Goal: Task Accomplishment & Management: Complete application form

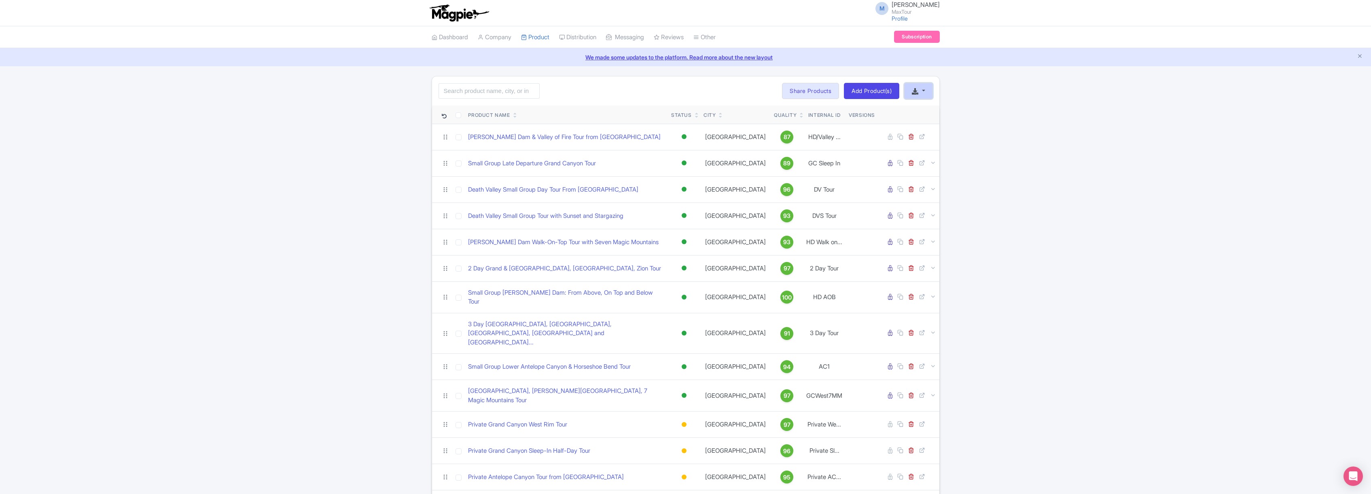
click at [922, 91] on button "button" at bounding box center [918, 91] width 28 height 16
click at [858, 113] on link "Start with blank product" at bounding box center [862, 114] width 102 height 13
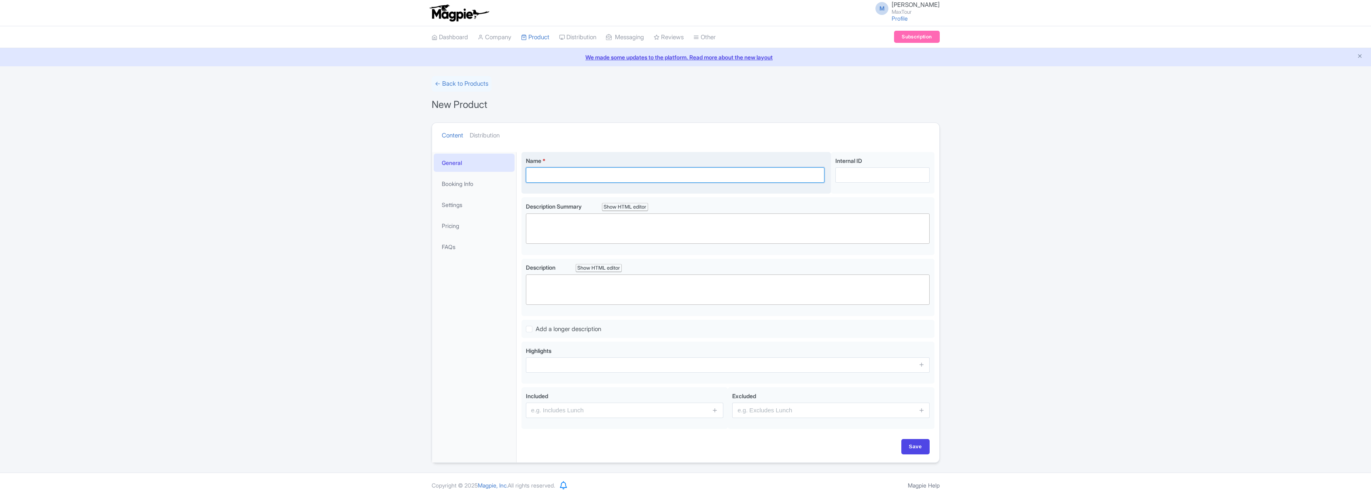
click at [568, 176] on input "Name *" at bounding box center [675, 174] width 299 height 15
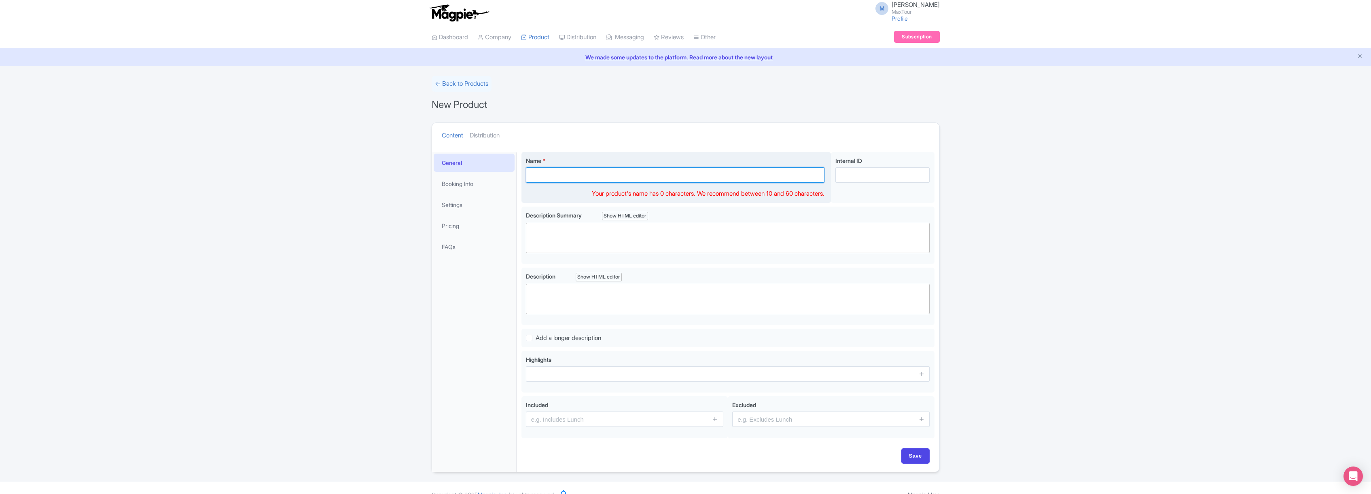
paste input "Private Death Valley Day Tour with Sunset and Stargazing"
type input "Private Death Valley Day Tour with Sunset and Stargazing"
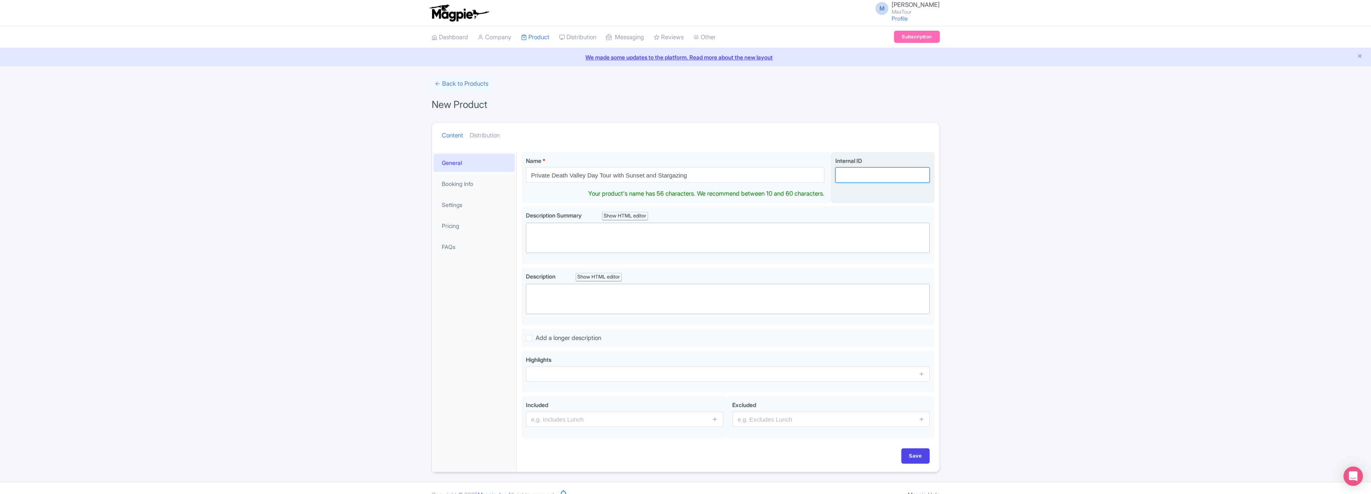
click at [856, 178] on input "Internal ID" at bounding box center [882, 174] width 94 height 15
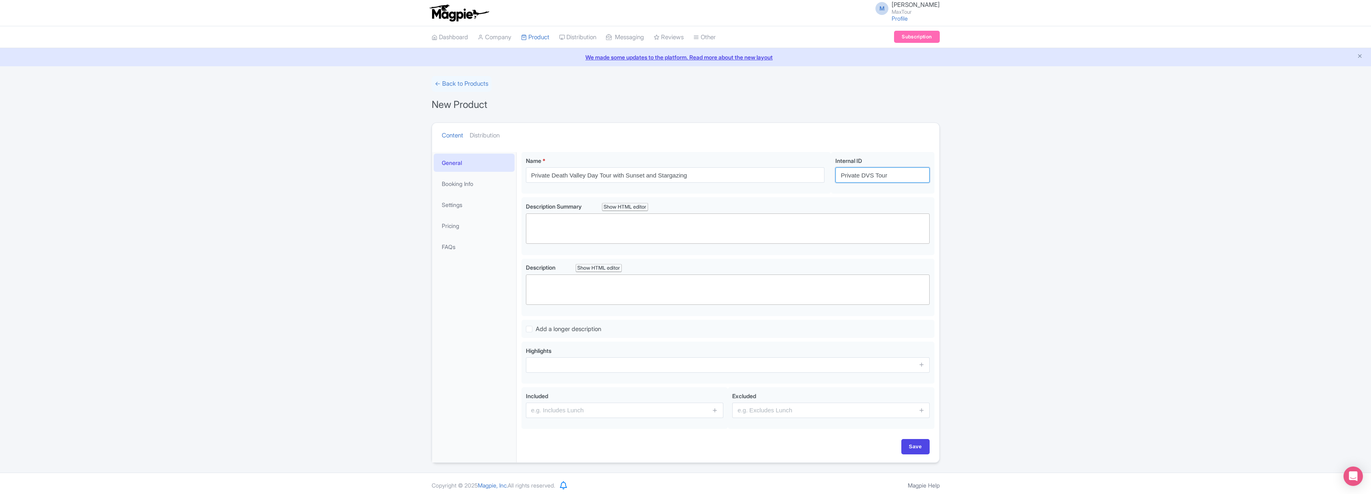
type input "Private DVS Tour"
click at [576, 285] on trix-editor at bounding box center [728, 290] width 404 height 30
paste trix-editor "<div>Had your fill of Las Vegas’ dazzling lights and nonstop energy? Trade The …"
type trix-editor "<div>Had your fill of Las Vegas’ dazzling lights and nonstop energy? Trade The …"
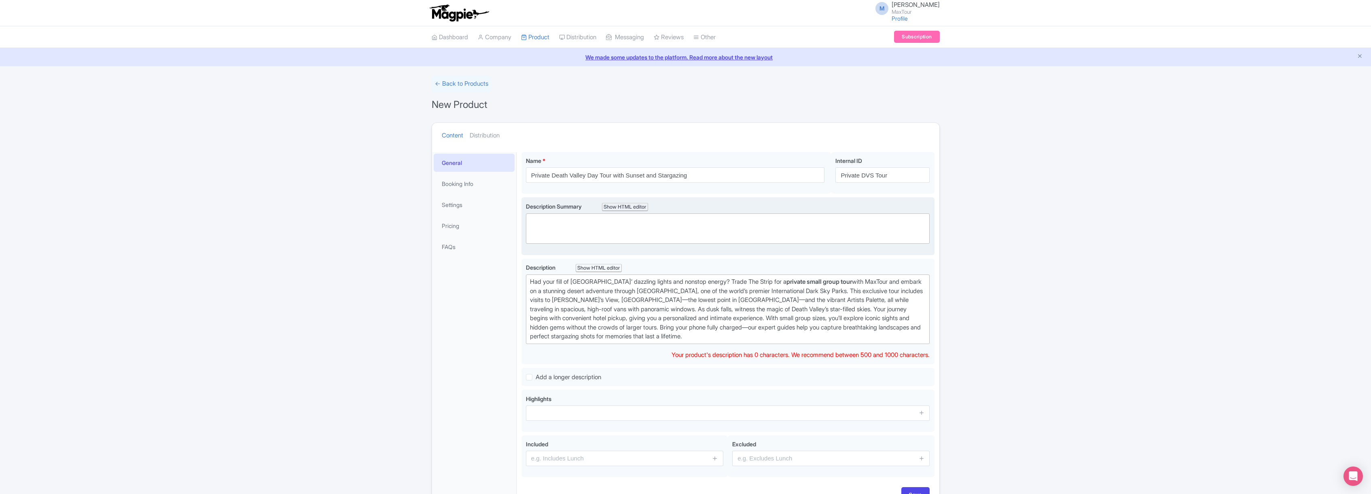
click at [552, 223] on trix-editor at bounding box center [728, 229] width 404 height 30
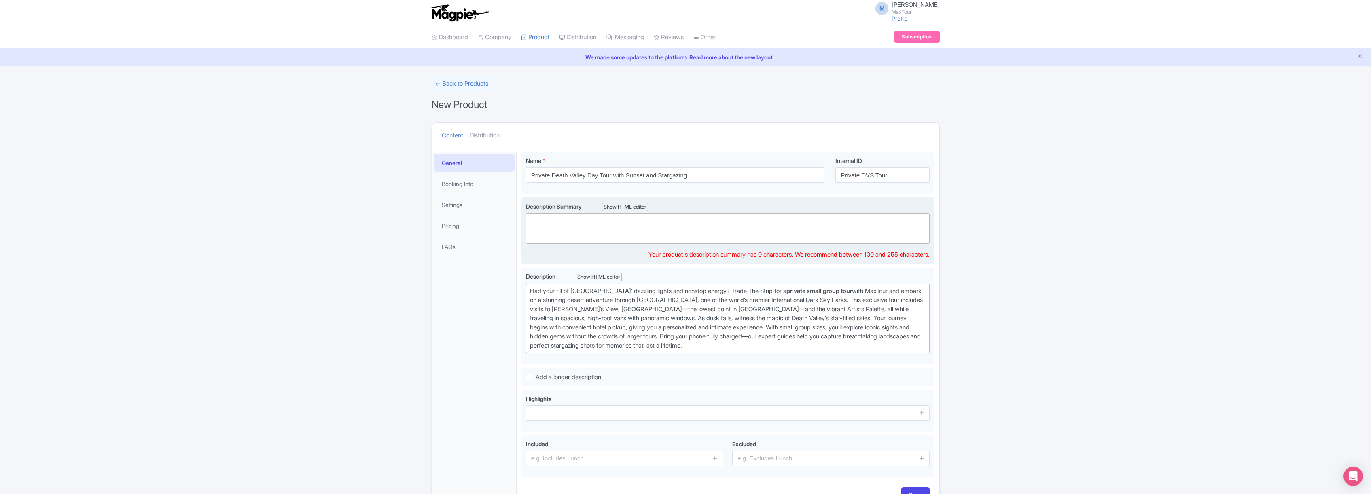
paste trix-editor "<div>Escape Vegas on MaxTour’s <strong>private small group tour</strong> to Dea…"
type trix-editor "<div>Escape Vegas on MaxTour’s <strong>private small group tour</strong> to Dea…"
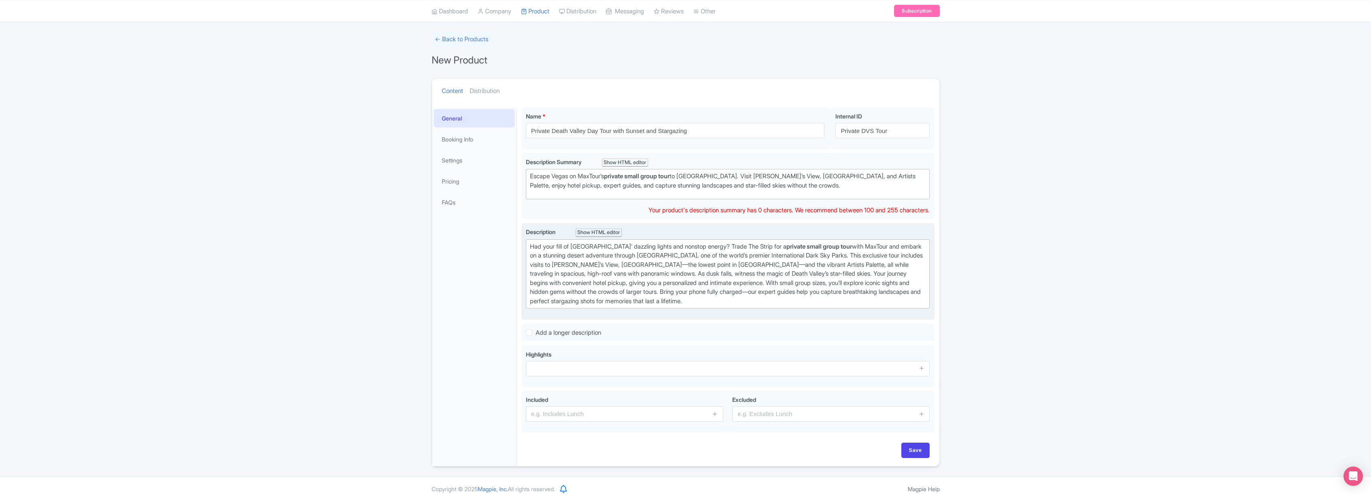
scroll to position [52, 0]
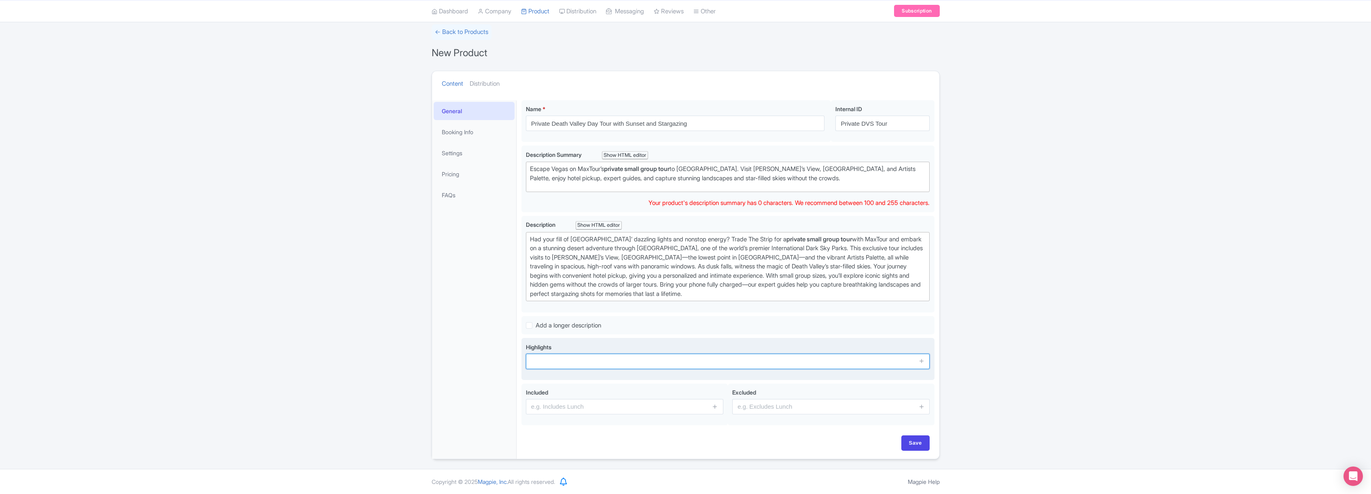
click at [614, 362] on input "text" at bounding box center [728, 361] width 404 height 15
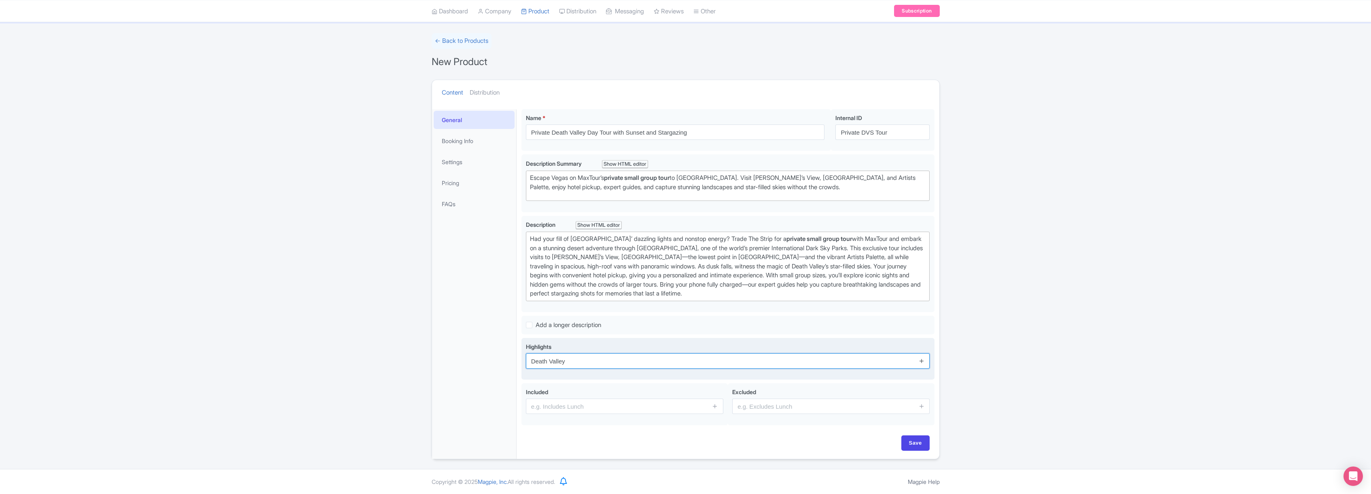
type input "Death Valley"
click at [921, 360] on icon at bounding box center [922, 361] width 6 height 6
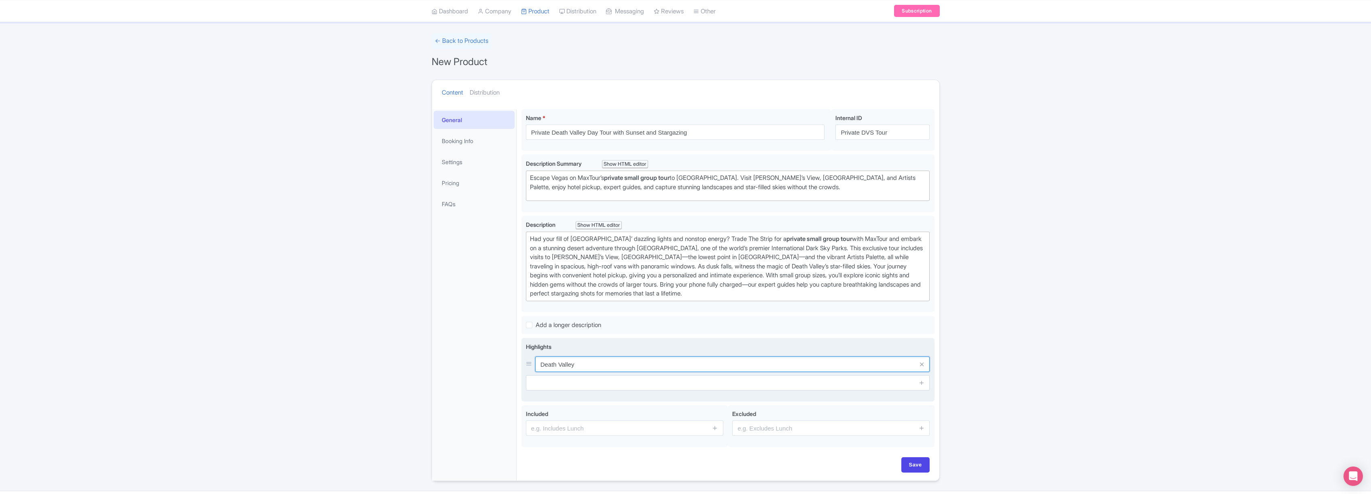
click at [580, 366] on input "Death Valley" at bounding box center [732, 364] width 395 height 15
type input "Death Valley iconic locations"
click at [796, 385] on input "text" at bounding box center [728, 382] width 404 height 15
type input "Sunset and Stargazing at Death Valley"
click at [923, 381] on icon at bounding box center [922, 383] width 6 height 6
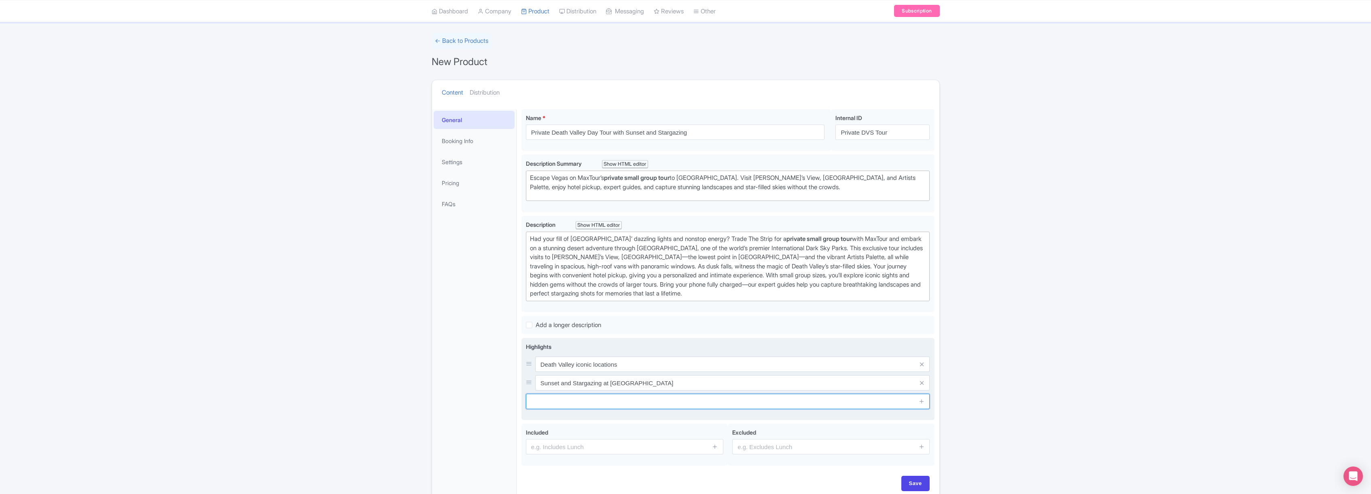
click at [638, 398] on input "text" at bounding box center [728, 401] width 404 height 15
type input "Bonus stops"
click at [920, 400] on icon at bounding box center [922, 401] width 6 height 6
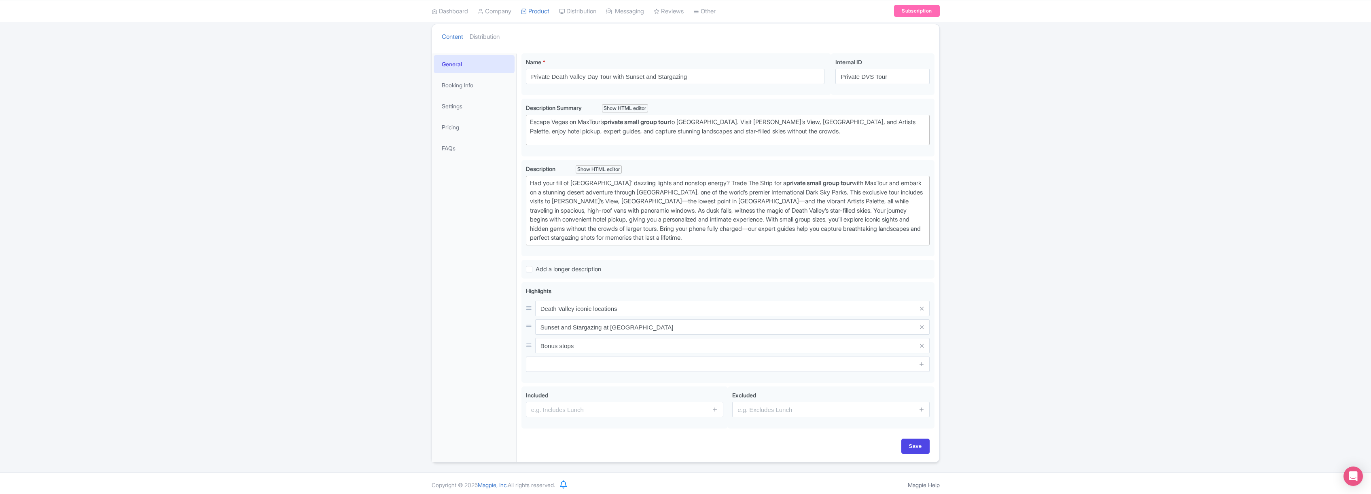
scroll to position [102, 0]
click at [576, 408] on input "text" at bounding box center [624, 406] width 197 height 15
type input "Direct hotel pickup"
click at [714, 410] on link at bounding box center [715, 406] width 6 height 9
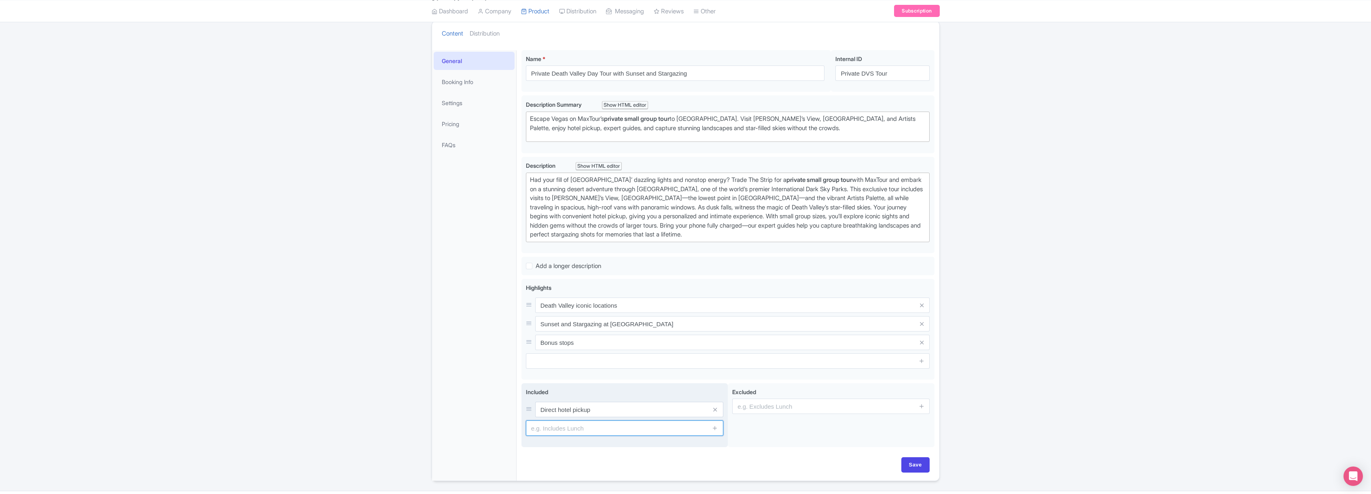
click at [571, 432] on input "text" at bounding box center [624, 428] width 197 height 15
type input "National park entrance fee"
click at [715, 427] on icon at bounding box center [715, 428] width 6 height 6
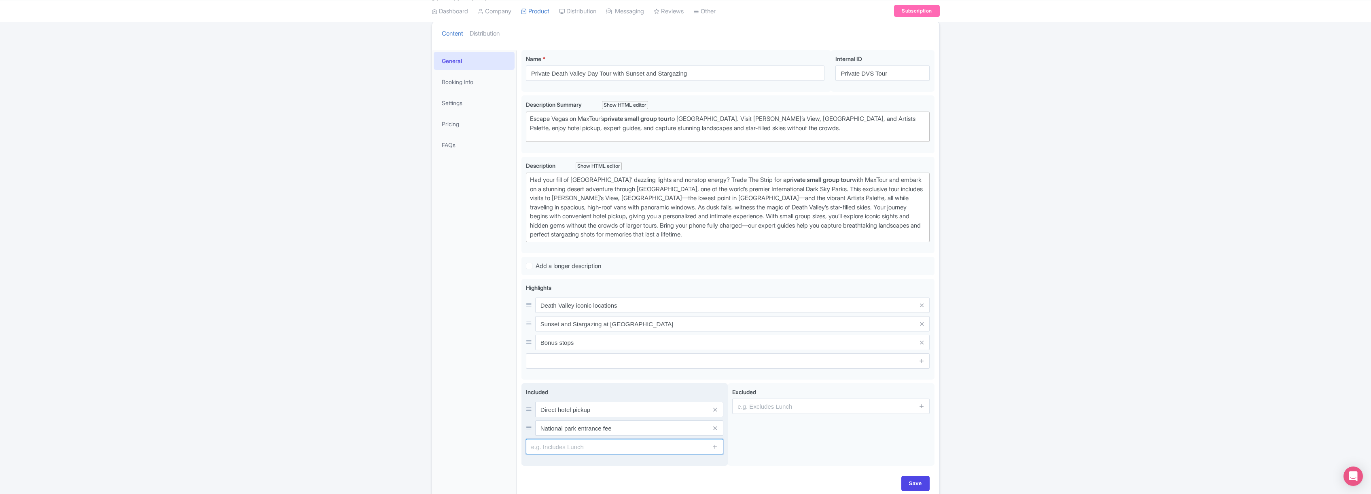
click at [584, 445] on input "text" at bounding box center [624, 446] width 197 height 15
type input "Unlimited Snacks and Drinks"
click at [716, 445] on icon at bounding box center [715, 447] width 6 height 6
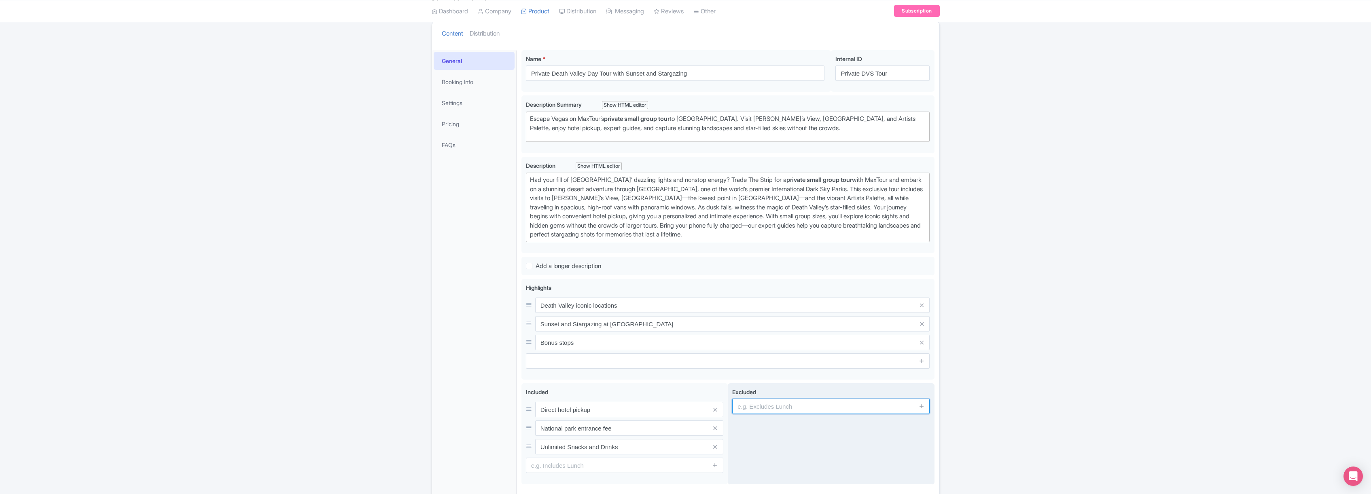
click at [784, 408] on input "text" at bounding box center [830, 406] width 197 height 15
type input "Lunch"
click at [923, 406] on icon at bounding box center [922, 406] width 6 height 6
click at [836, 429] on input "text" at bounding box center [830, 428] width 197 height 15
type input "Tour guide gratuity"
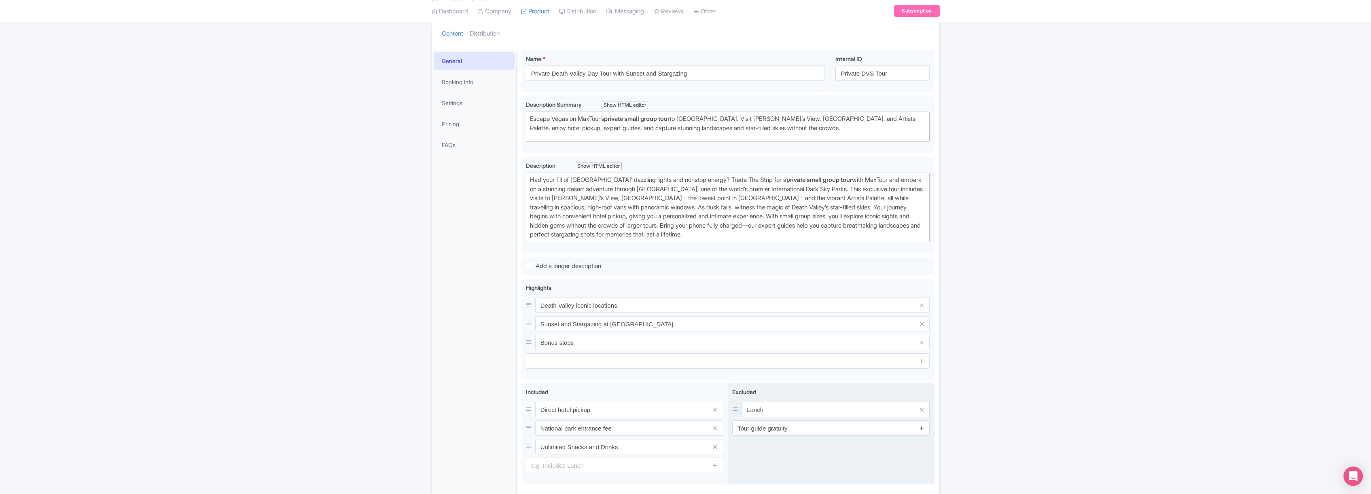
click at [920, 428] on icon at bounding box center [922, 428] width 6 height 6
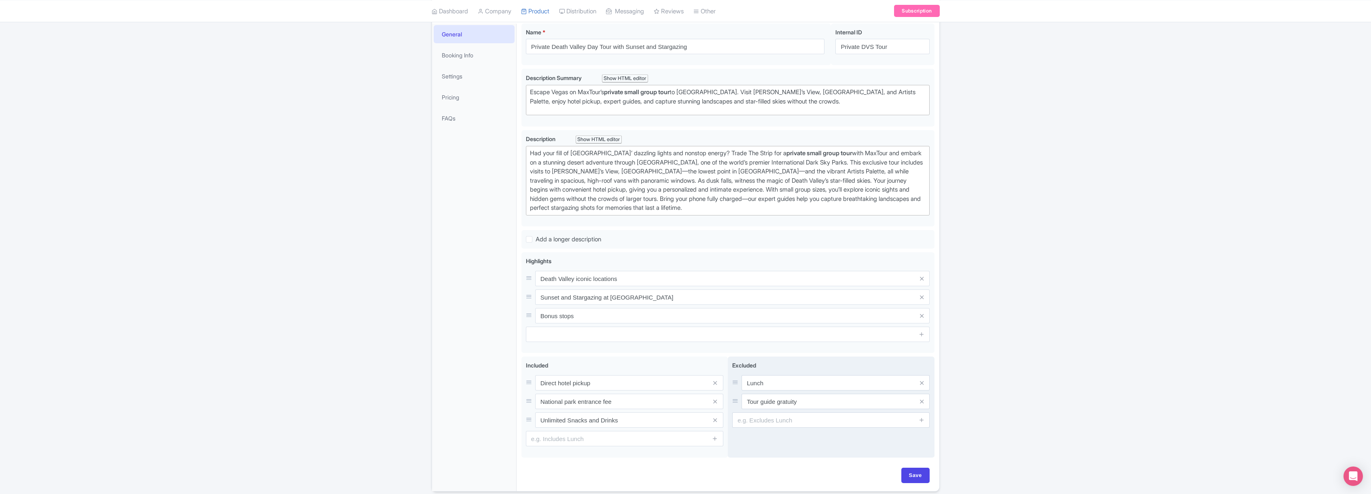
scroll to position [161, 0]
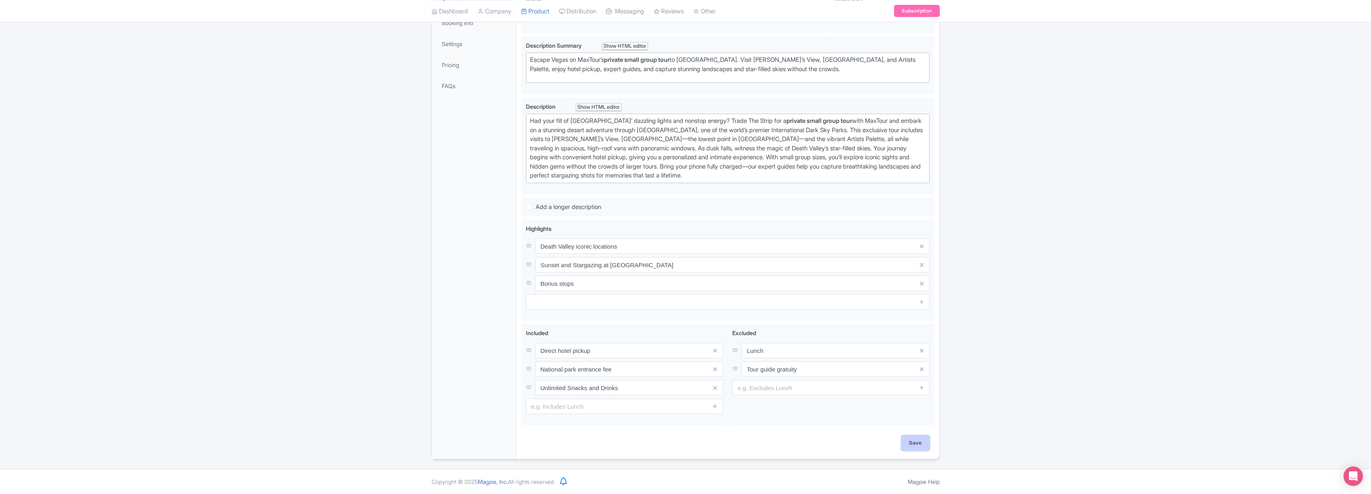
click at [916, 438] on input "Save" at bounding box center [915, 443] width 28 height 15
type input "Saving..."
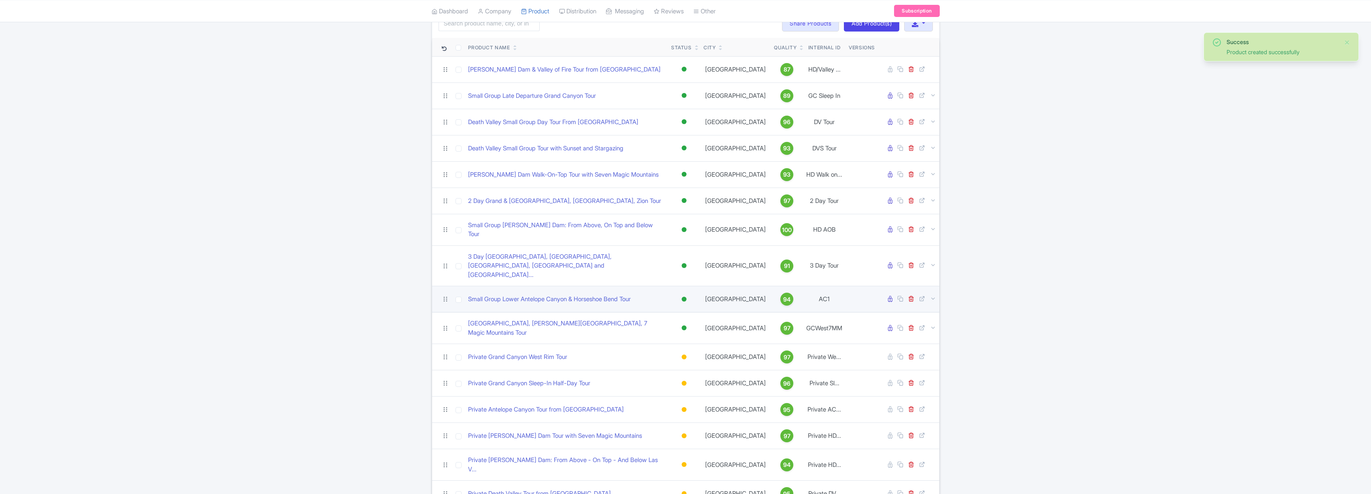
scroll to position [112, 0]
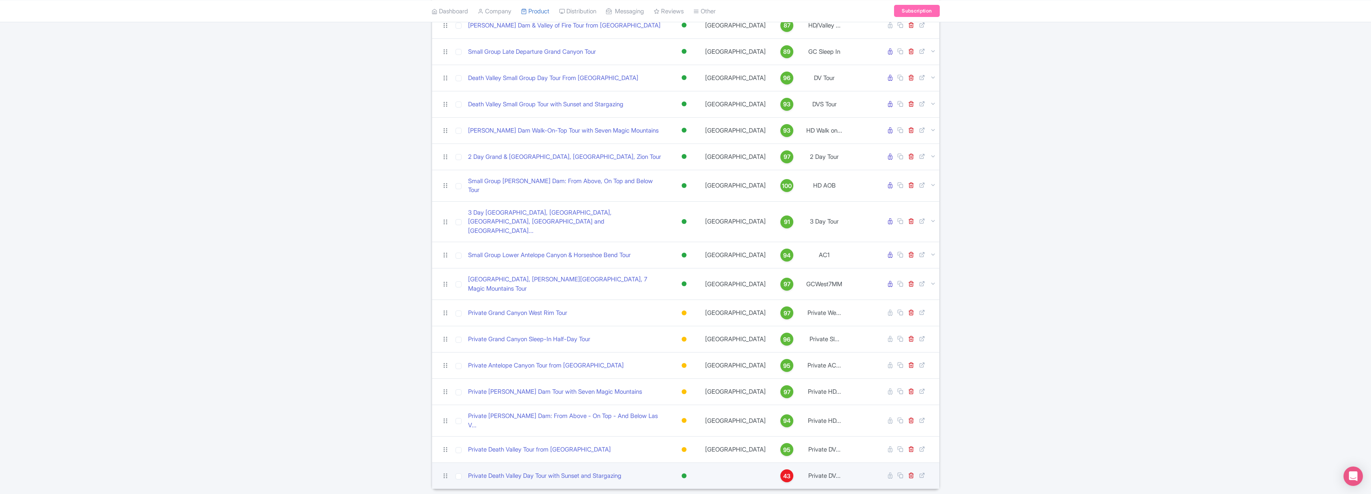
click at [684, 474] on div at bounding box center [684, 476] width 5 height 5
click at [557, 472] on link "Private Death Valley Day Tour with Sunset and Stargazing" at bounding box center [544, 476] width 153 height 9
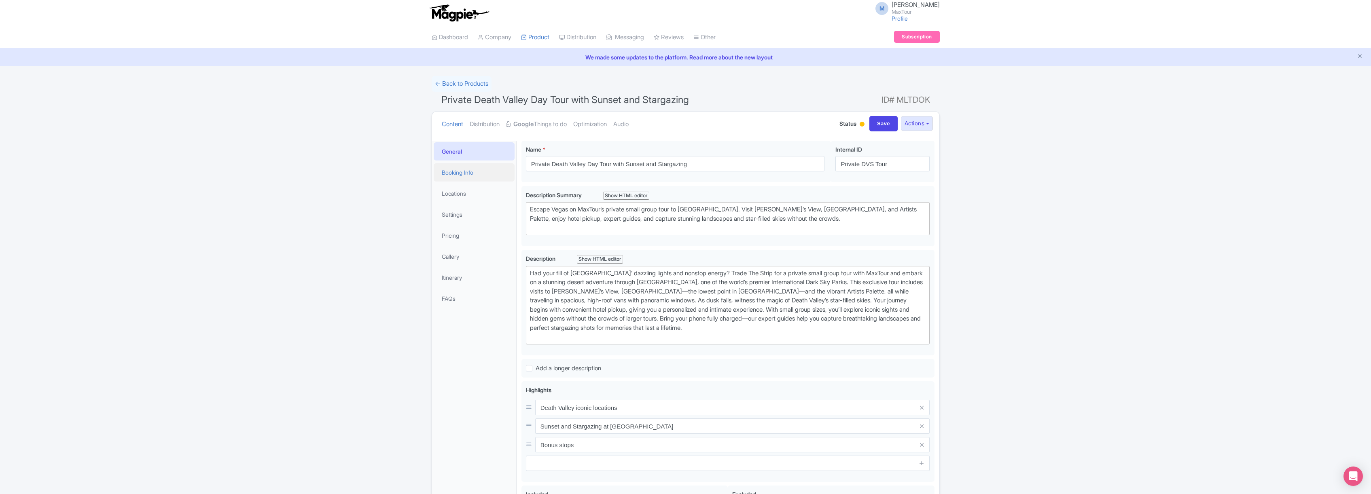
click at [452, 172] on link "Booking Info" at bounding box center [474, 172] width 81 height 18
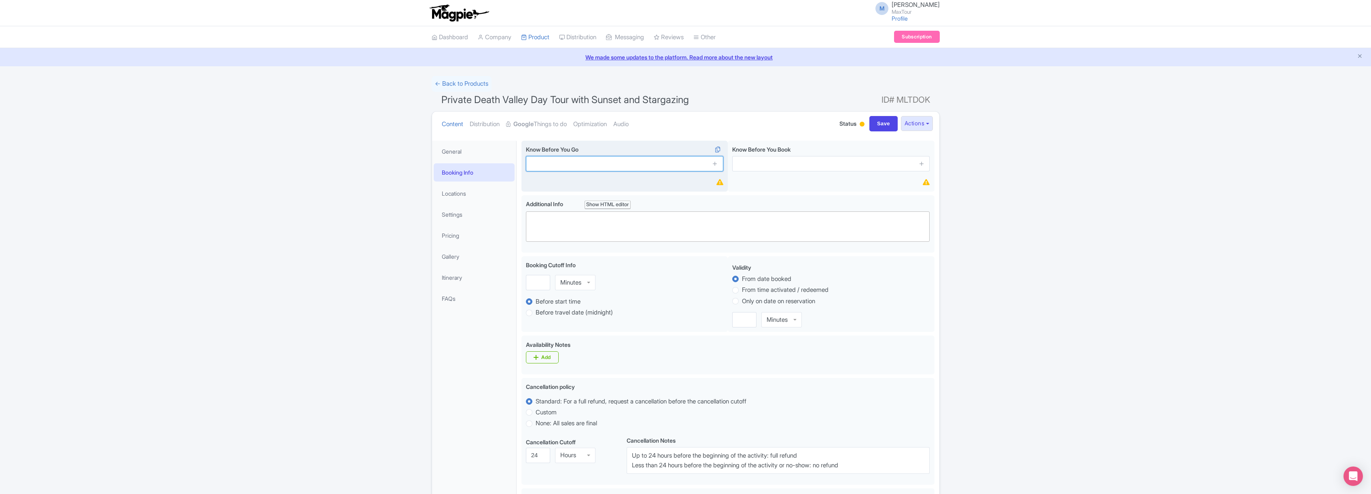
click at [623, 163] on input "text" at bounding box center [624, 163] width 197 height 15
type input "Direct hotel pick up"
click at [719, 163] on span at bounding box center [715, 163] width 16 height 15
click at [715, 163] on icon at bounding box center [715, 164] width 6 height 6
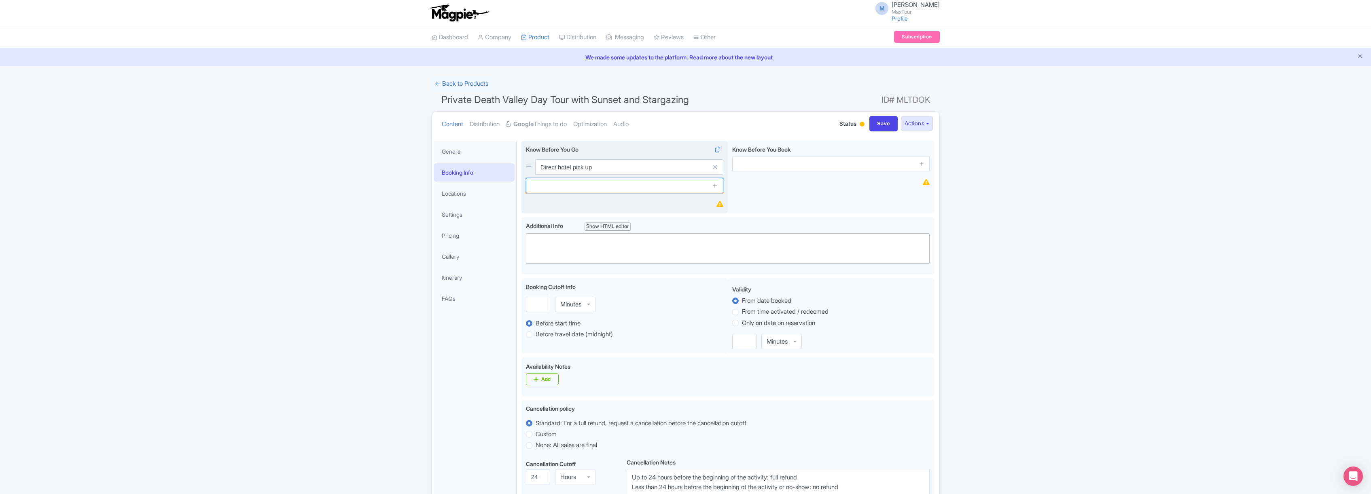
click at [587, 185] on input "text" at bounding box center [624, 185] width 197 height 15
type input "Exclusive Small Group"
click at [716, 184] on icon at bounding box center [715, 185] width 6 height 6
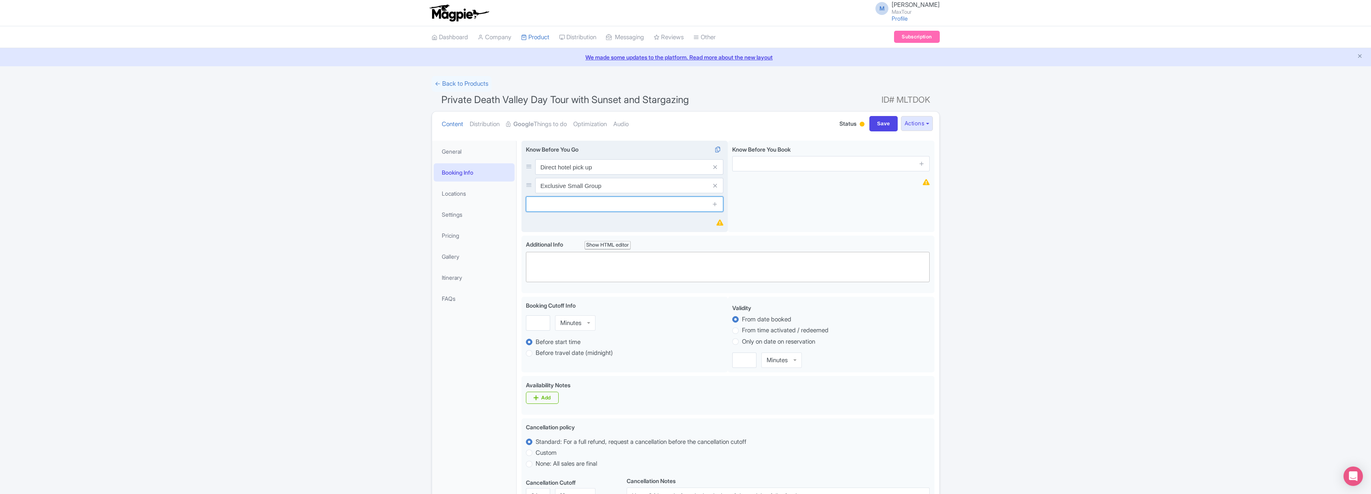
click at [602, 205] on input "text" at bounding box center [624, 204] width 197 height 15
click at [680, 132] on ul "Content Distribution Google Things to do Optimization Audio" at bounding box center [630, 124] width 385 height 25
click at [586, 205] on input "text" at bounding box center [624, 204] width 197 height 15
type input "Lunch is not included in this tour"
click at [716, 203] on icon at bounding box center [715, 204] width 6 height 6
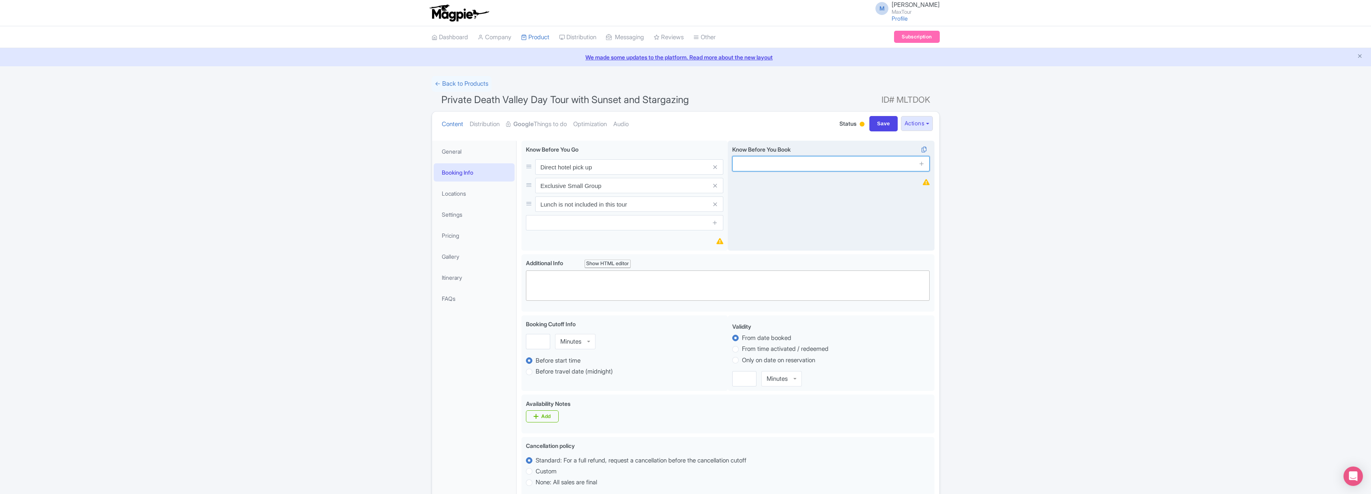
click at [806, 161] on input "text" at bounding box center [830, 163] width 197 height 15
type input "100% Free Cancellation Up To 48 Hours In Advance"
click at [921, 163] on icon at bounding box center [922, 164] width 6 height 6
click at [796, 186] on input "text" at bounding box center [830, 185] width 197 height 15
drag, startPoint x: 860, startPoint y: 185, endPoint x: 871, endPoint y: 185, distance: 10.1
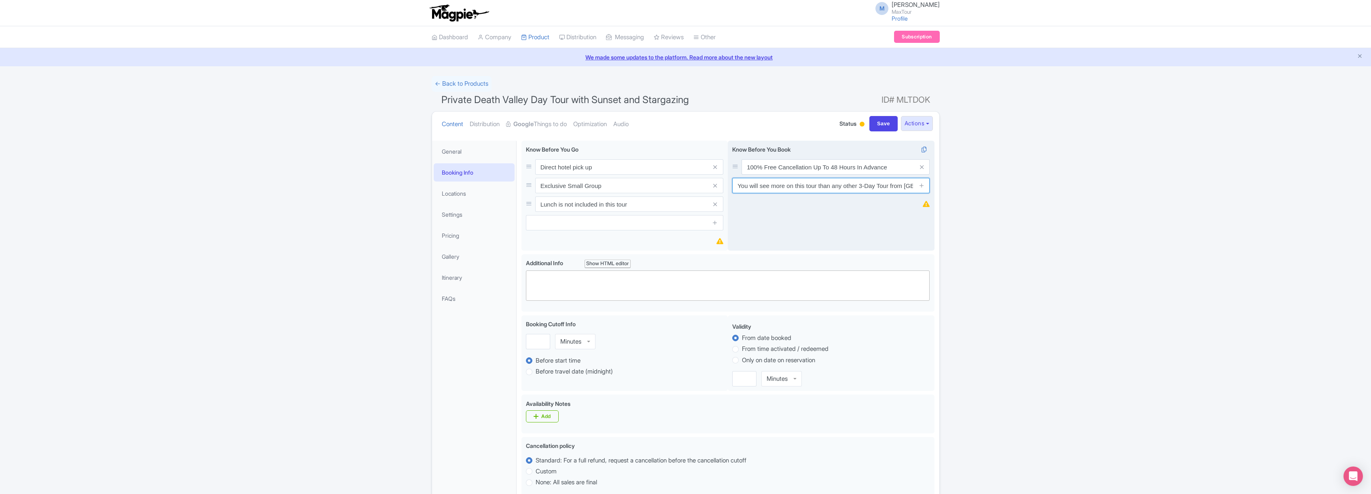
click at [871, 185] on input "You will see more on this tour than any other 3-Day Tour from Las Vegas." at bounding box center [830, 185] width 197 height 15
drag, startPoint x: 858, startPoint y: 186, endPoint x: 888, endPoint y: 185, distance: 29.9
click at [888, 185] on input "You will see more on this tour than any other 3-Day Tour from Las Vegas." at bounding box center [830, 185] width 197 height 15
type input "You will see more on this tour than any other Death Valley tour from [GEOGRAPHI…"
click at [922, 185] on icon at bounding box center [922, 185] width 6 height 6
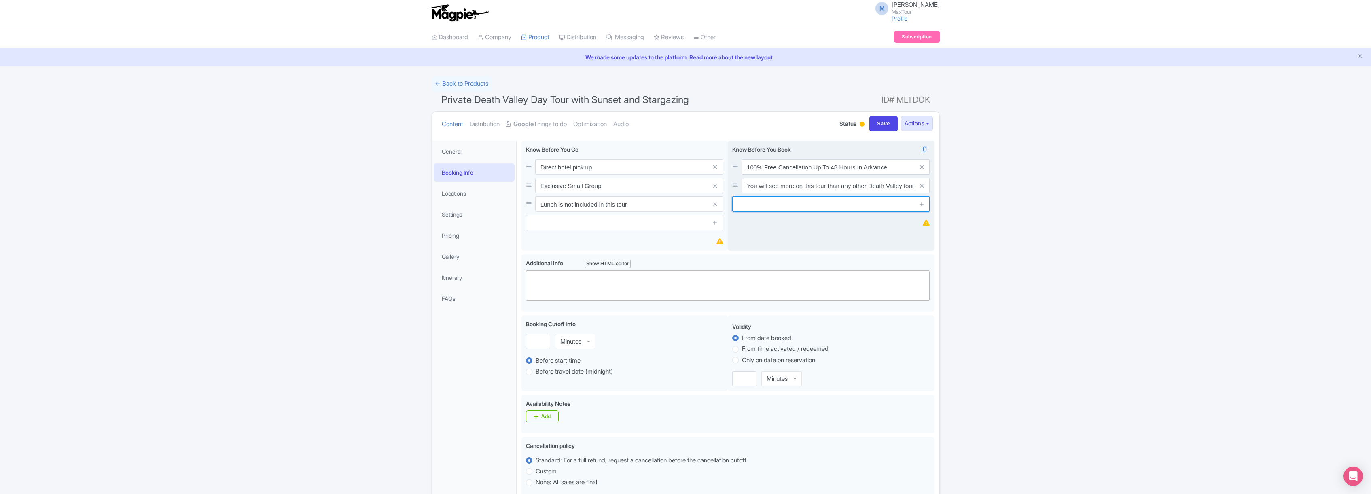
click at [771, 203] on input "text" at bounding box center [830, 204] width 197 height 15
type input "Locally Owned and Operated"
click at [921, 204] on icon at bounding box center [922, 204] width 6 height 6
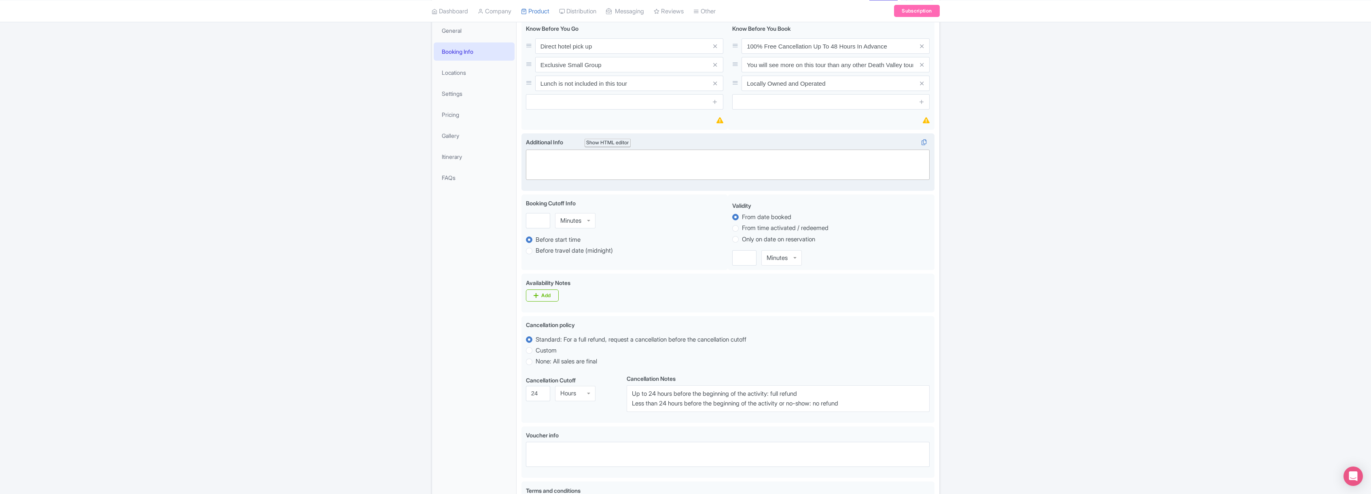
scroll to position [142, 0]
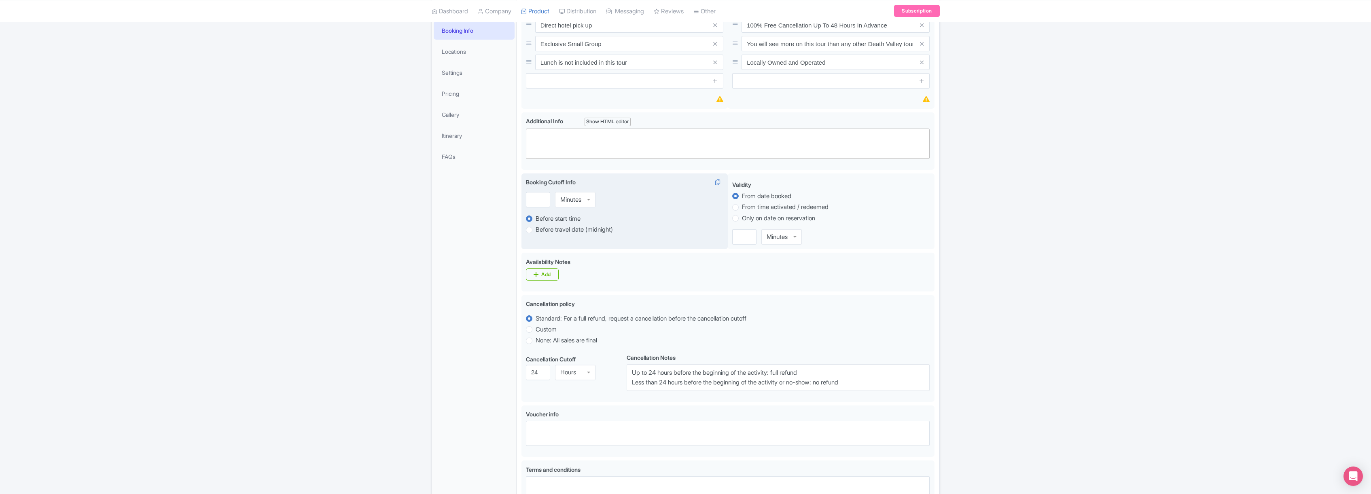
click at [586, 198] on div "Minutes" at bounding box center [575, 199] width 40 height 15
click at [542, 198] on input "1" at bounding box center [538, 199] width 24 height 15
type input "2"
click at [542, 198] on input "2" at bounding box center [538, 199] width 24 height 15
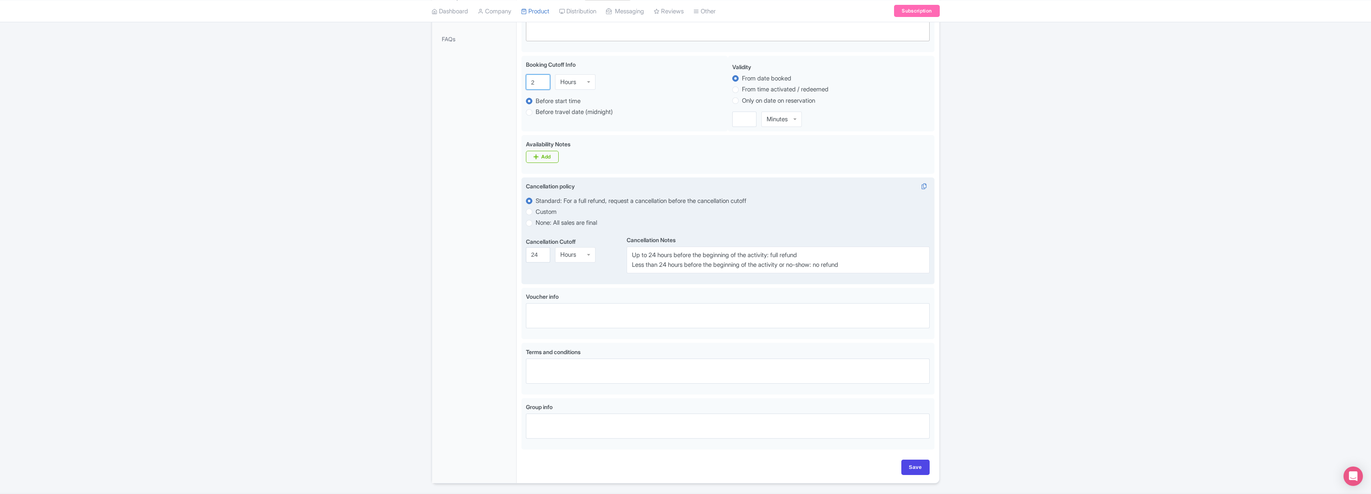
scroll to position [260, 0]
drag, startPoint x: 650, startPoint y: 255, endPoint x: 656, endPoint y: 254, distance: 5.7
click at [656, 254] on textarea "Up to 24 hours before the beginning of the activity: full refund Less than 24 h…" at bounding box center [778, 259] width 303 height 27
type textarea "Up to 48 hours before the beginning of the activity: full refund Less than 24 h…"
drag, startPoint x: 532, startPoint y: 256, endPoint x: 537, endPoint y: 256, distance: 5.3
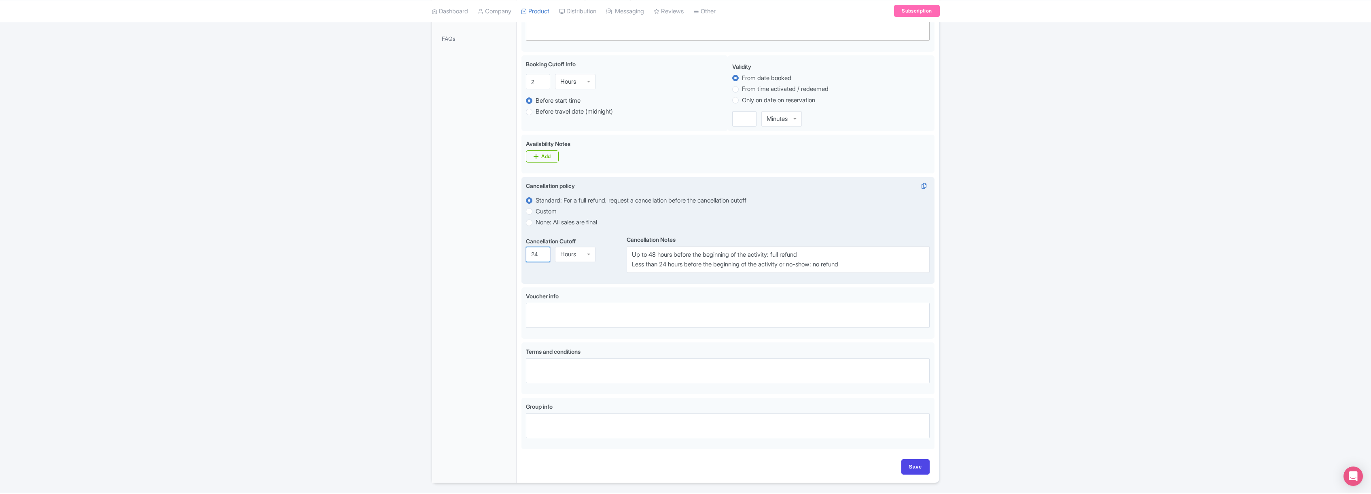
click at [537, 256] on input "24" at bounding box center [538, 254] width 24 height 15
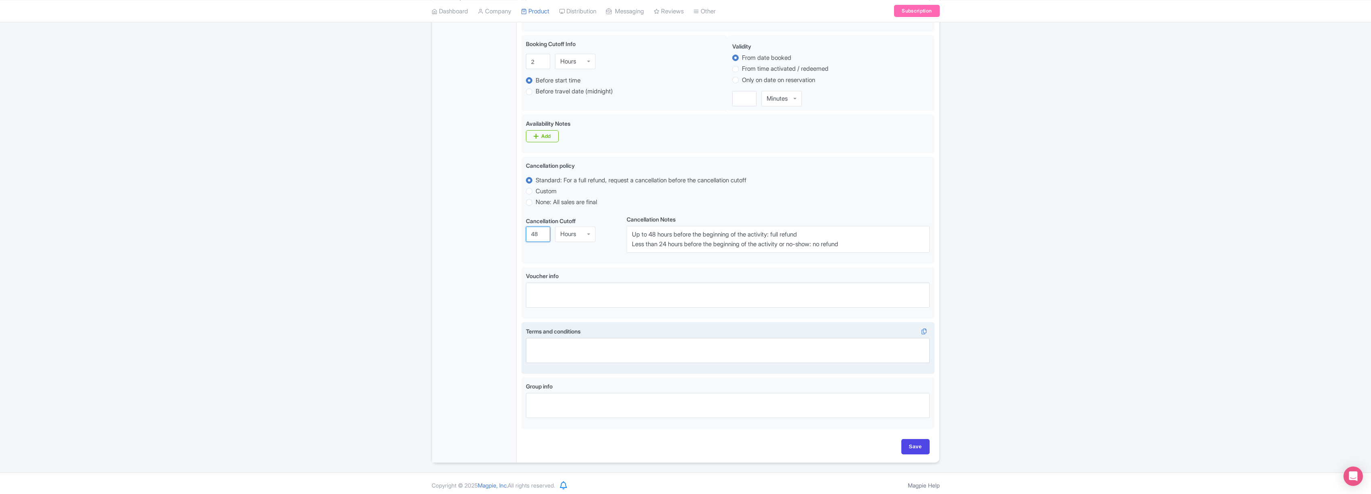
scroll to position [285, 0]
type input "48"
click at [915, 443] on input "Save" at bounding box center [915, 443] width 28 height 15
type input "Saving..."
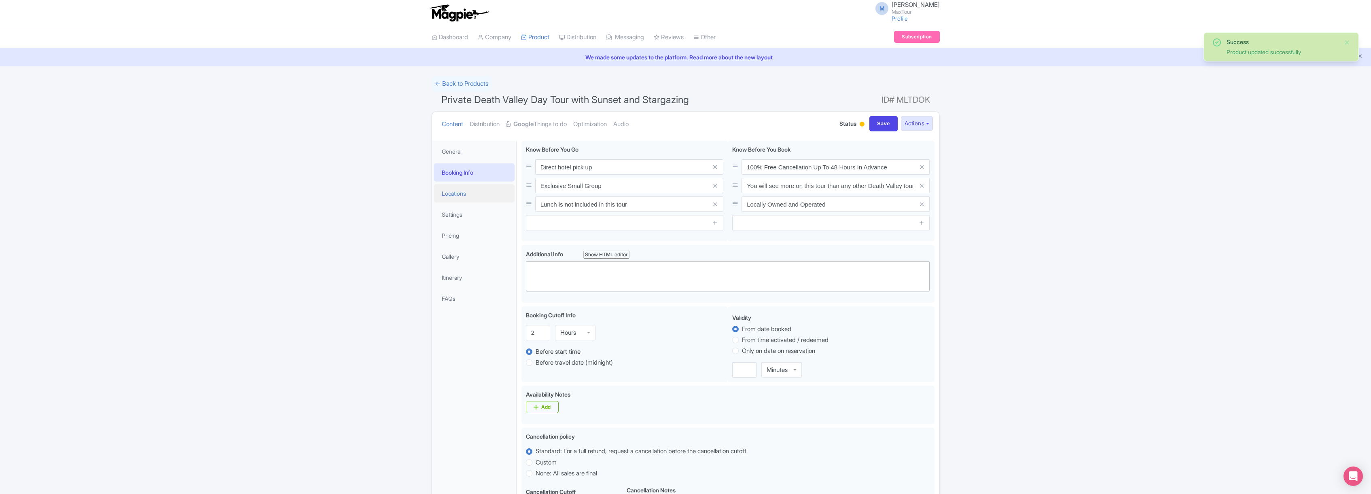
click at [455, 191] on link "Locations" at bounding box center [474, 193] width 81 height 18
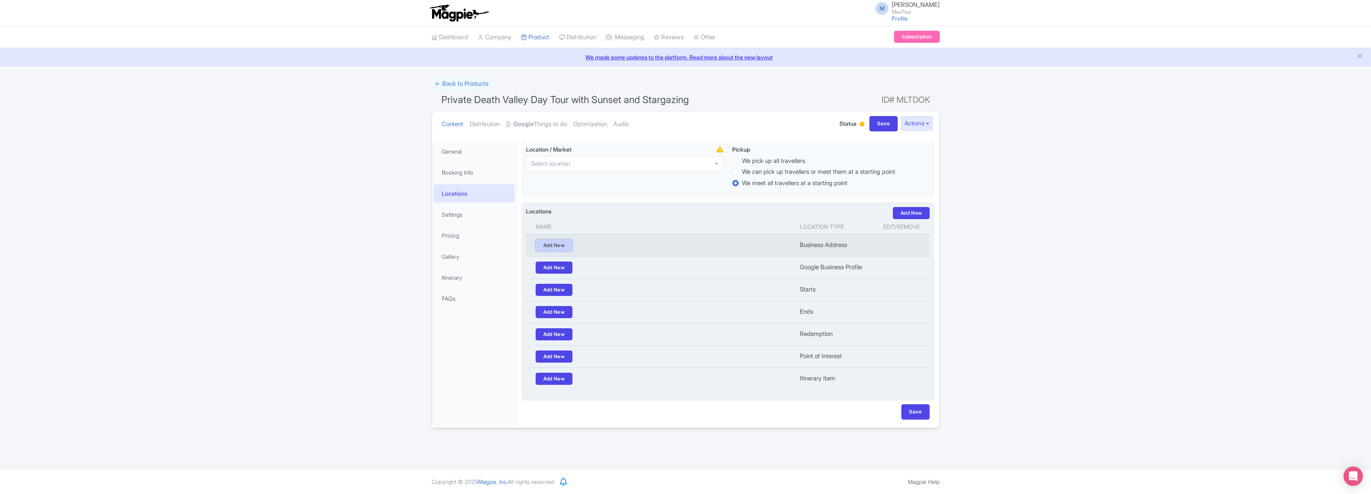
click at [559, 247] on link "Add New" at bounding box center [554, 245] width 37 height 12
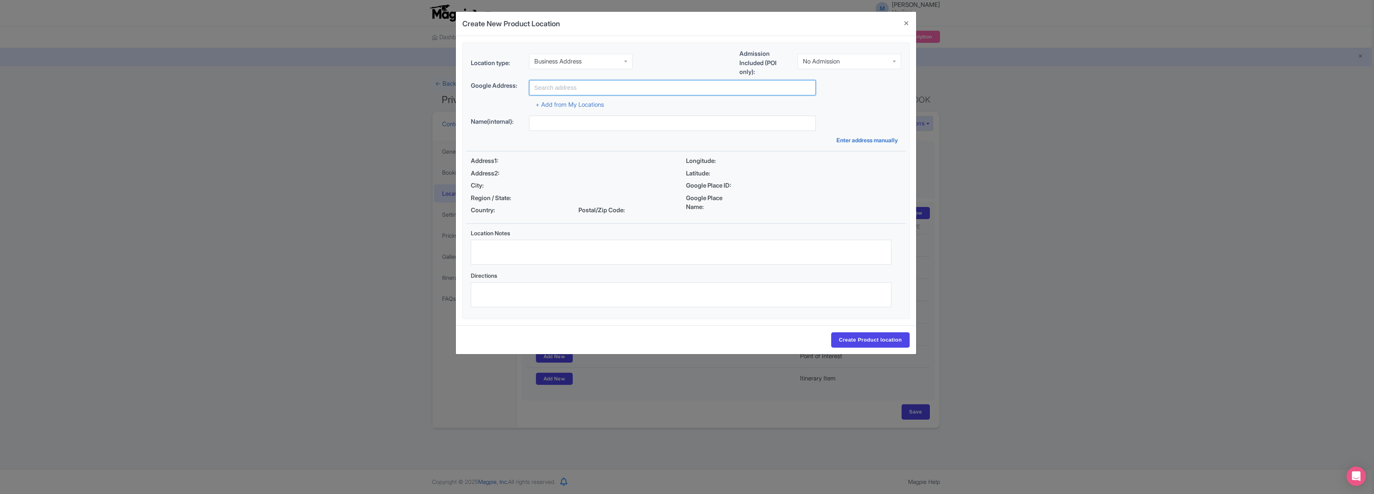
click at [562, 88] on input "text" at bounding box center [672, 87] width 287 height 15
type input "MaxTour [GEOGRAPHIC_DATA] and [PERSON_NAME][GEOGRAPHIC_DATA], [GEOGRAPHIC_DATA]…"
click at [869, 341] on input "Create Product location" at bounding box center [870, 340] width 78 height 15
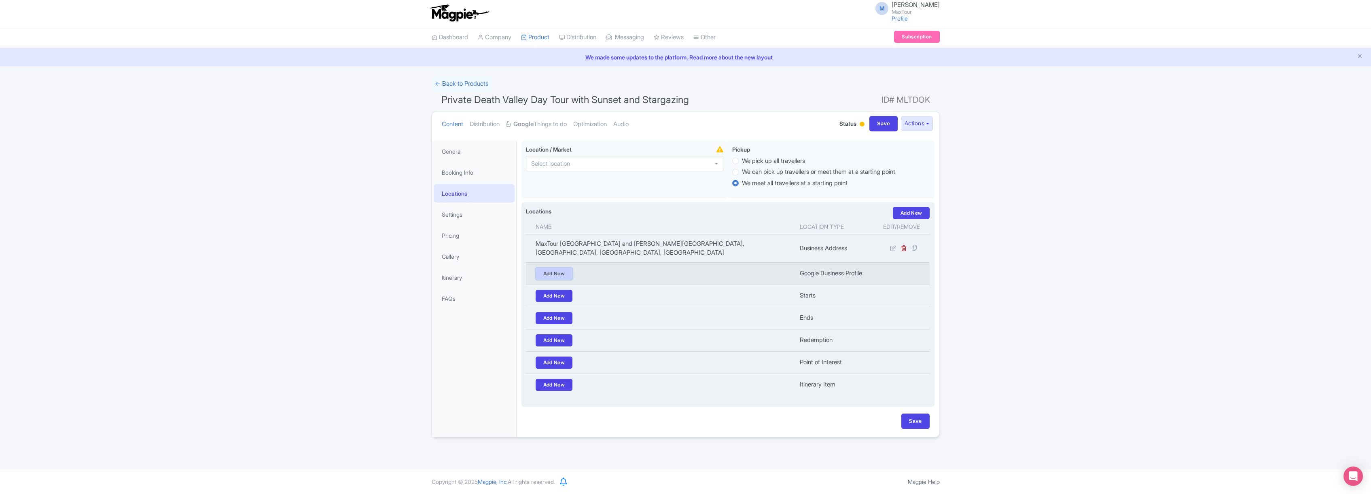
click at [551, 274] on link "Add New" at bounding box center [554, 274] width 37 height 12
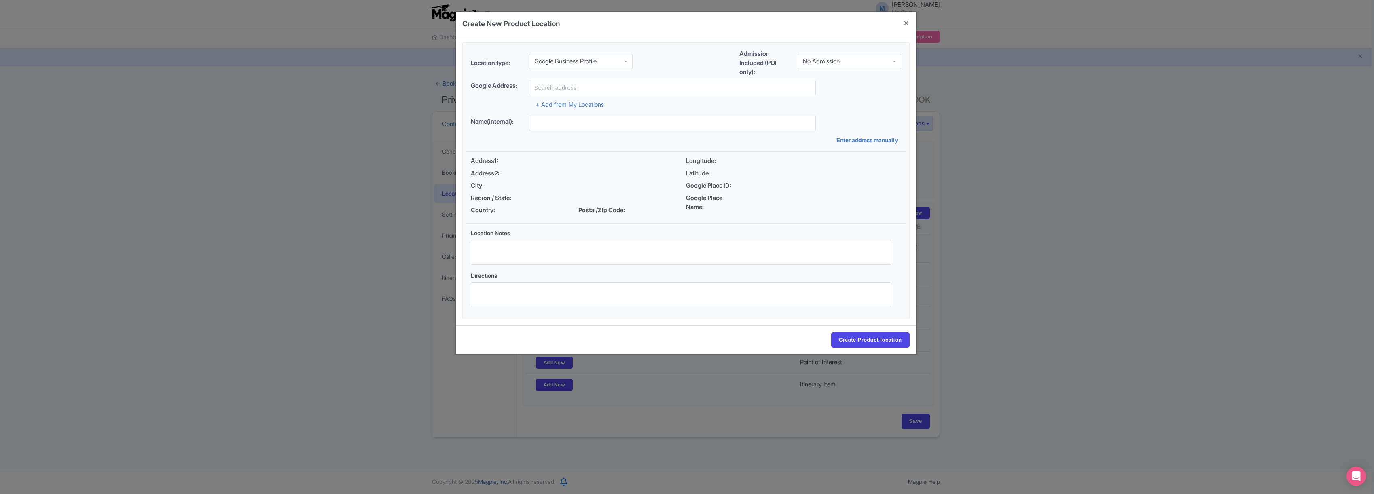
click at [586, 59] on div "Google Business Profile" at bounding box center [565, 61] width 62 height 7
click at [577, 88] on input "text" at bounding box center [672, 87] width 287 height 15
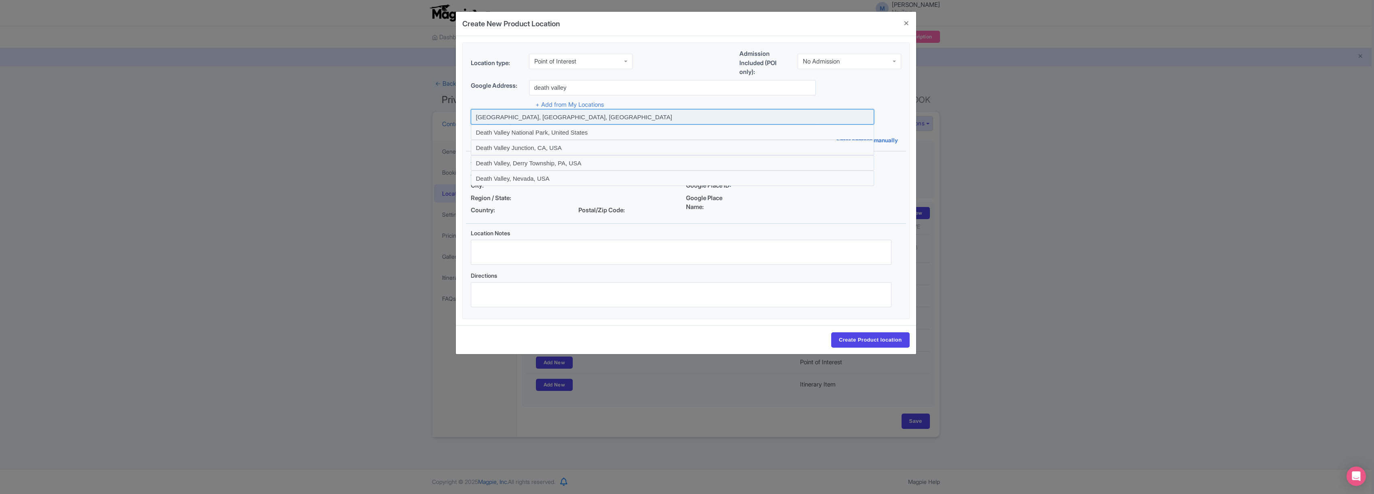
click at [519, 115] on input at bounding box center [672, 116] width 403 height 15
type input "Death Valley, CA, USA"
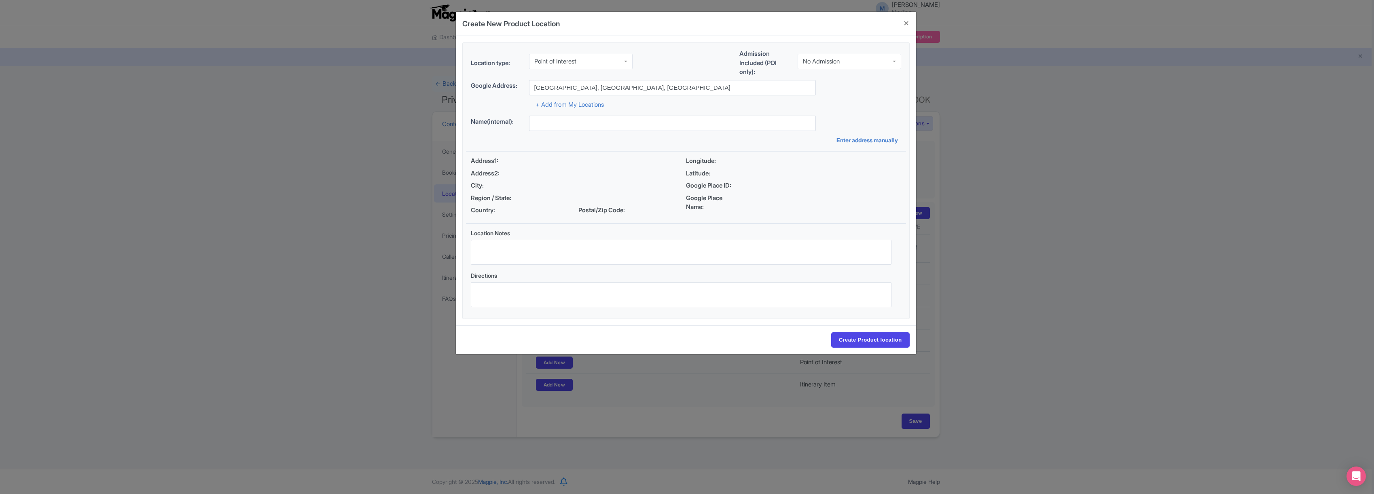
type input "[GEOGRAPHIC_DATA], [GEOGRAPHIC_DATA], [GEOGRAPHIC_DATA], [GEOGRAPHIC_DATA]"
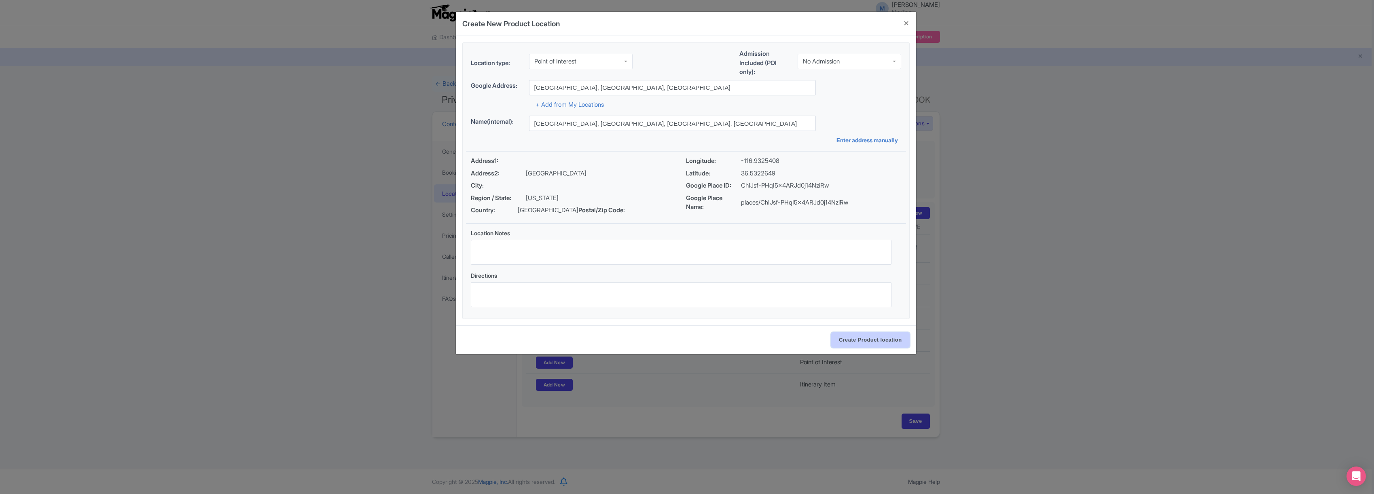
click at [879, 343] on input "Create Product location" at bounding box center [870, 340] width 78 height 15
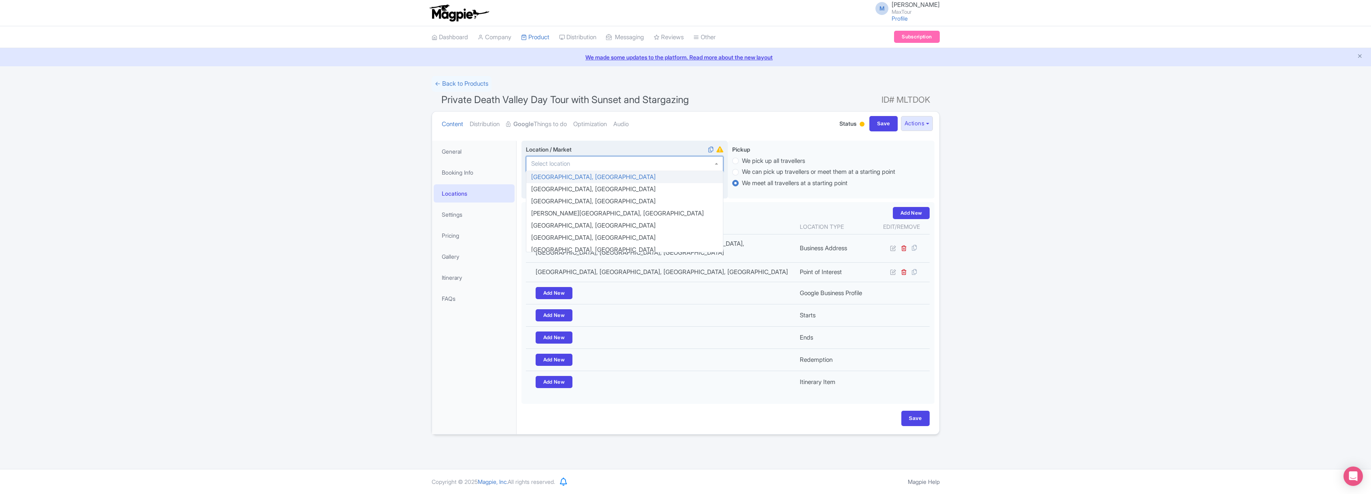
click at [630, 164] on div at bounding box center [624, 163] width 197 height 15
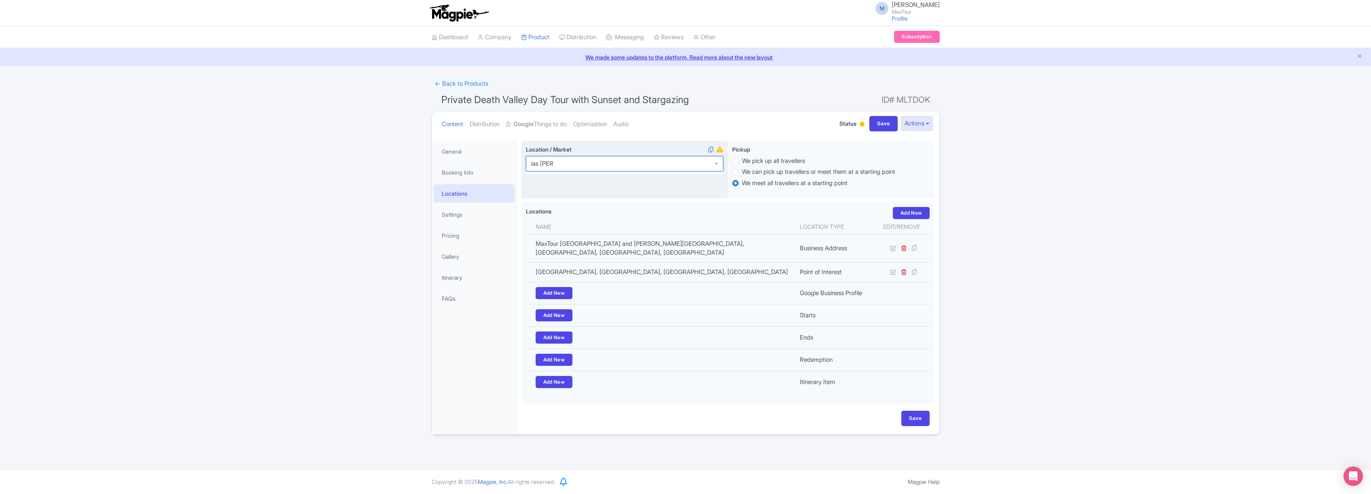
type input "las vegas"
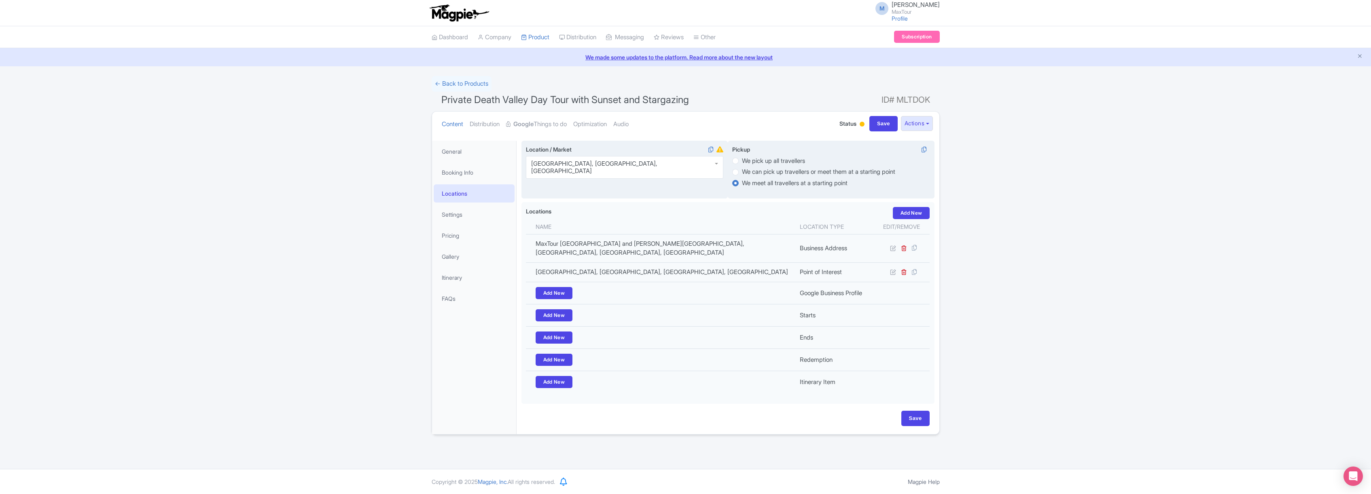
click at [742, 161] on label "We pick up all travellers" at bounding box center [773, 161] width 63 height 9
click at [742, 161] on input "We pick up all travellers" at bounding box center [746, 160] width 8 height 8
radio input "true"
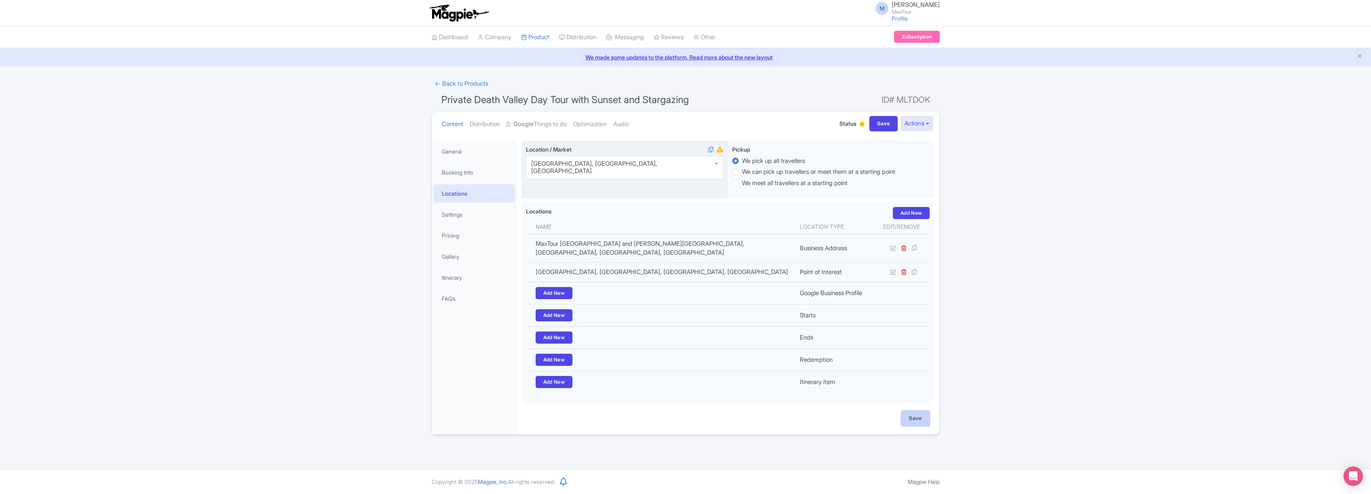
click at [917, 419] on input "Save" at bounding box center [915, 418] width 28 height 15
type input "Update Product"
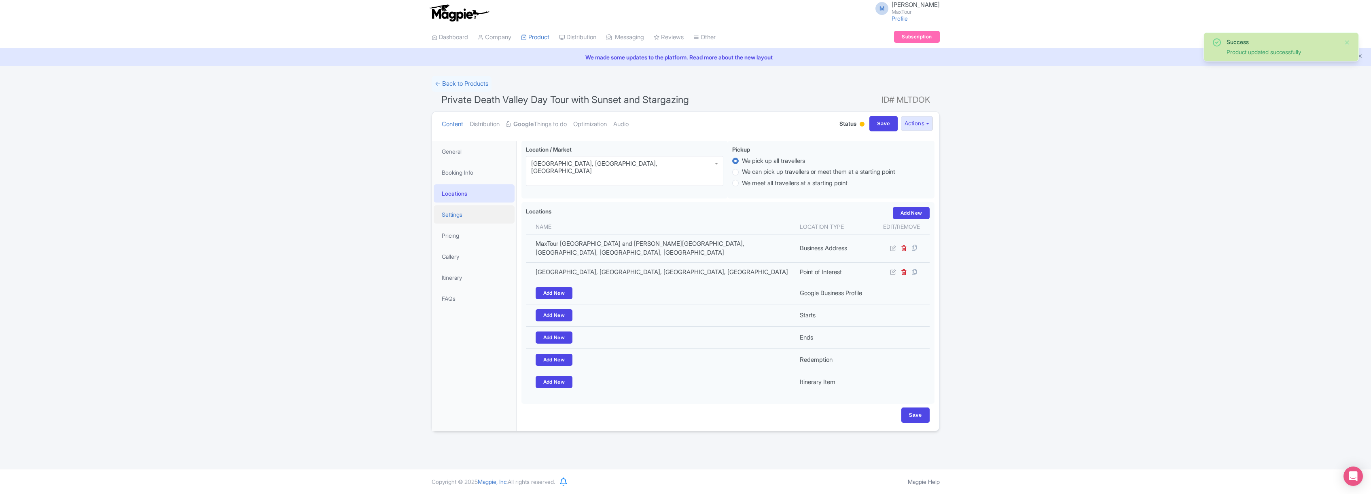
click at [453, 212] on link "Settings" at bounding box center [474, 214] width 81 height 18
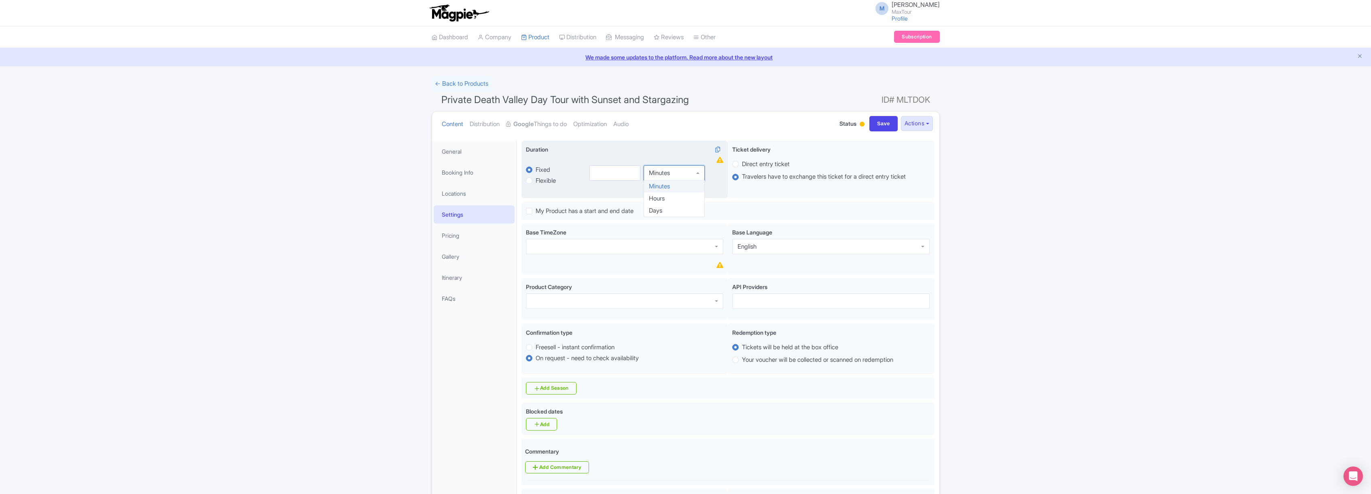
click at [697, 174] on div "Minutes" at bounding box center [674, 172] width 61 height 15
click at [616, 174] on input "number" at bounding box center [614, 174] width 51 height 15
type input "13"
click at [667, 146] on div "Duration i" at bounding box center [624, 150] width 197 height 11
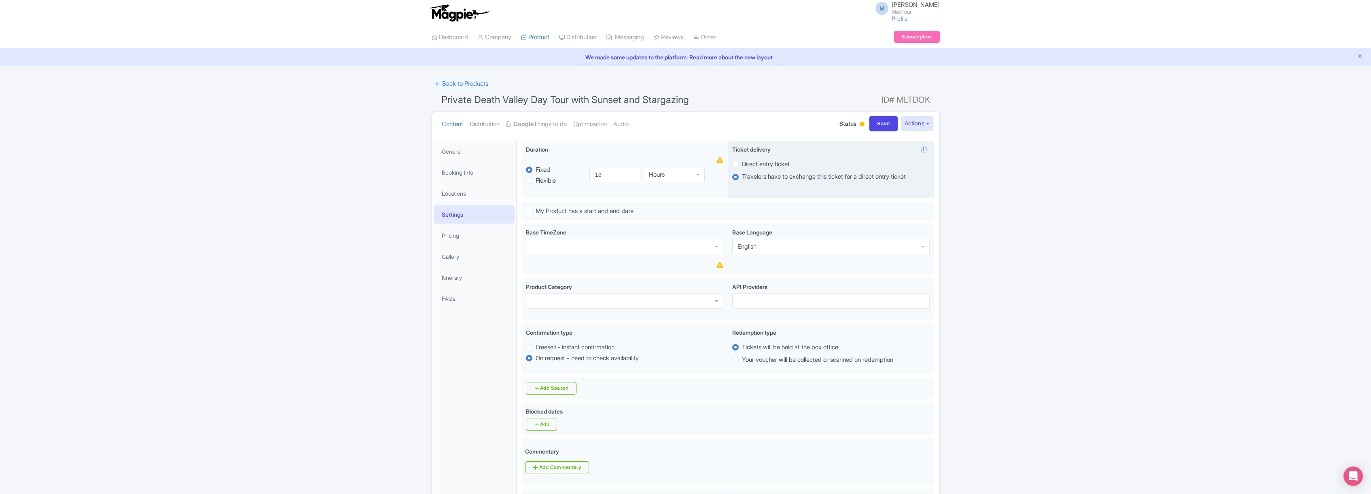
click at [742, 165] on label "Direct entry ticket" at bounding box center [766, 164] width 48 height 9
click at [742, 165] on input "Direct entry ticket" at bounding box center [746, 163] width 8 height 8
radio input "true"
click at [615, 304] on div at bounding box center [624, 301] width 197 height 15
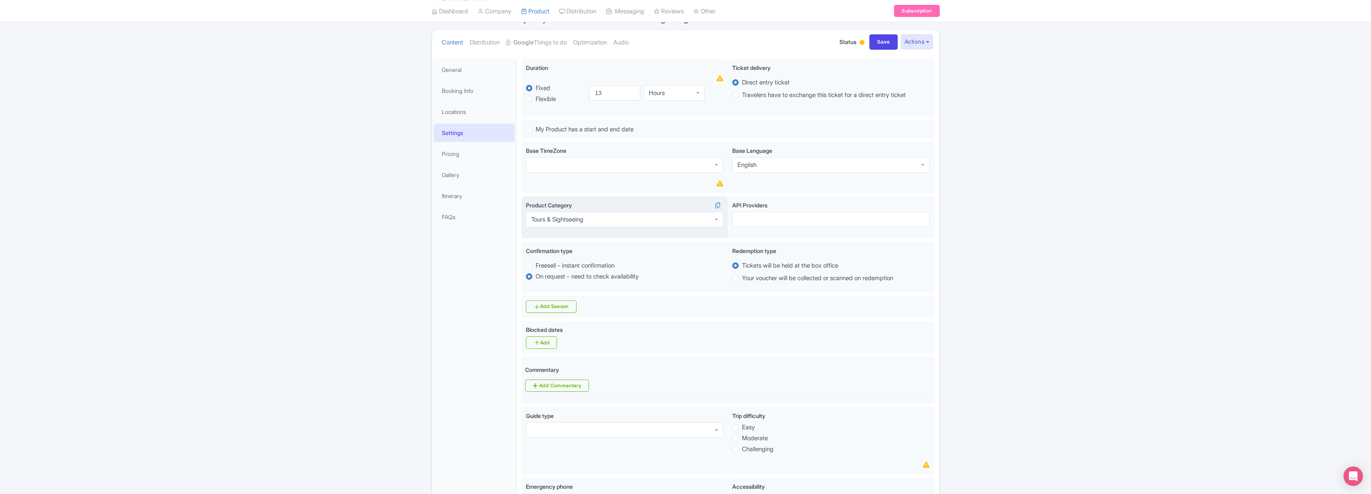
scroll to position [94, 0]
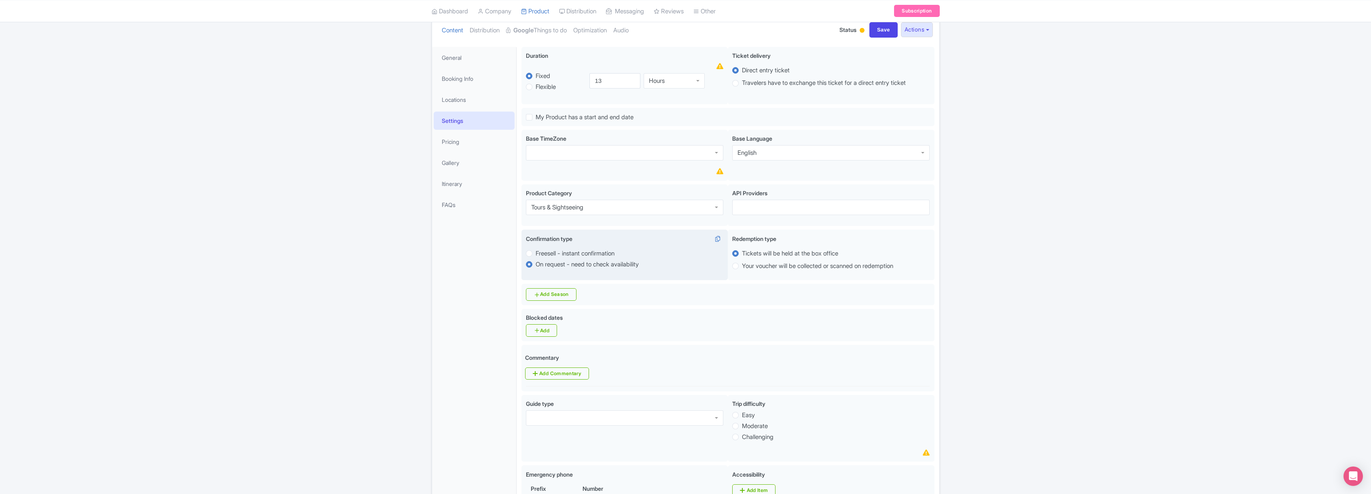
click at [536, 254] on label "Freesell - instant confirmation" at bounding box center [575, 253] width 79 height 9
click at [536, 254] on input "Freesell - instant confirmation" at bounding box center [540, 253] width 8 height 8
radio input "true"
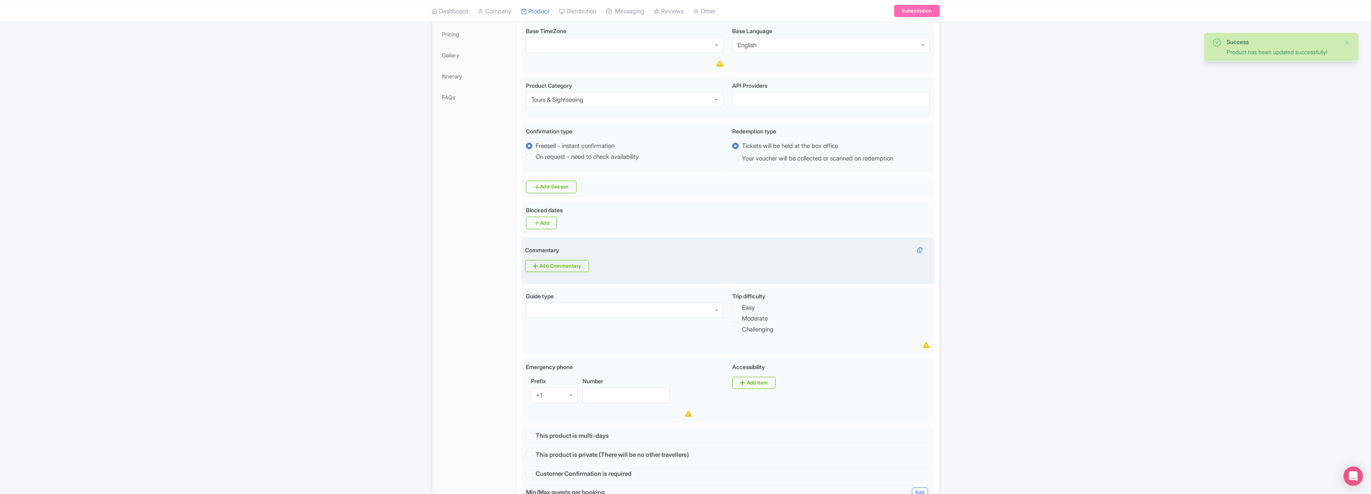
scroll to position [254, 0]
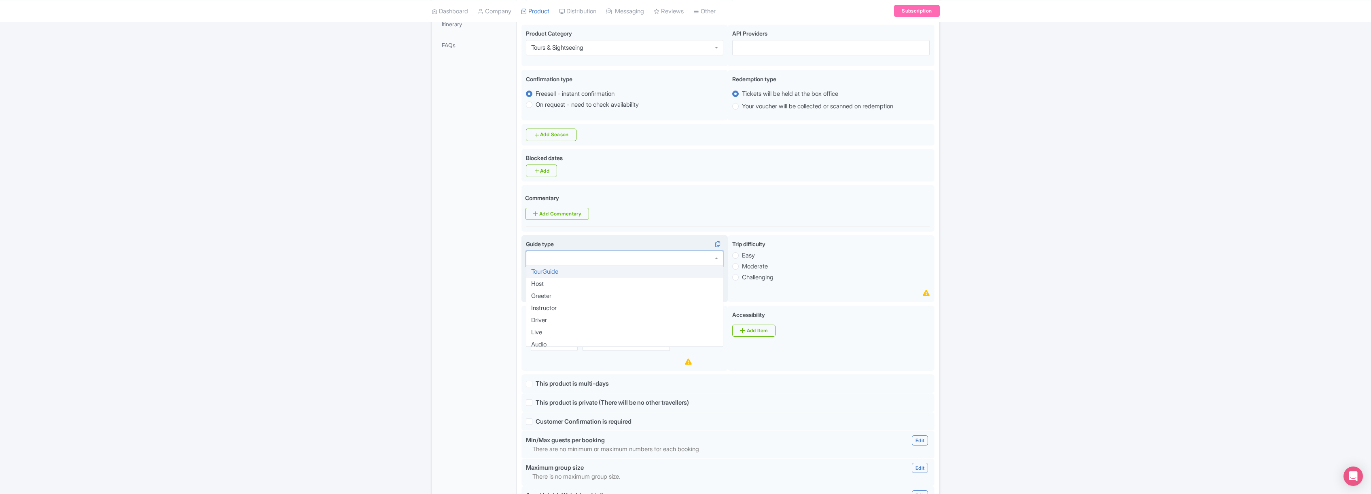
click at [618, 261] on div at bounding box center [624, 258] width 197 height 15
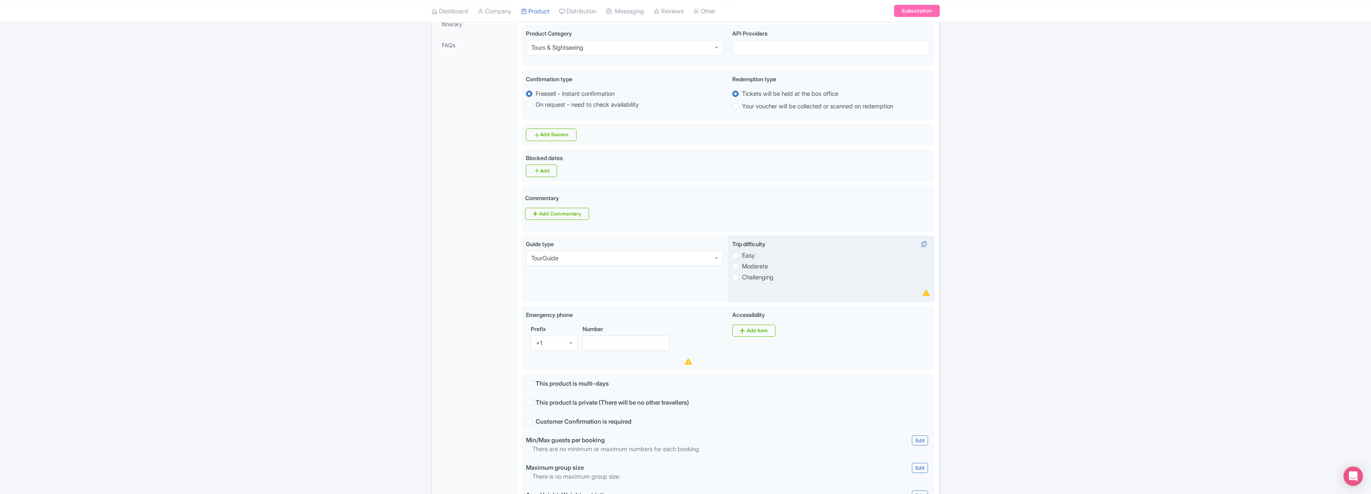
click at [742, 257] on label "Easy" at bounding box center [748, 255] width 13 height 9
click at [742, 257] on input "Easy" at bounding box center [746, 255] width 8 height 8
radio input "true"
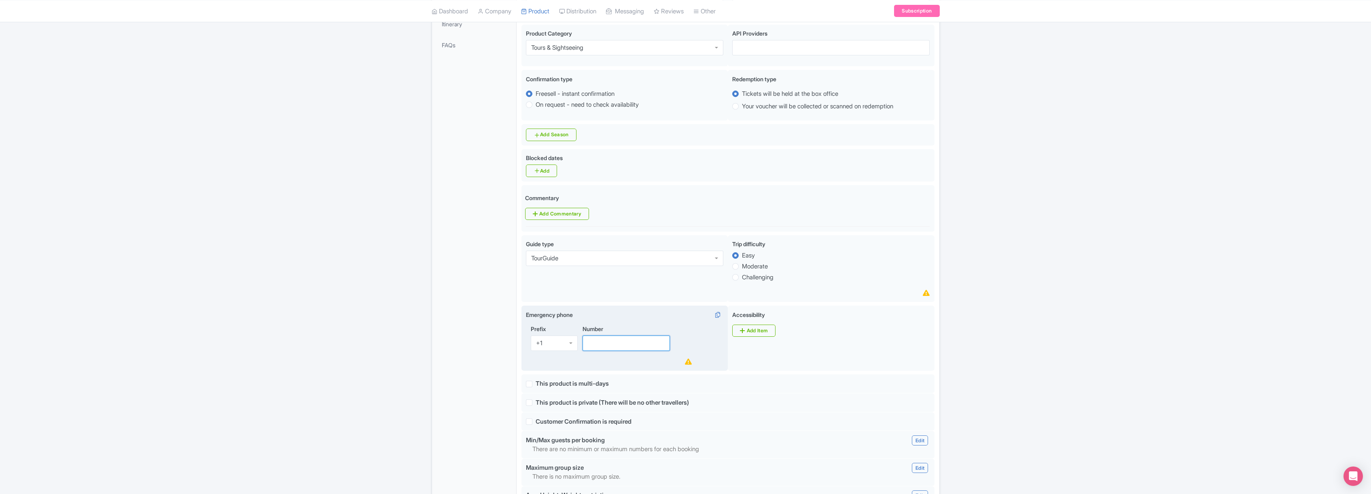
click at [616, 347] on input "Number" at bounding box center [626, 343] width 88 height 15
type input "8887468388"
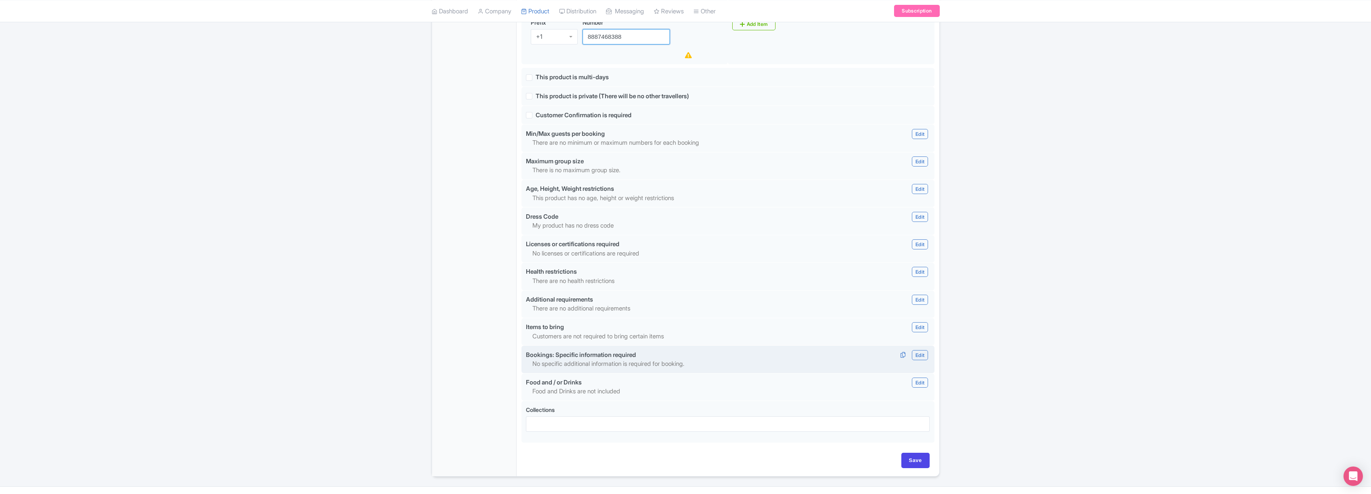
scroll to position [581, 0]
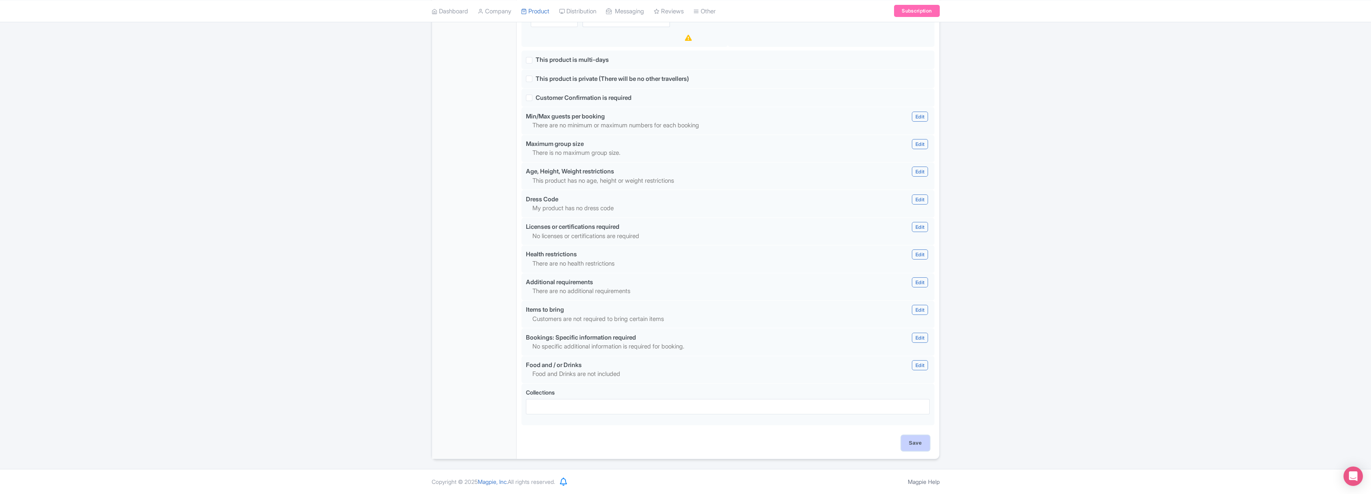
click at [919, 439] on input "Save" at bounding box center [915, 443] width 28 height 15
type input "Update Product"
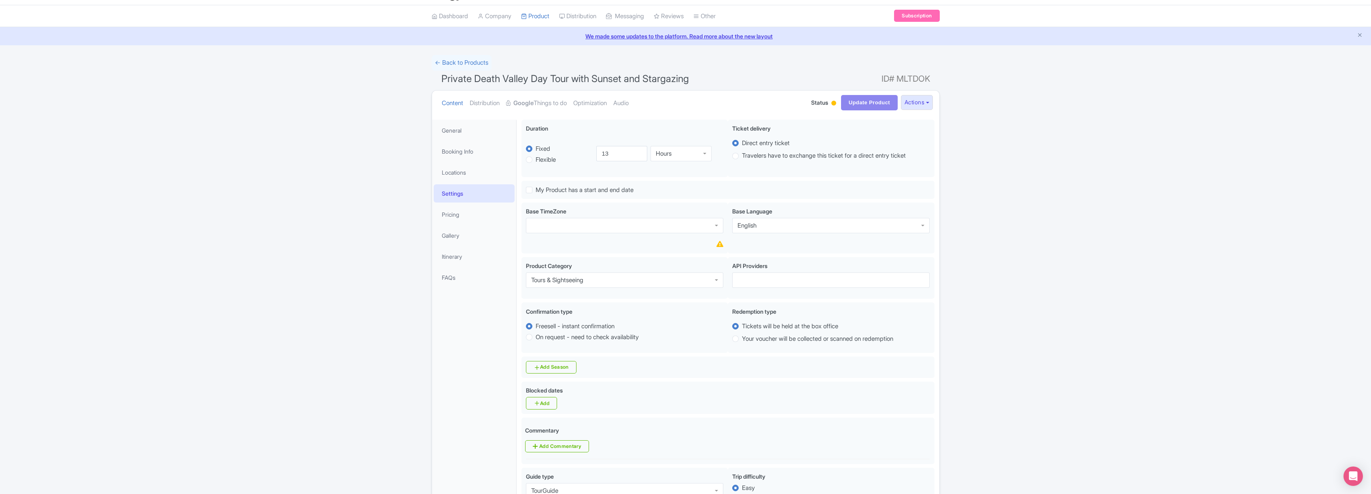
scroll to position [0, 0]
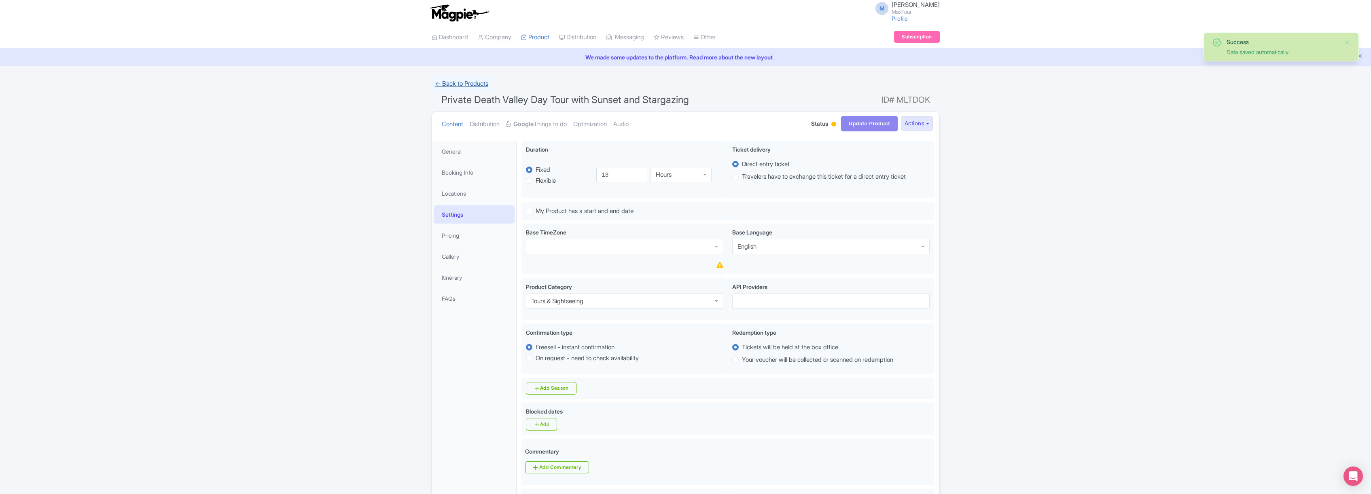
click at [460, 83] on link "← Back to Products" at bounding box center [462, 84] width 60 height 16
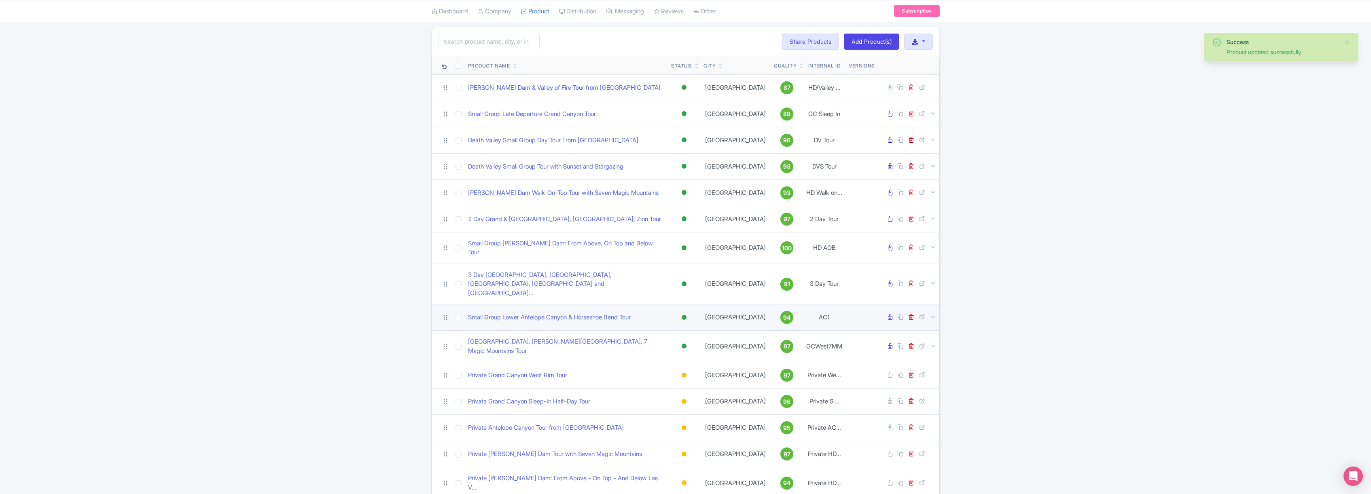
scroll to position [112, 0]
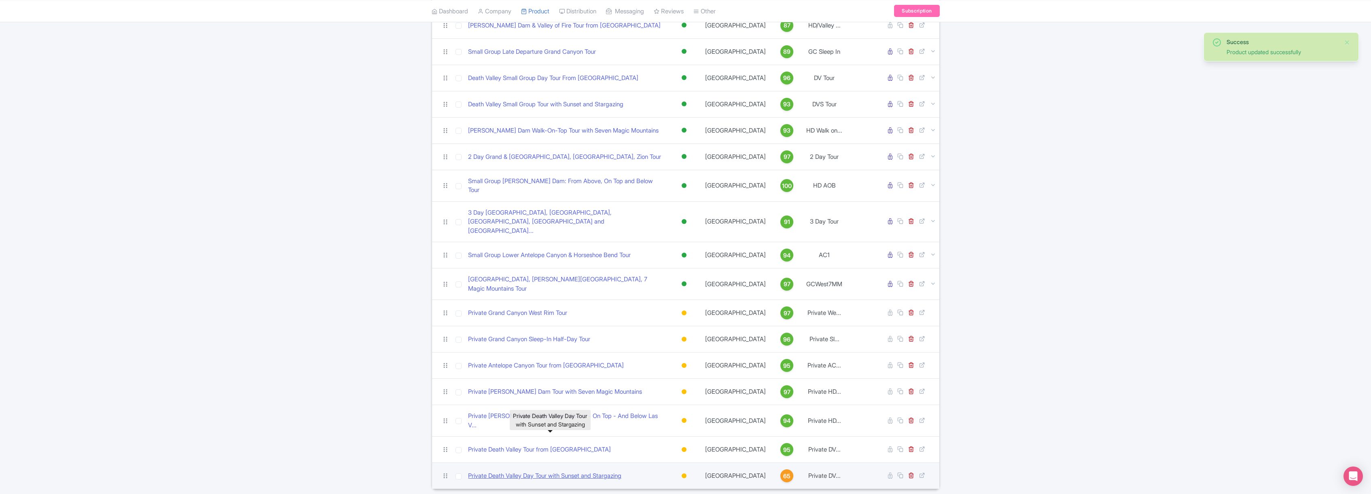
click at [536, 472] on link "Private Death Valley Day Tour with Sunset and Stargazing" at bounding box center [544, 476] width 153 height 9
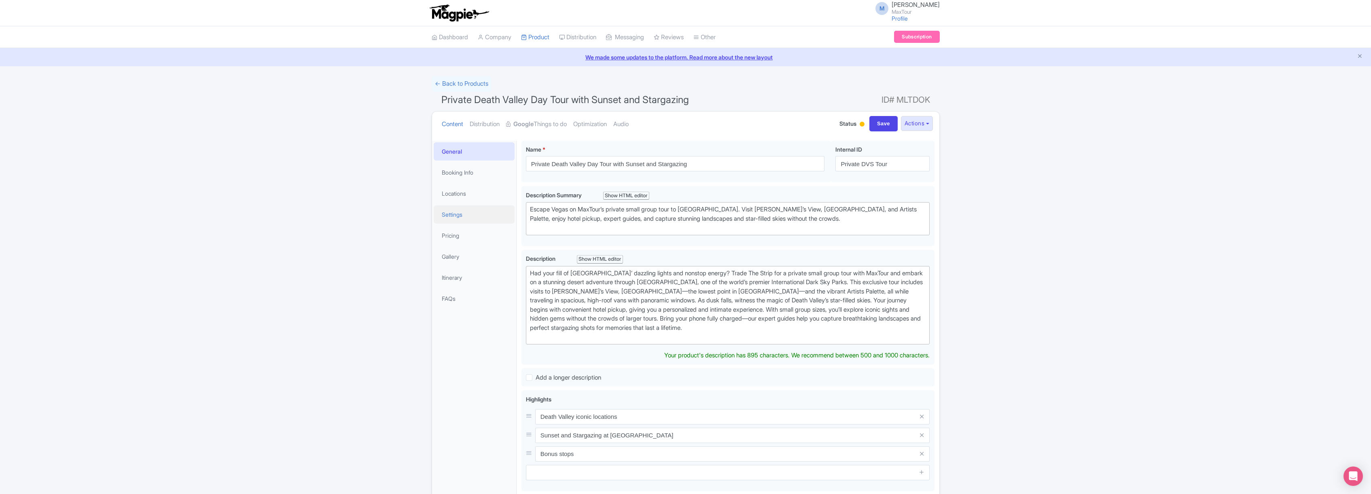
click at [450, 214] on link "Settings" at bounding box center [474, 214] width 81 height 18
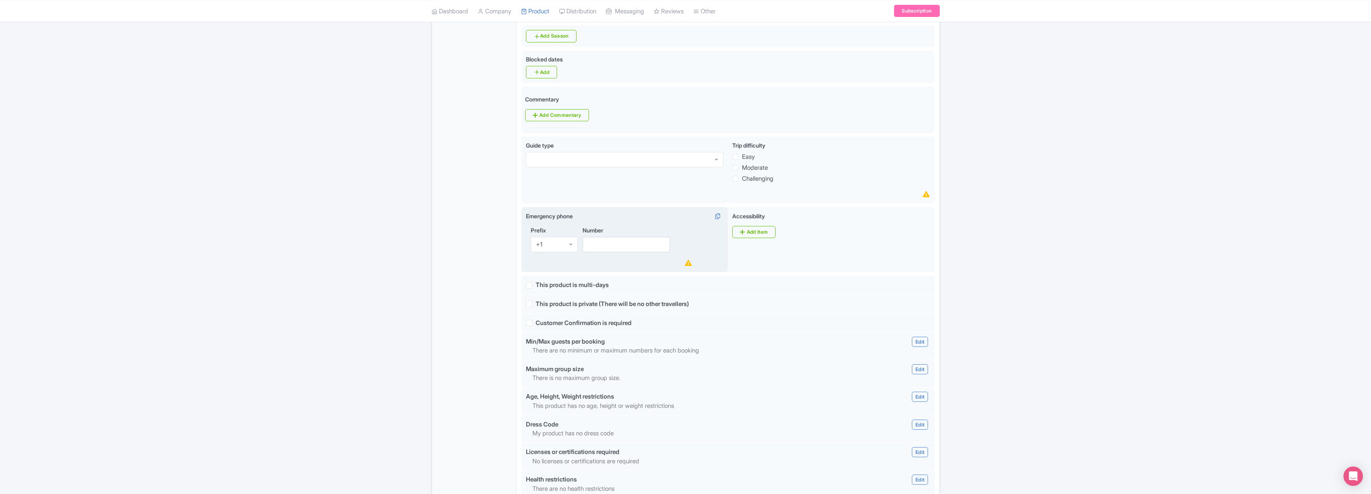
scroll to position [353, 0]
click at [622, 245] on input "Number" at bounding box center [626, 244] width 88 height 15
type input "8887468388"
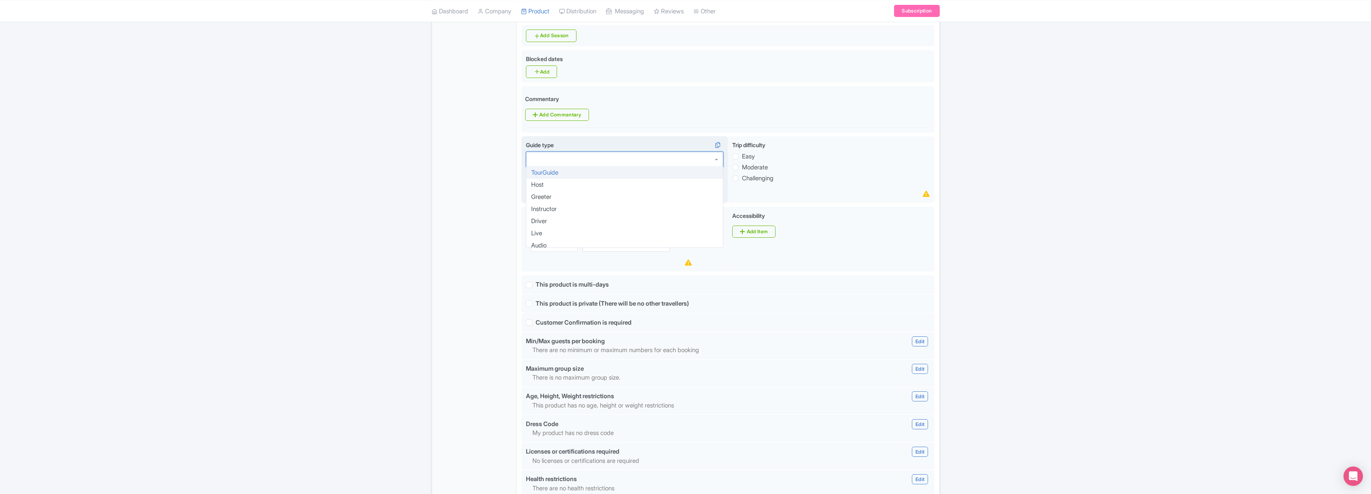
click at [604, 161] on div at bounding box center [624, 159] width 197 height 15
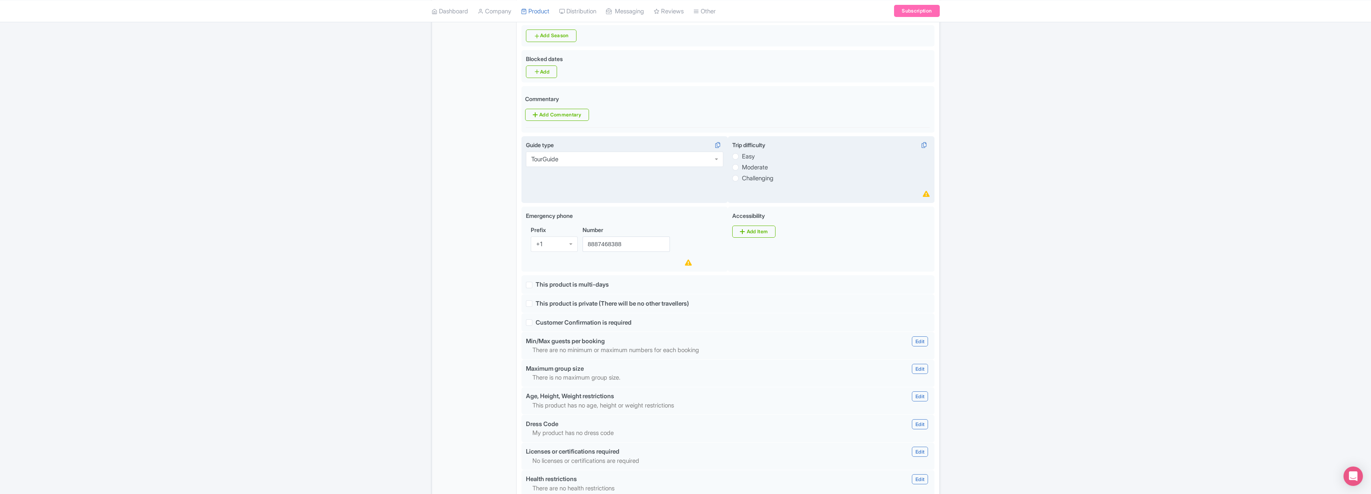
click at [742, 159] on label "Easy" at bounding box center [748, 156] width 13 height 9
click at [742, 159] on input "Easy" at bounding box center [746, 156] width 8 height 8
radio input "true"
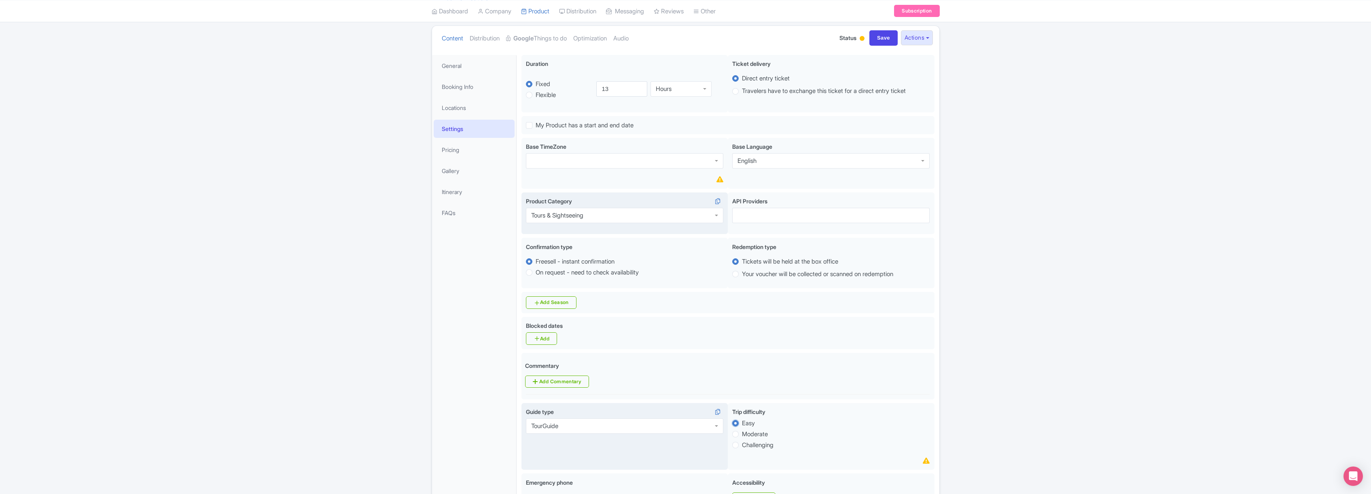
scroll to position [581, 0]
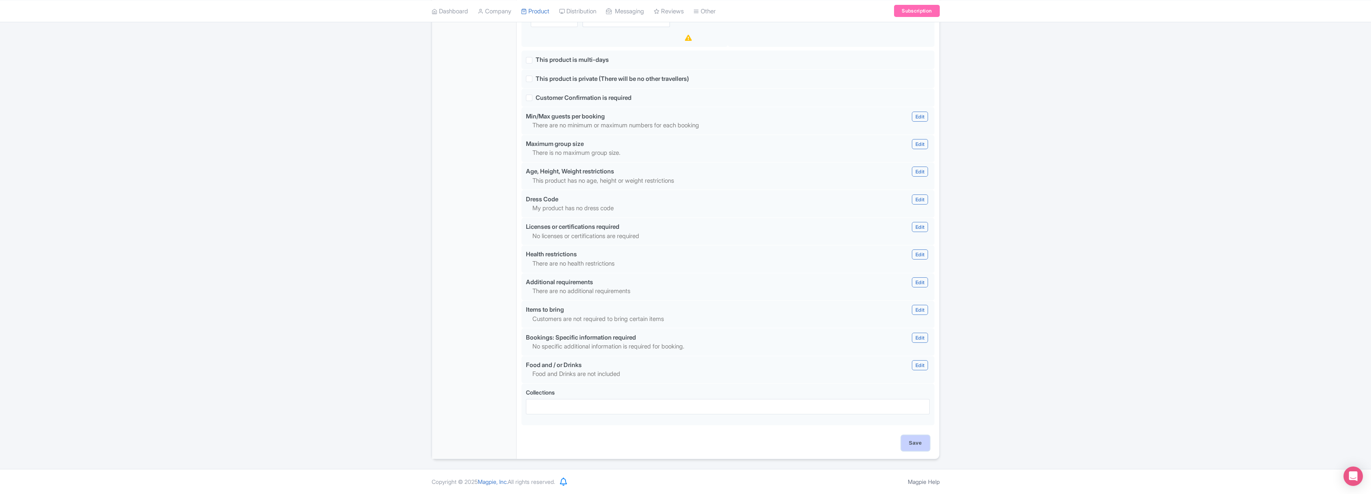
click at [907, 445] on input "Save" at bounding box center [915, 443] width 28 height 15
type input "Saving..."
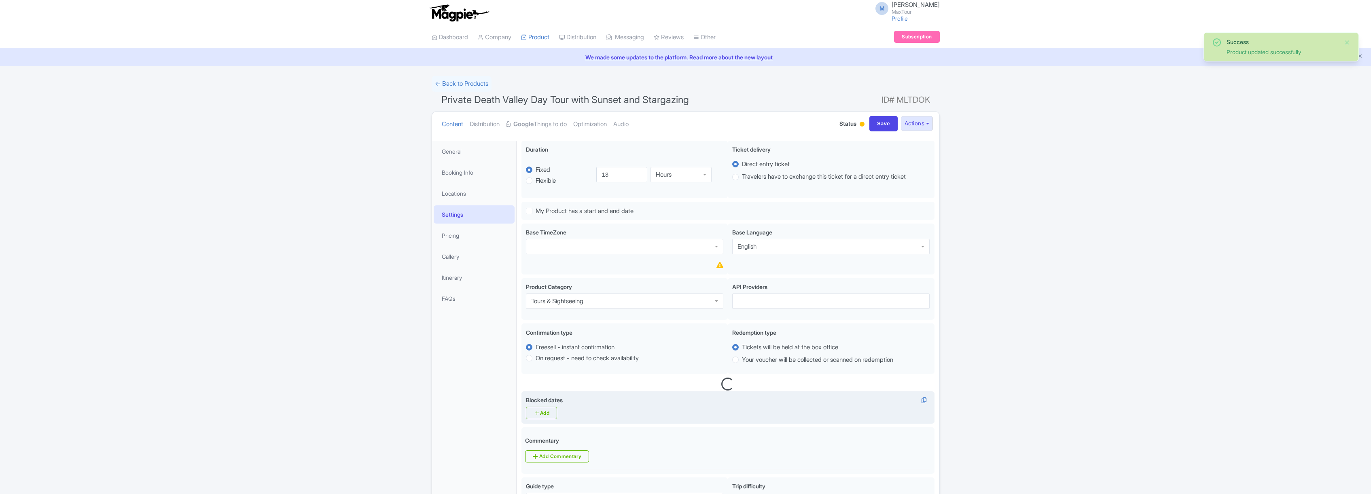
scroll to position [141, 0]
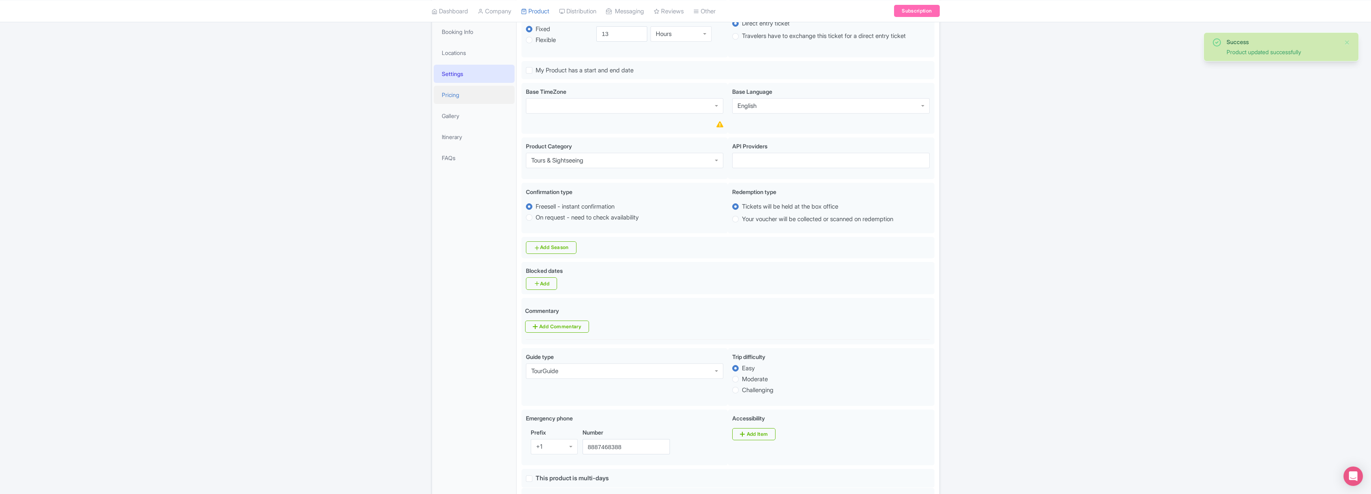
click at [444, 93] on link "Pricing" at bounding box center [474, 95] width 81 height 18
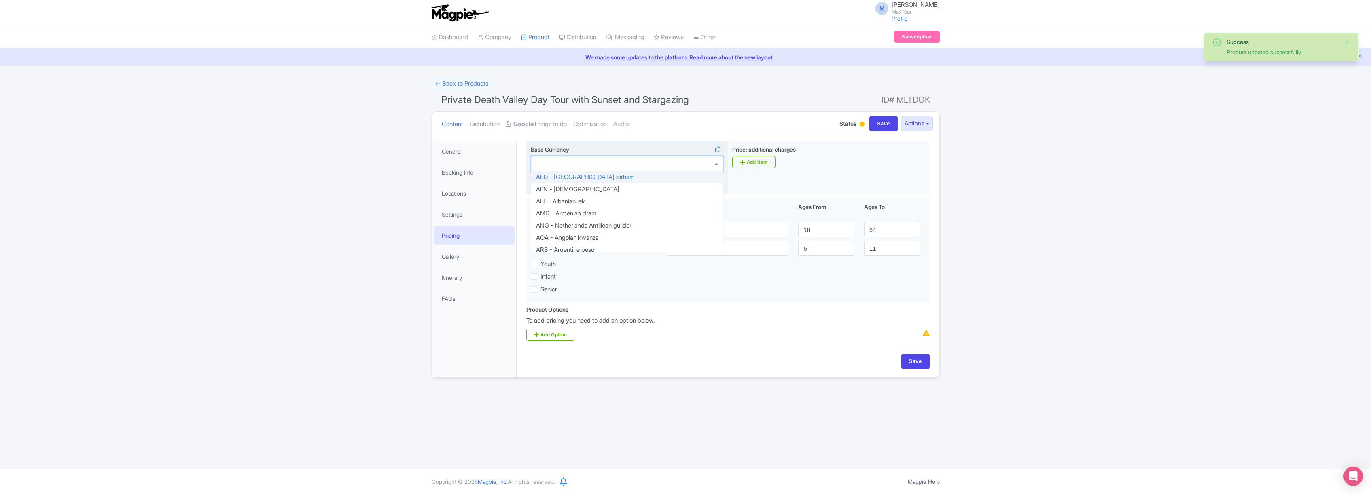
click at [610, 163] on div at bounding box center [627, 163] width 193 height 15
type input "usd"
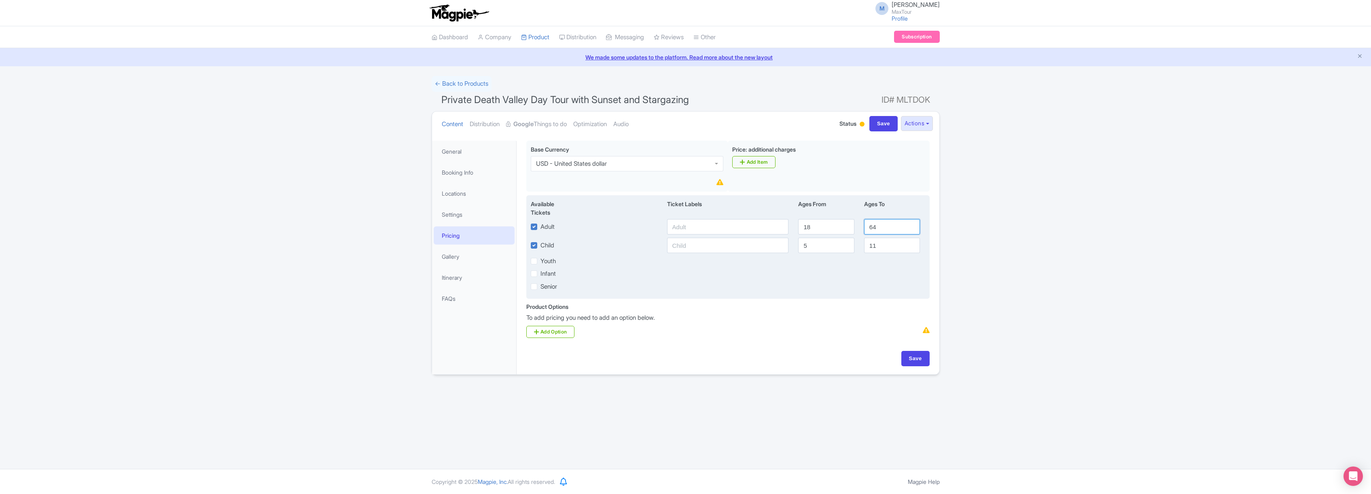
click at [880, 226] on input "64" at bounding box center [892, 226] width 56 height 15
type input "6"
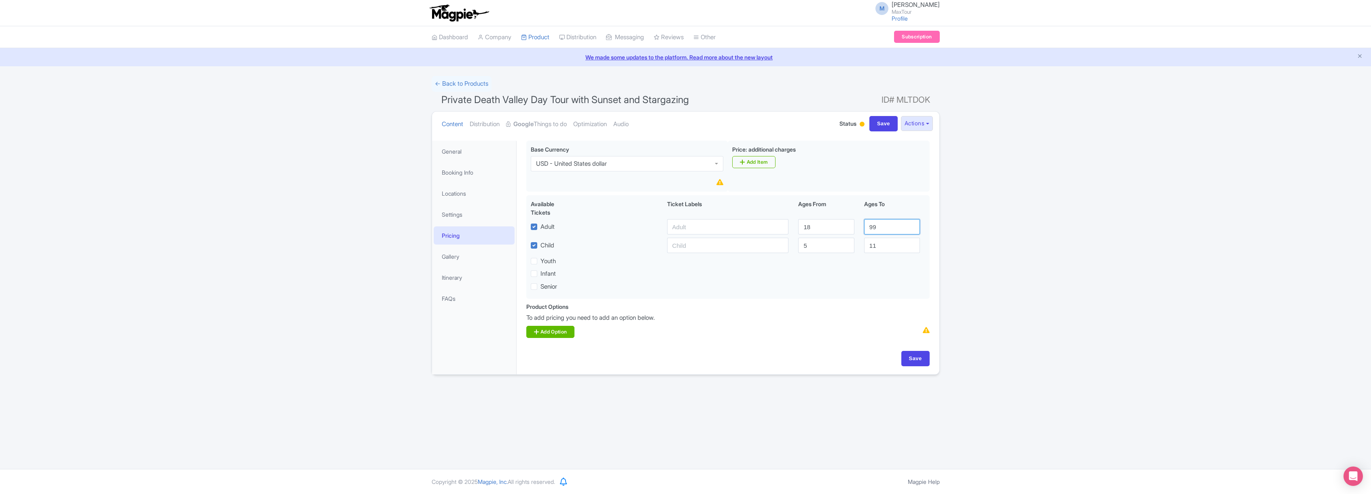
type input "99"
click at [549, 334] on link "Add Option" at bounding box center [550, 332] width 49 height 12
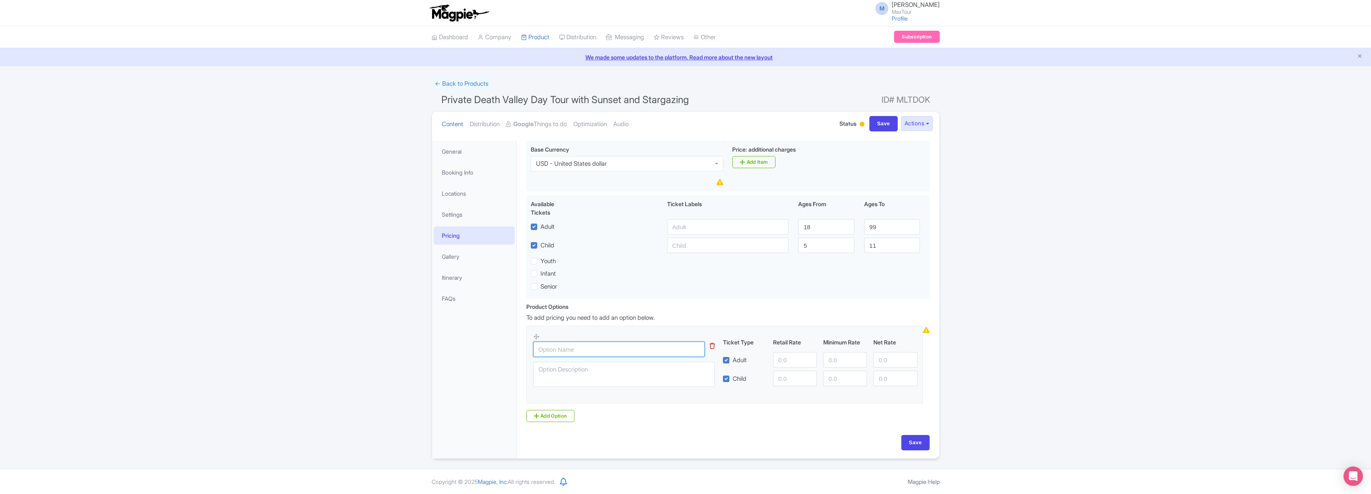
click at [573, 352] on input "text" at bounding box center [619, 349] width 172 height 15
type input "Private Death Valley Stargazing tour"
click at [786, 360] on input "number" at bounding box center [795, 359] width 44 height 15
type input "189"
click at [785, 378] on input "number" at bounding box center [795, 378] width 44 height 15
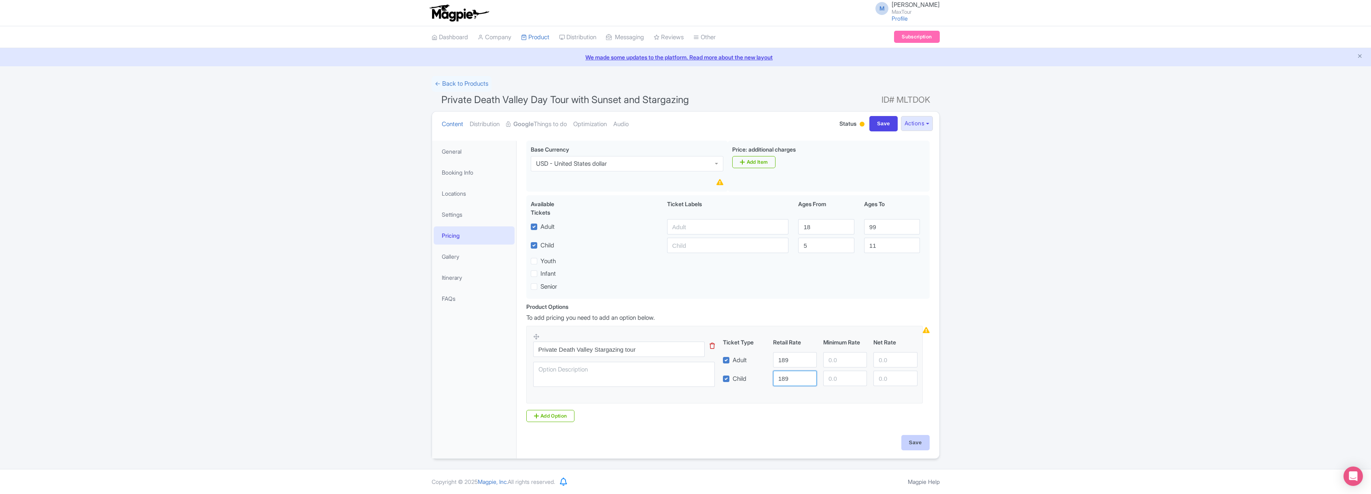
type input "189"
click at [926, 446] on input "Save" at bounding box center [915, 442] width 28 height 15
type input "Saving..."
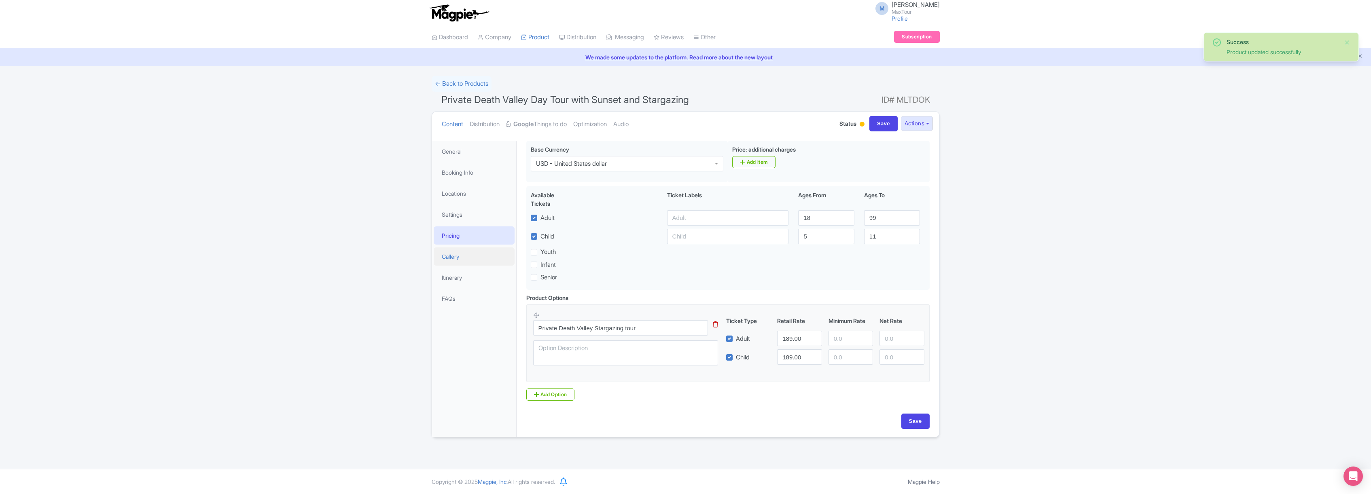
click at [451, 255] on link "Gallery" at bounding box center [474, 257] width 81 height 18
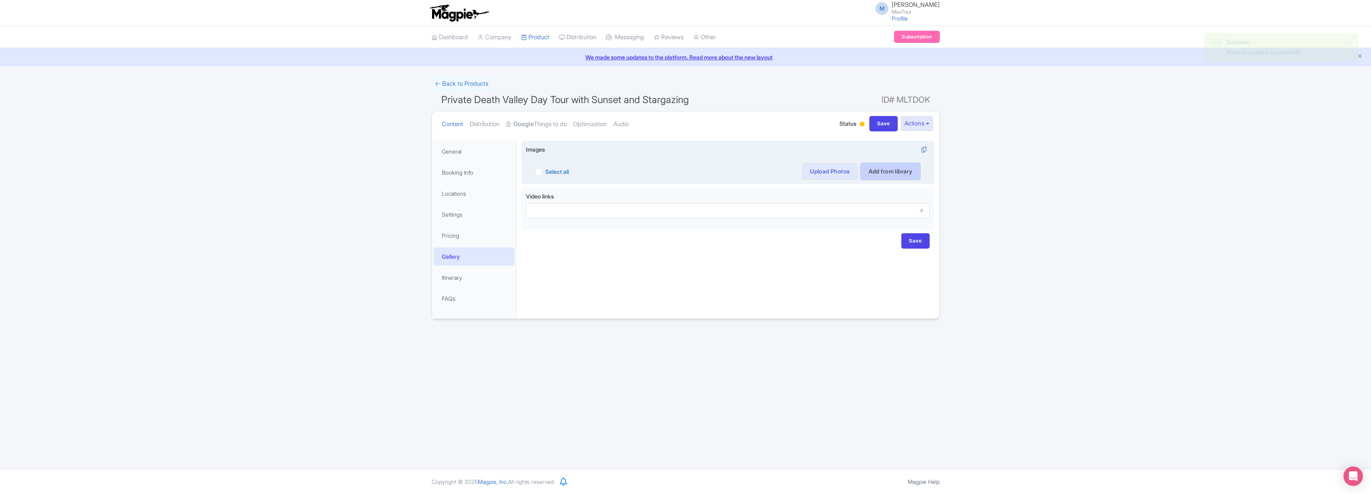
click at [889, 172] on link "Add from library" at bounding box center [890, 171] width 59 height 16
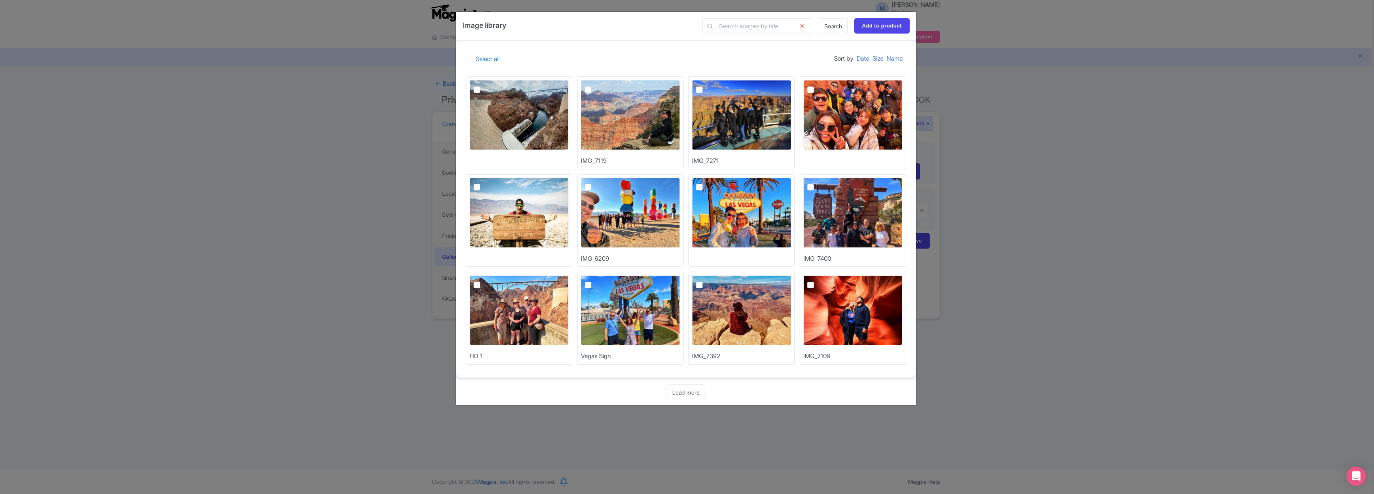
click at [518, 196] on img at bounding box center [519, 213] width 99 height 70
click at [489, 183] on input "checkbox" at bounding box center [485, 180] width 5 height 5
checkbox input "true"
click at [684, 395] on link "Load more" at bounding box center [686, 393] width 39 height 16
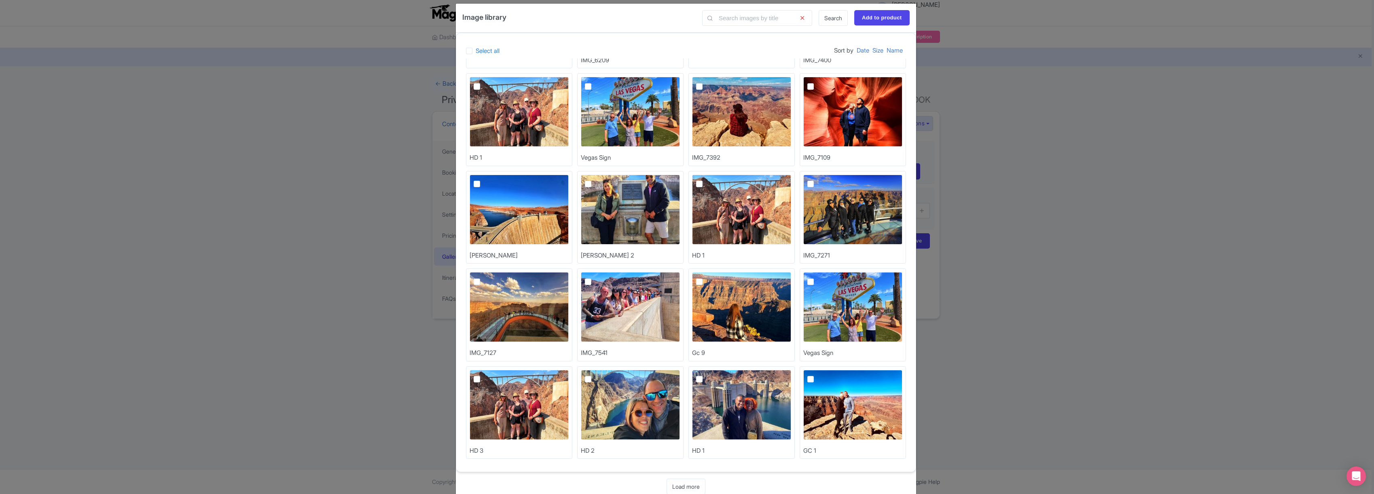
scroll to position [25, 0]
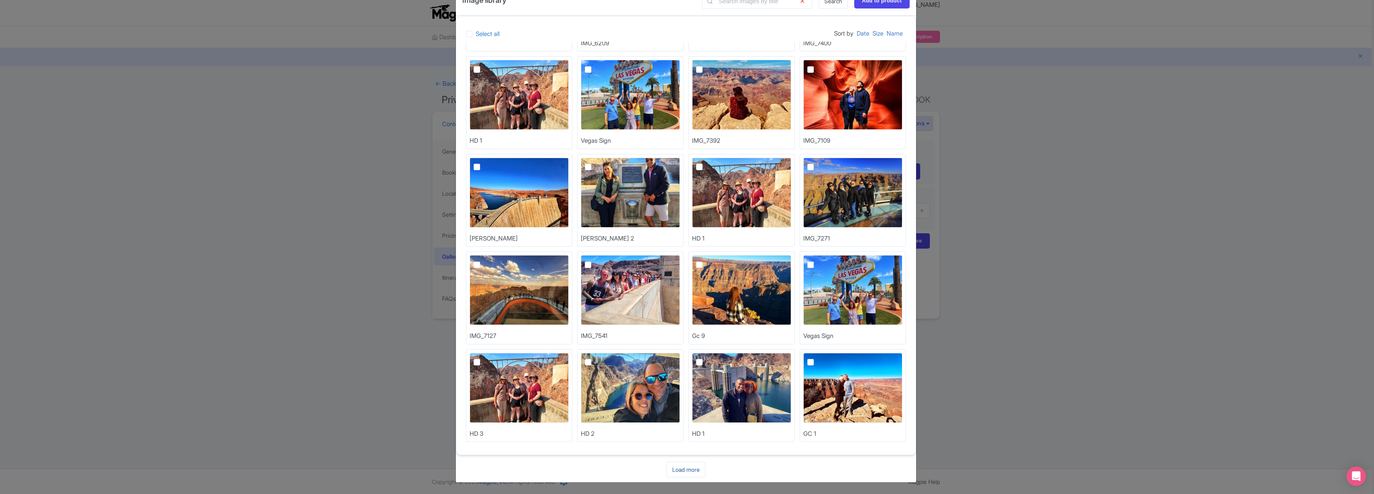
click at [689, 467] on link "Load more" at bounding box center [686, 470] width 39 height 16
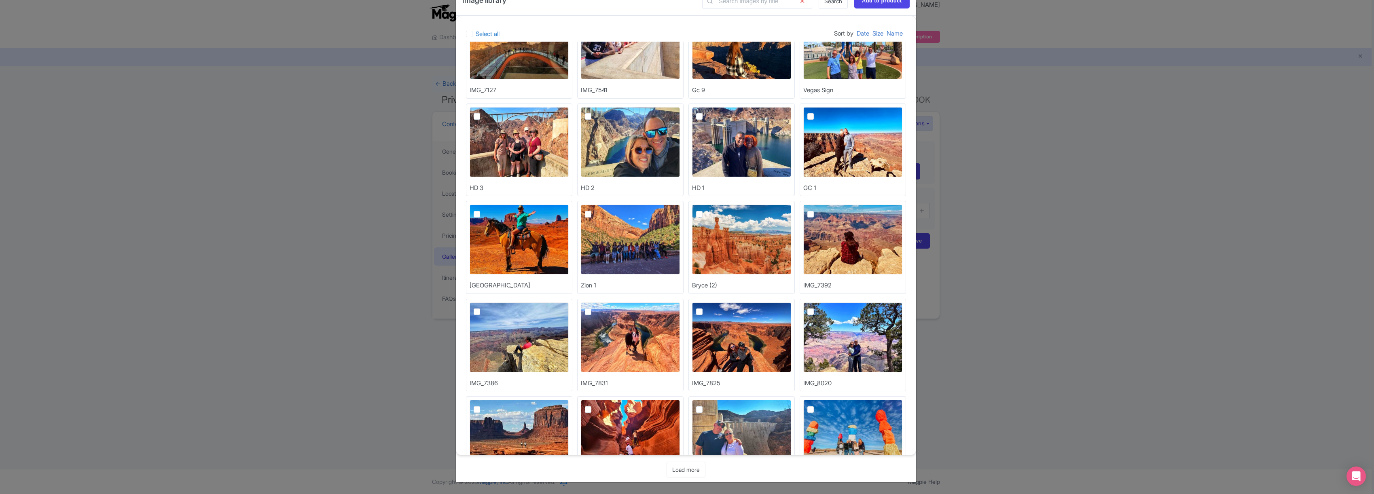
scroll to position [483, 0]
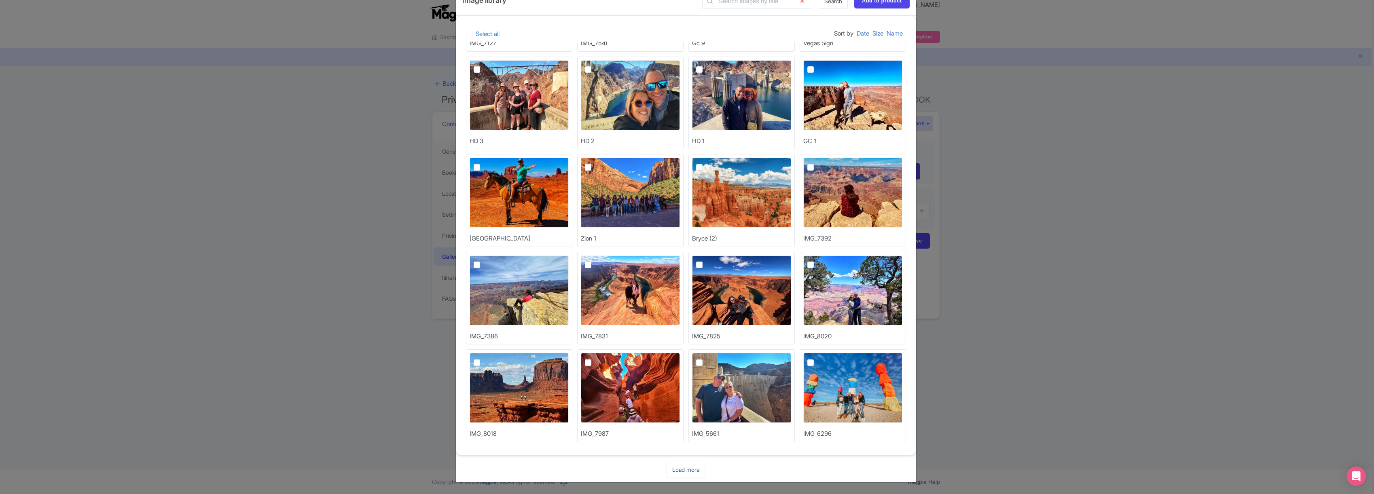
click at [689, 470] on link "Load more" at bounding box center [686, 470] width 39 height 16
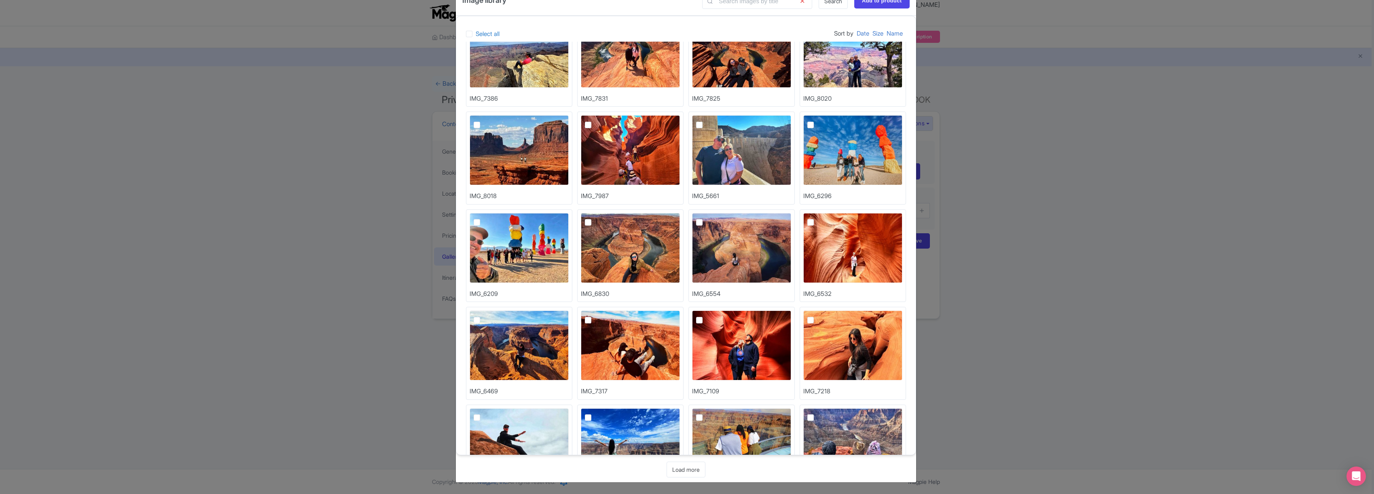
scroll to position [777, 0]
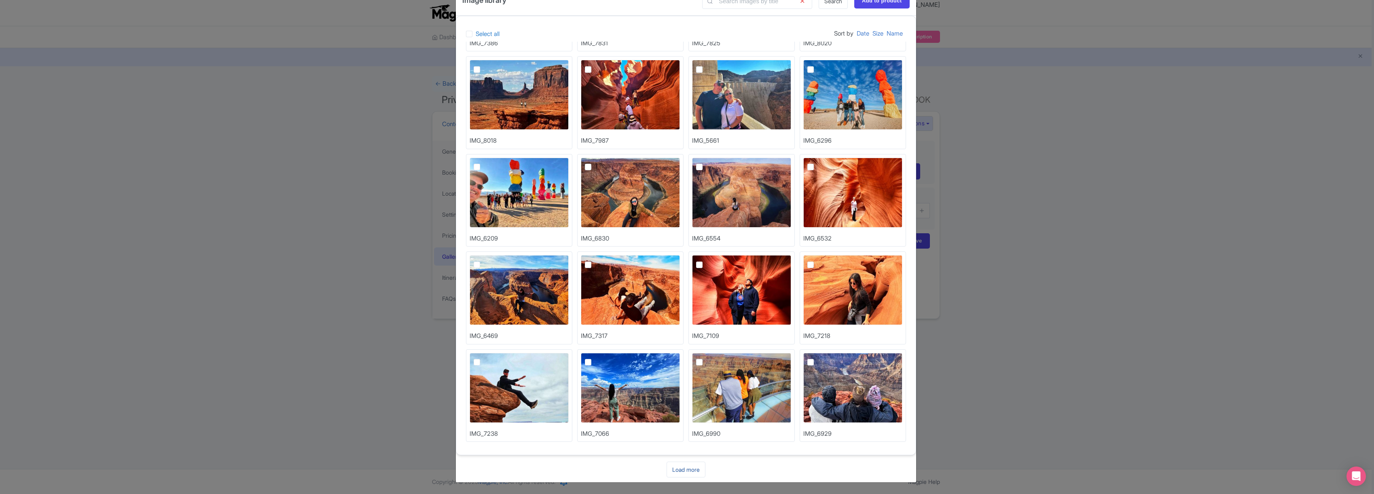
click at [687, 470] on link "Load more" at bounding box center [686, 470] width 39 height 16
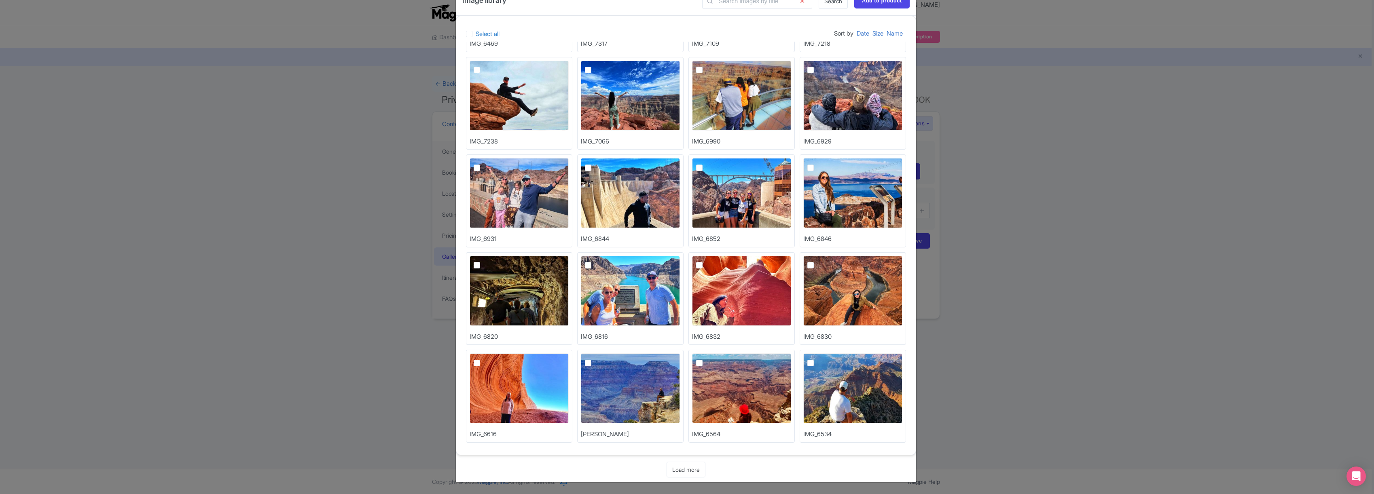
scroll to position [1070, 0]
click at [686, 472] on link "Load more" at bounding box center [686, 470] width 39 height 16
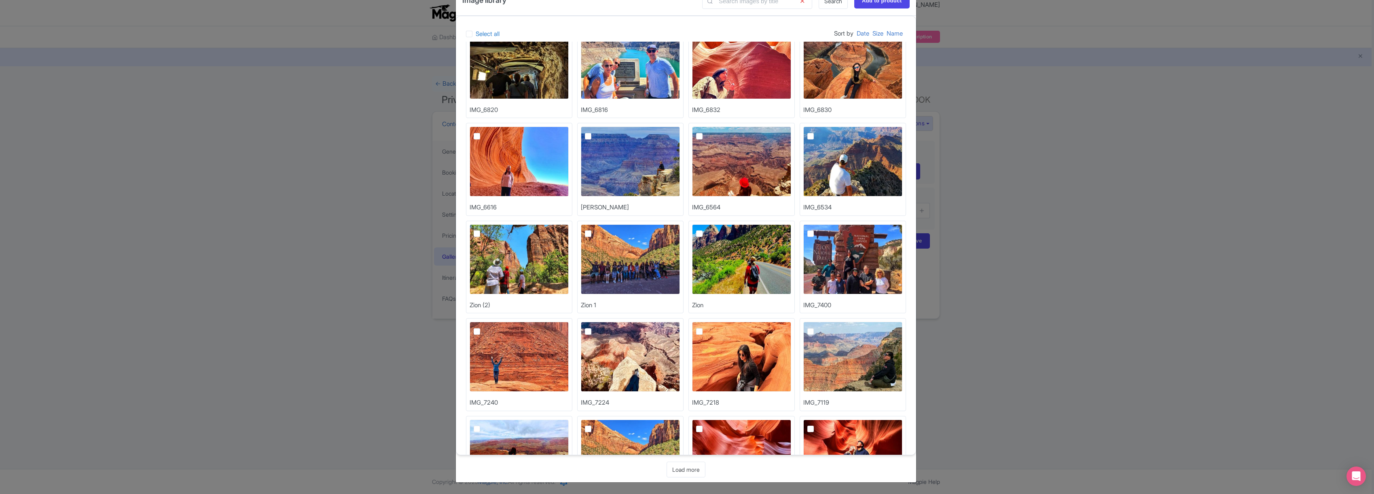
scroll to position [1363, 0]
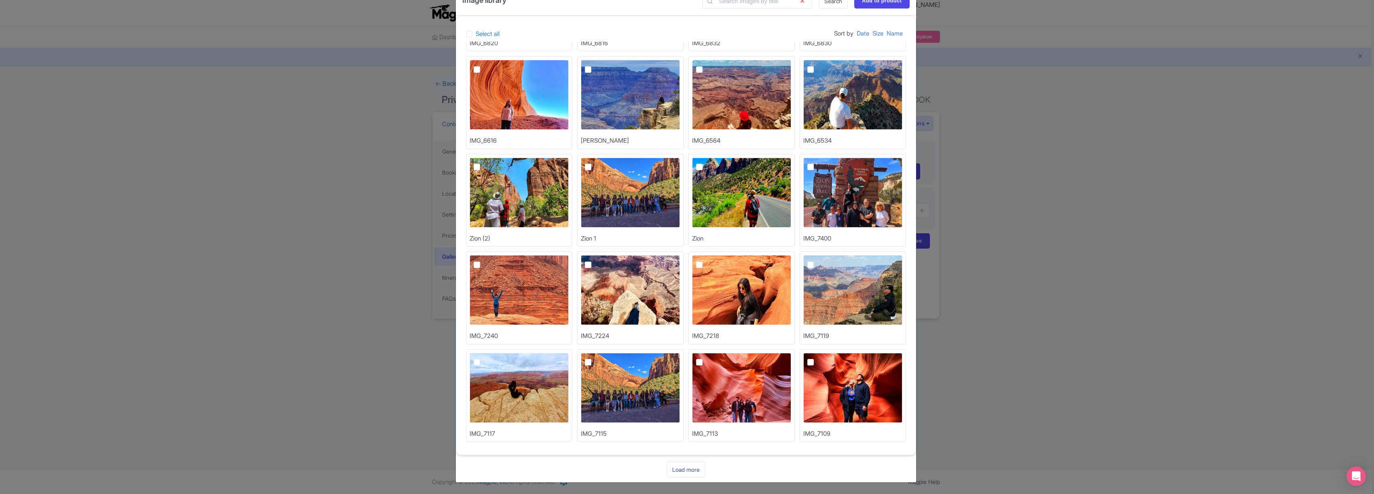
click at [693, 468] on link "Load more" at bounding box center [686, 470] width 39 height 16
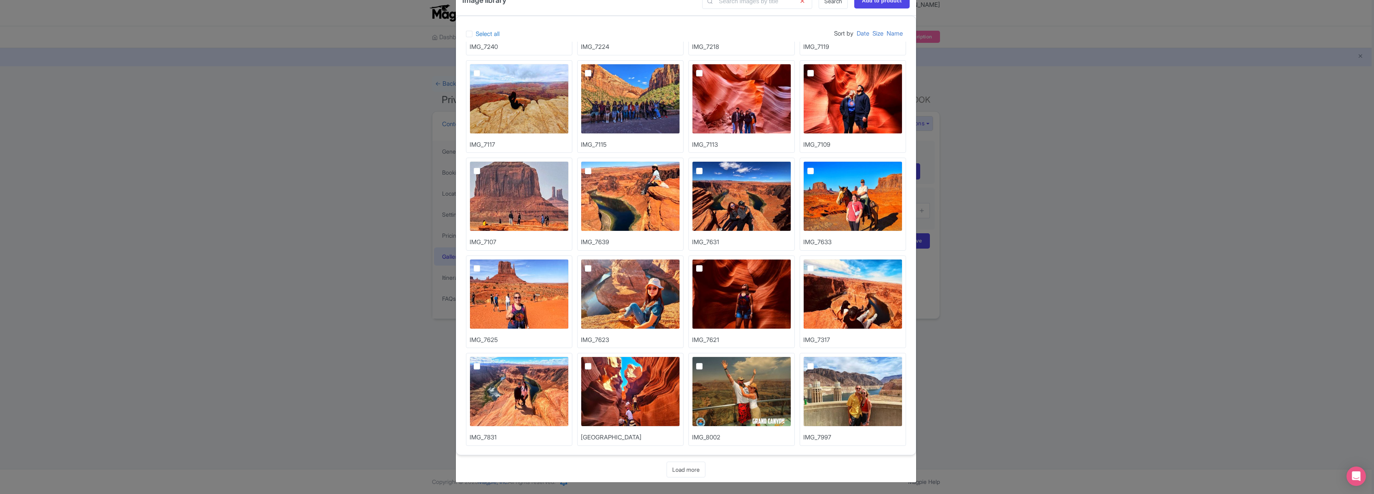
scroll to position [1656, 0]
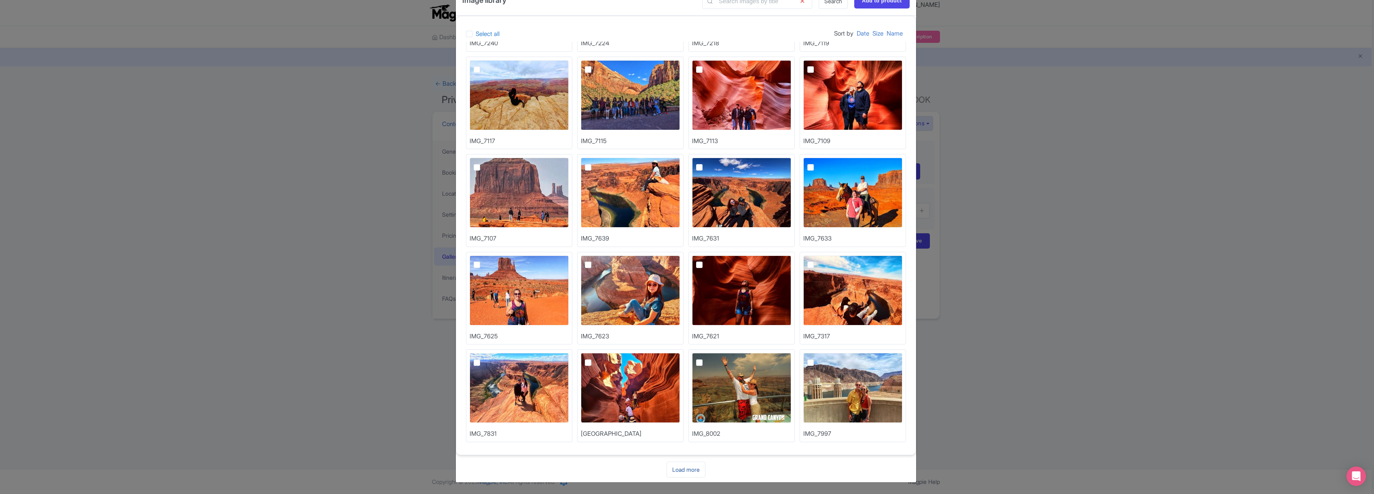
click at [680, 470] on link "Load more" at bounding box center [686, 470] width 39 height 16
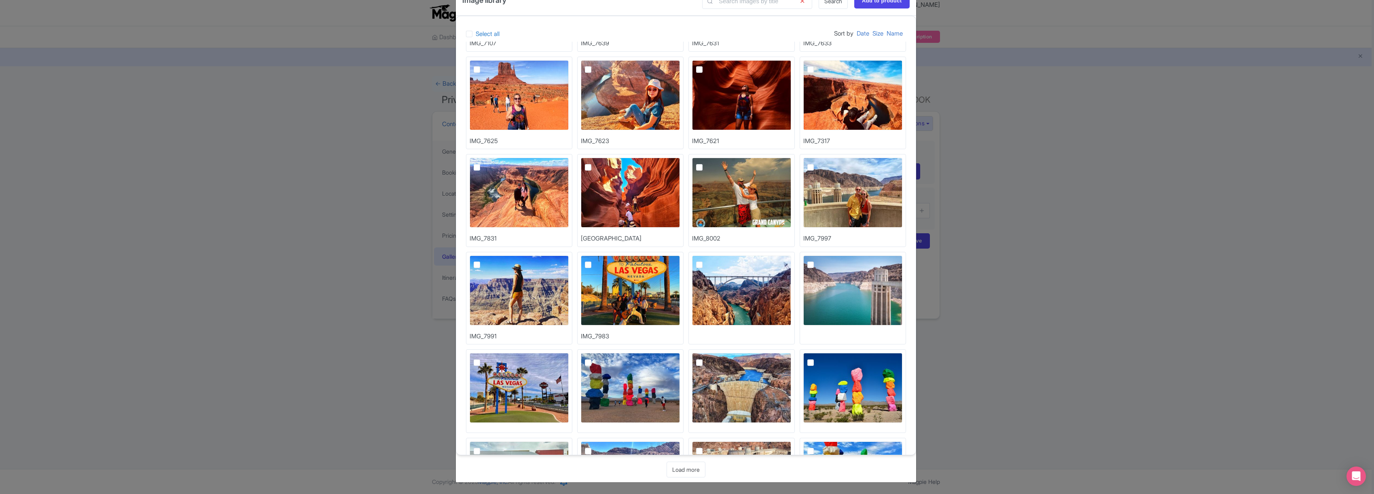
scroll to position [1931, 0]
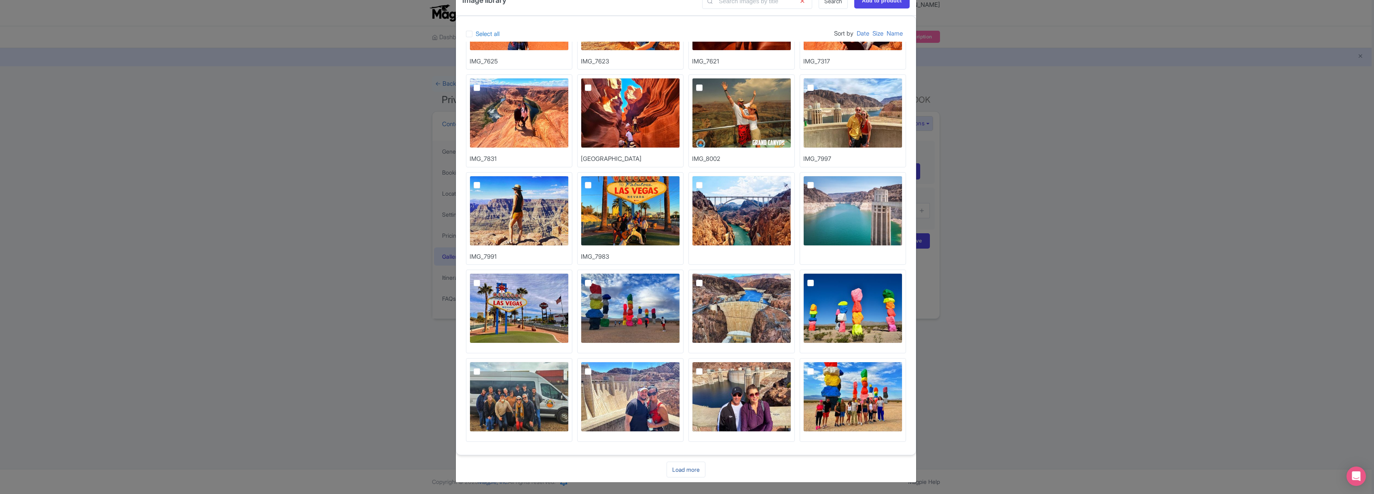
click at [691, 467] on link "Load more" at bounding box center [686, 470] width 39 height 16
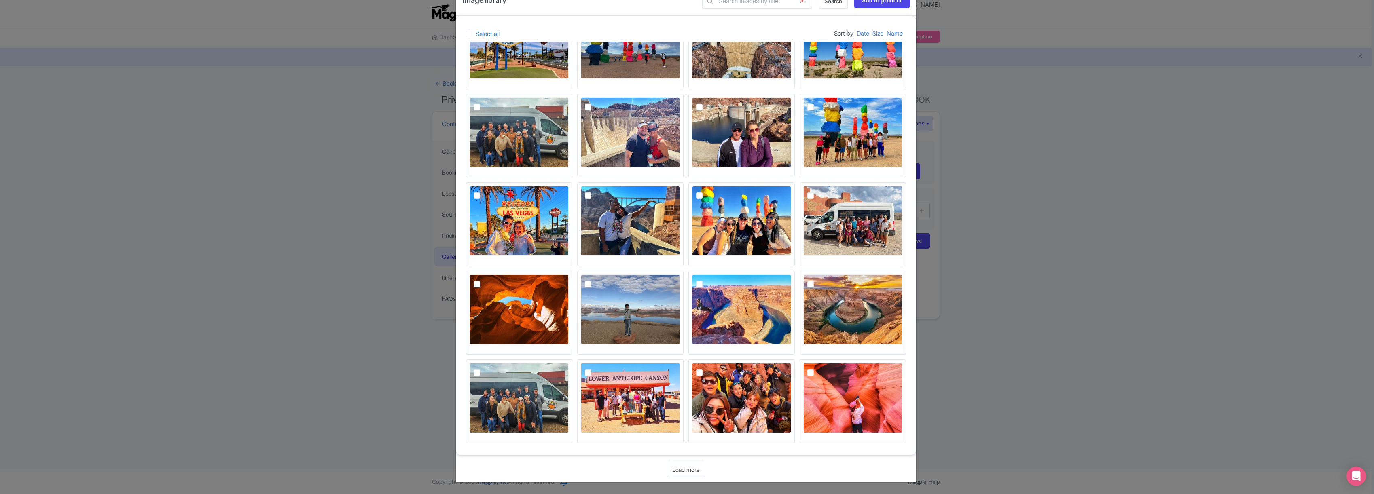
scroll to position [2196, 0]
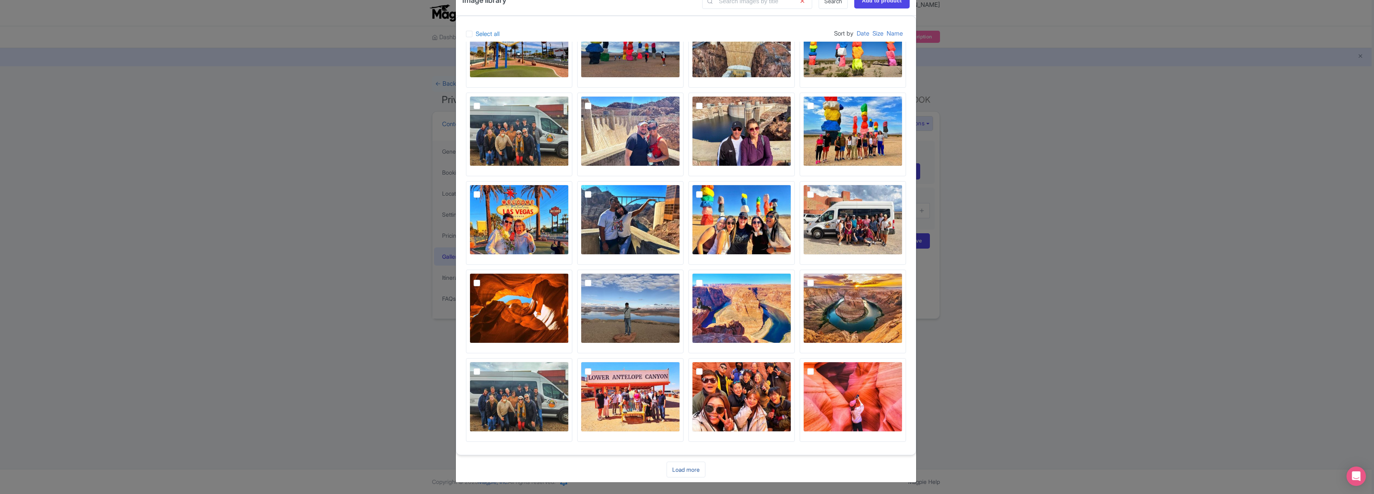
click at [688, 469] on link "Load more" at bounding box center [686, 470] width 39 height 16
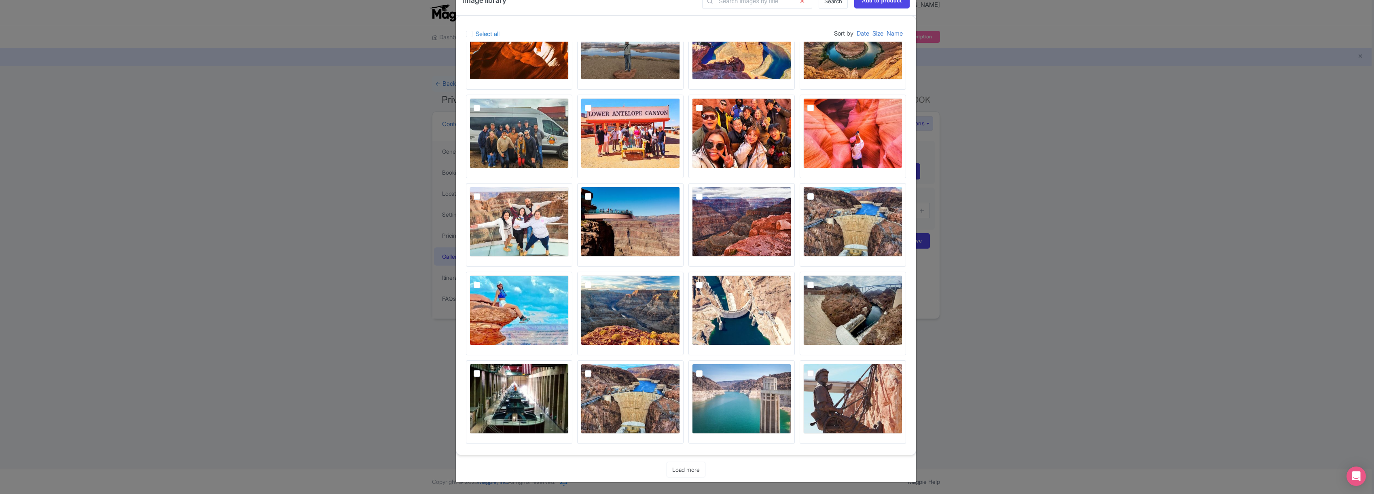
scroll to position [2462, 0]
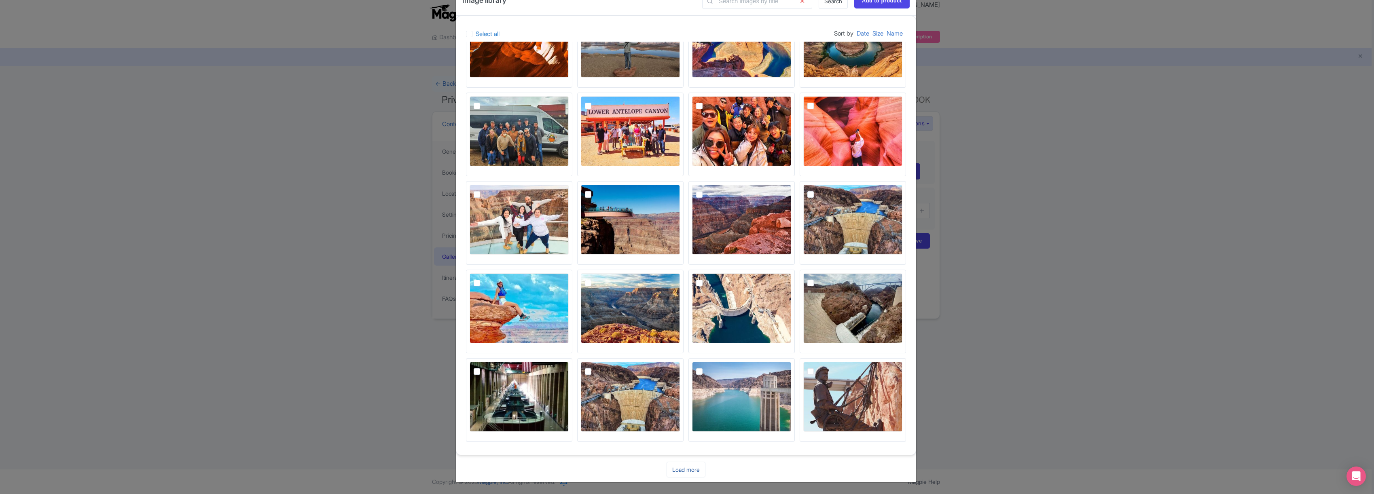
click at [683, 469] on link "Load more" at bounding box center [686, 470] width 39 height 16
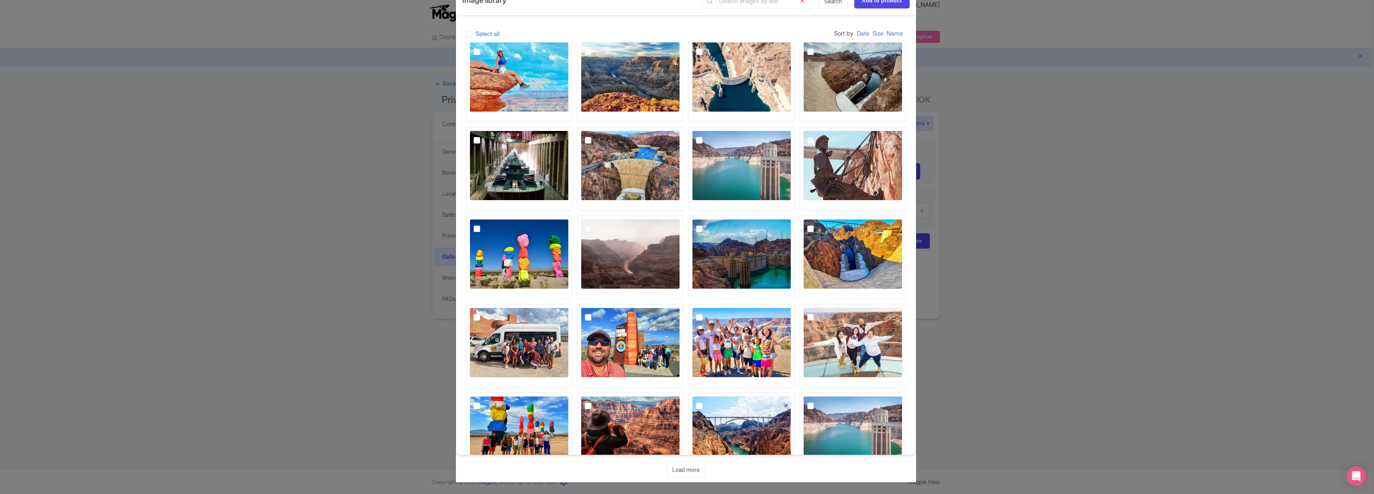
scroll to position [2728, 0]
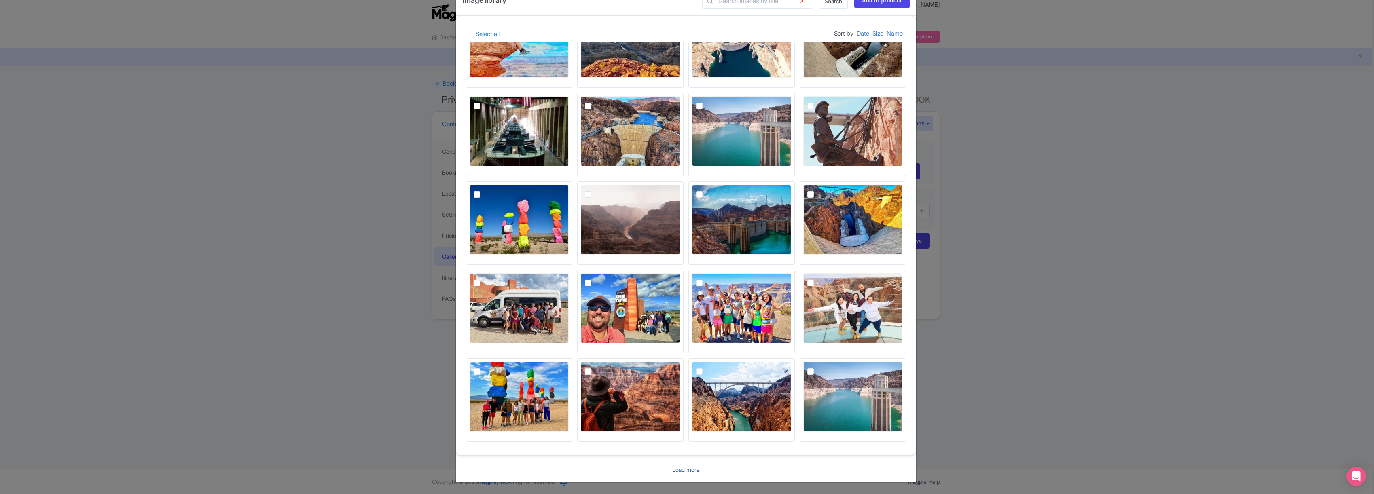
click at [688, 470] on link "Load more" at bounding box center [686, 470] width 39 height 16
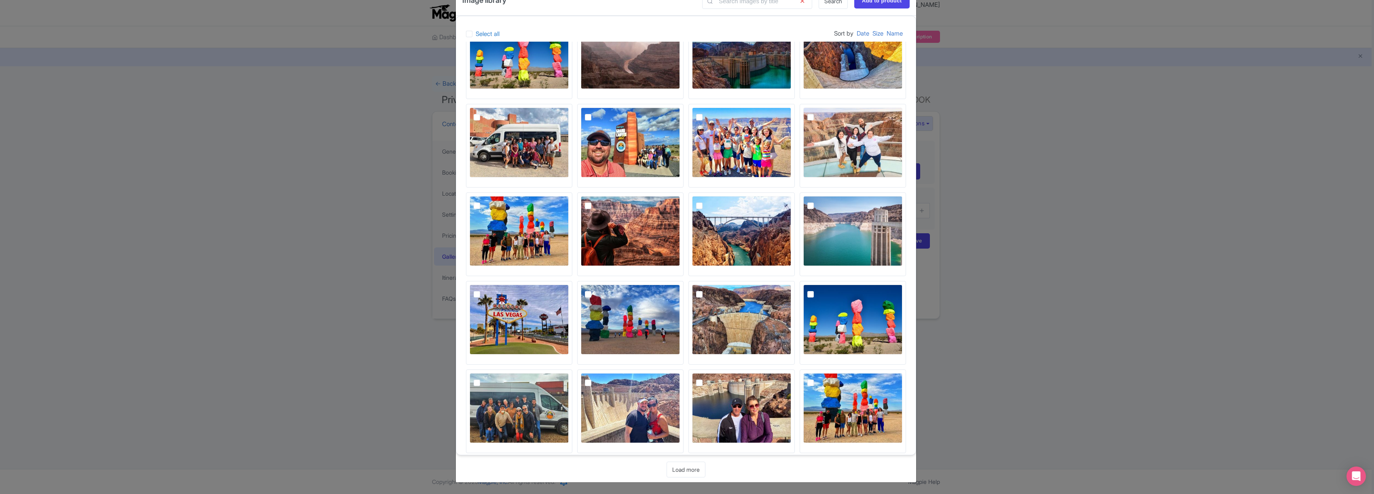
scroll to position [2994, 0]
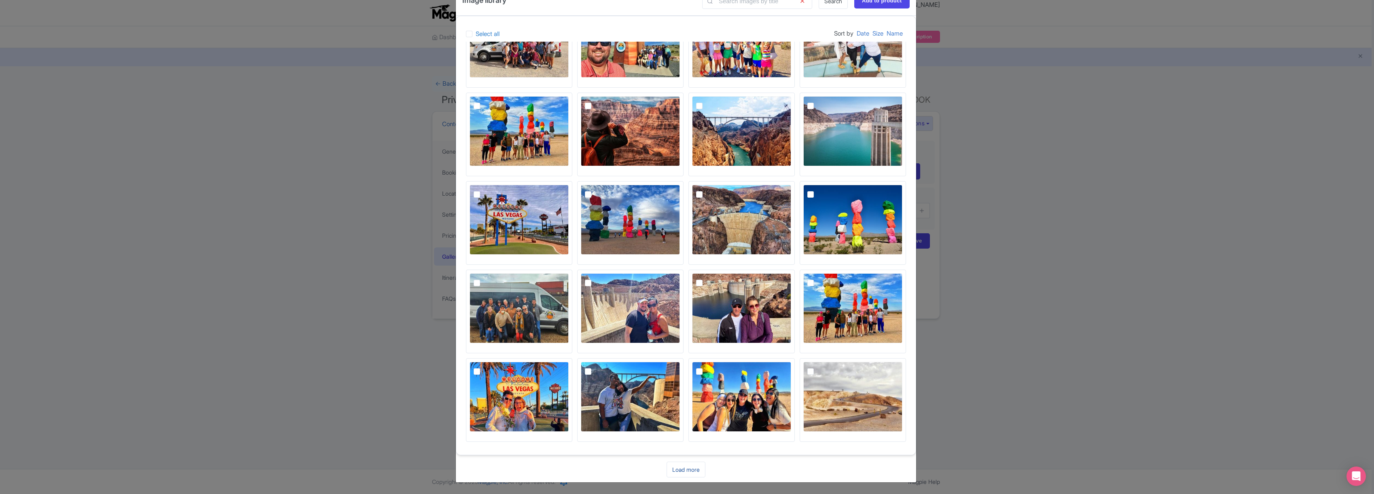
click at [686, 469] on link "Load more" at bounding box center [686, 470] width 39 height 16
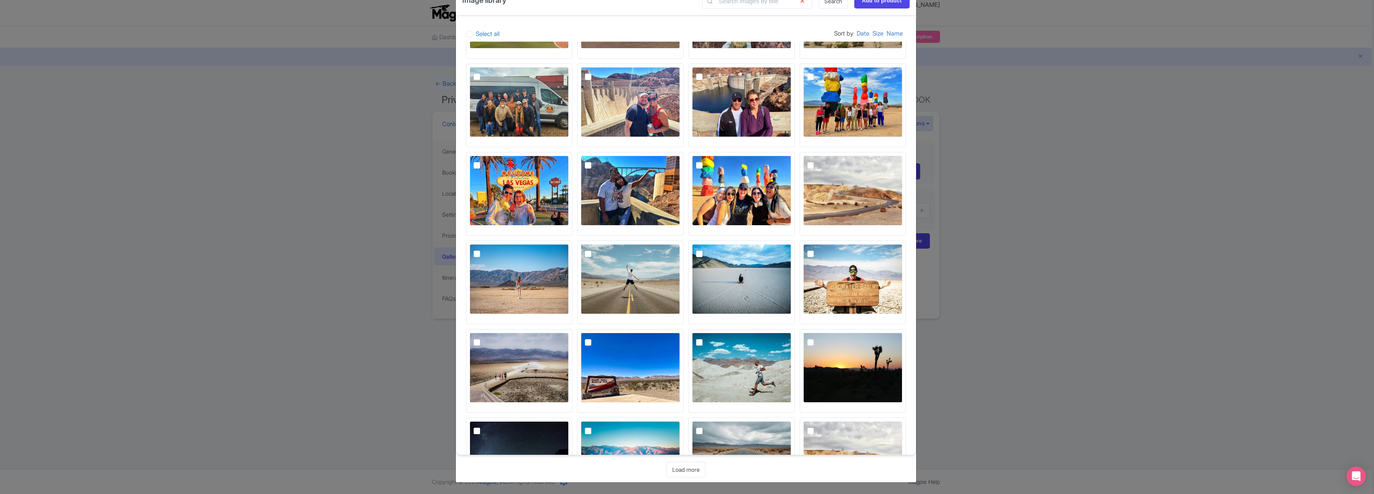
scroll to position [3260, 0]
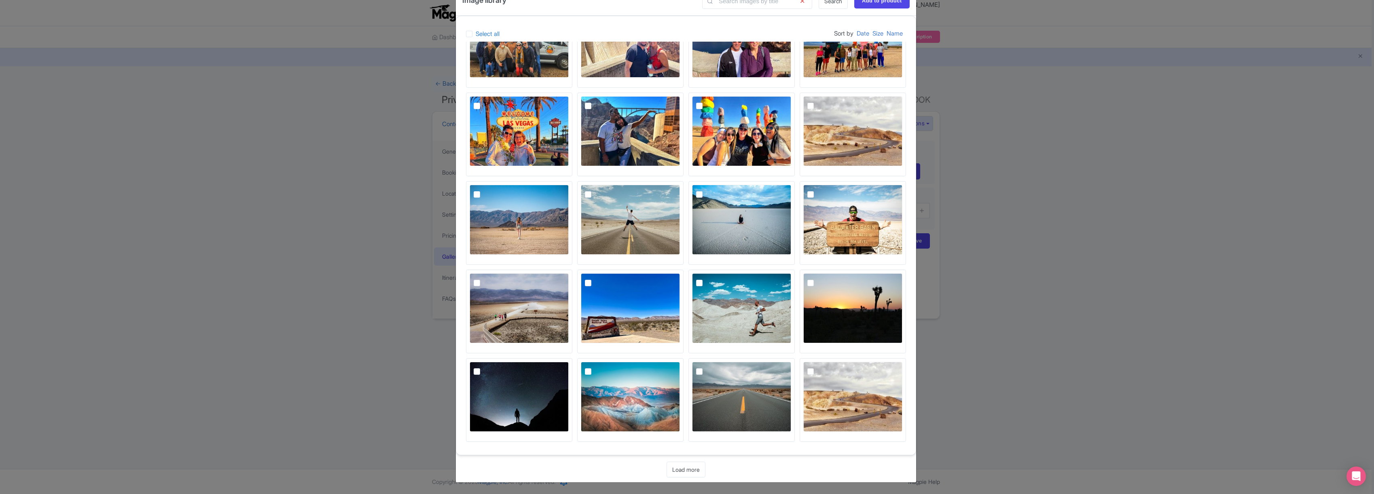
click at [506, 388] on img at bounding box center [519, 397] width 99 height 70
click at [489, 367] on input "checkbox" at bounding box center [485, 364] width 5 height 5
checkbox input "true"
click at [849, 309] on img at bounding box center [852, 308] width 99 height 70
click at [822, 279] on input "checkbox" at bounding box center [819, 275] width 5 height 5
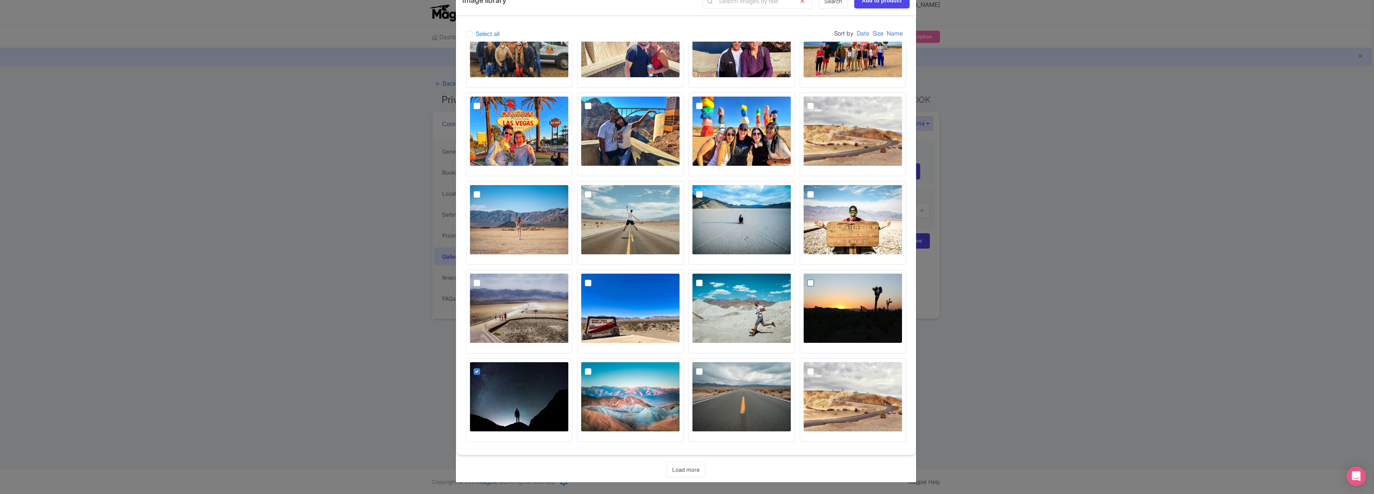
checkbox input "true"
click at [732, 298] on img at bounding box center [741, 308] width 99 height 70
click at [711, 279] on input "checkbox" at bounding box center [708, 275] width 5 height 5
checkbox input "true"
click at [612, 299] on img at bounding box center [630, 308] width 99 height 70
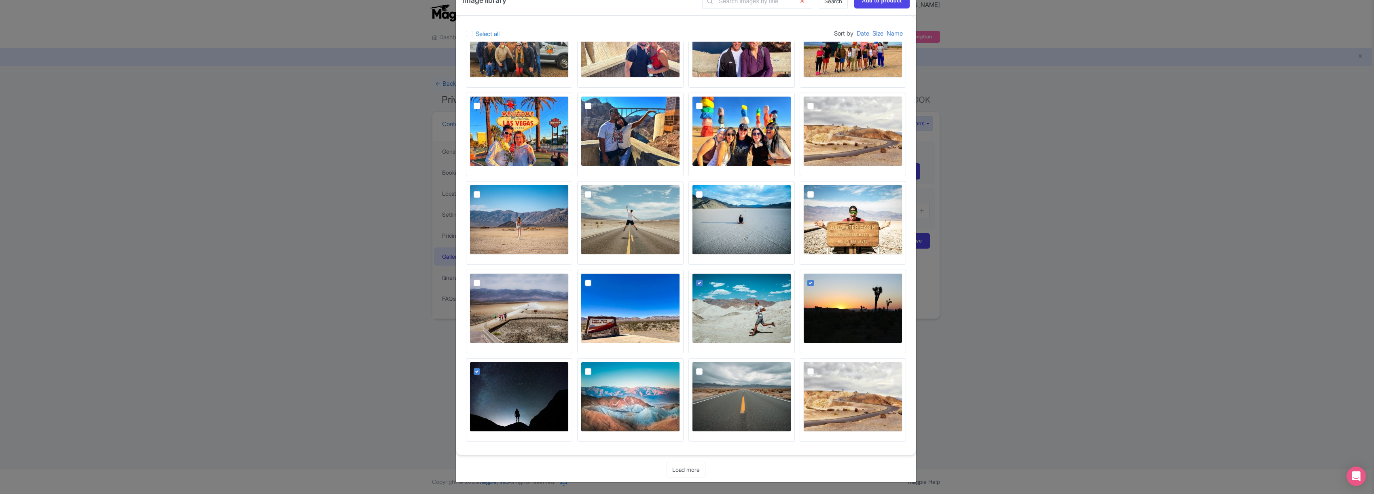
click at [600, 279] on input "checkbox" at bounding box center [597, 275] width 5 height 5
checkbox input "true"
click at [499, 301] on img at bounding box center [519, 308] width 99 height 70
click at [489, 279] on input "checkbox" at bounding box center [485, 275] width 5 height 5
checkbox input "true"
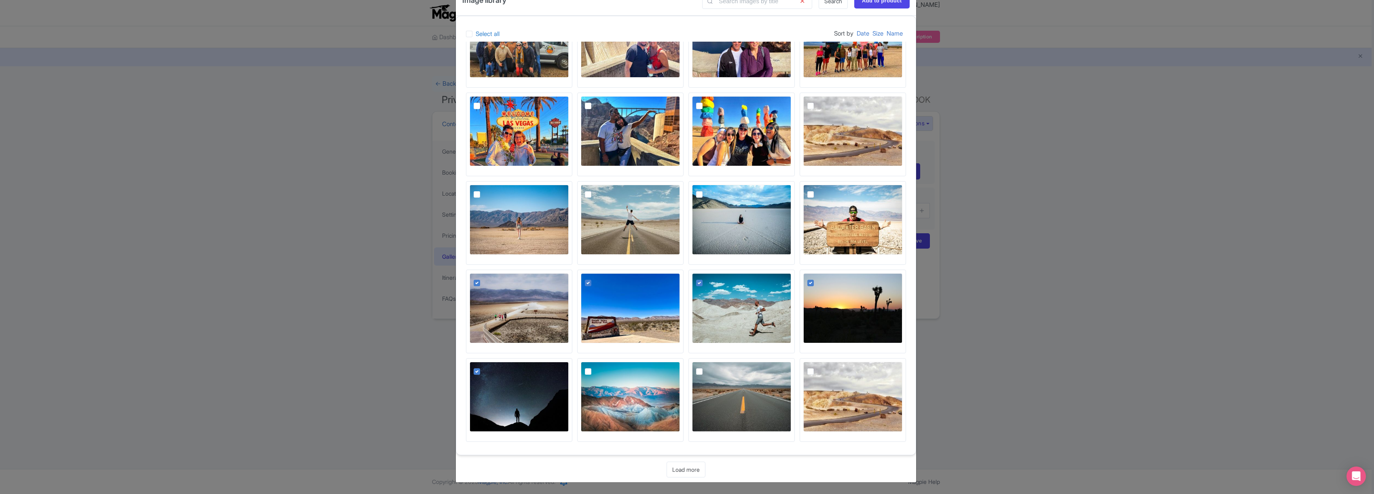
click at [502, 234] on img at bounding box center [519, 220] width 99 height 70
click at [489, 190] on input "checkbox" at bounding box center [485, 187] width 5 height 5
checkbox input "true"
click at [755, 222] on img at bounding box center [741, 220] width 99 height 70
click at [711, 190] on input "checkbox" at bounding box center [708, 187] width 5 height 5
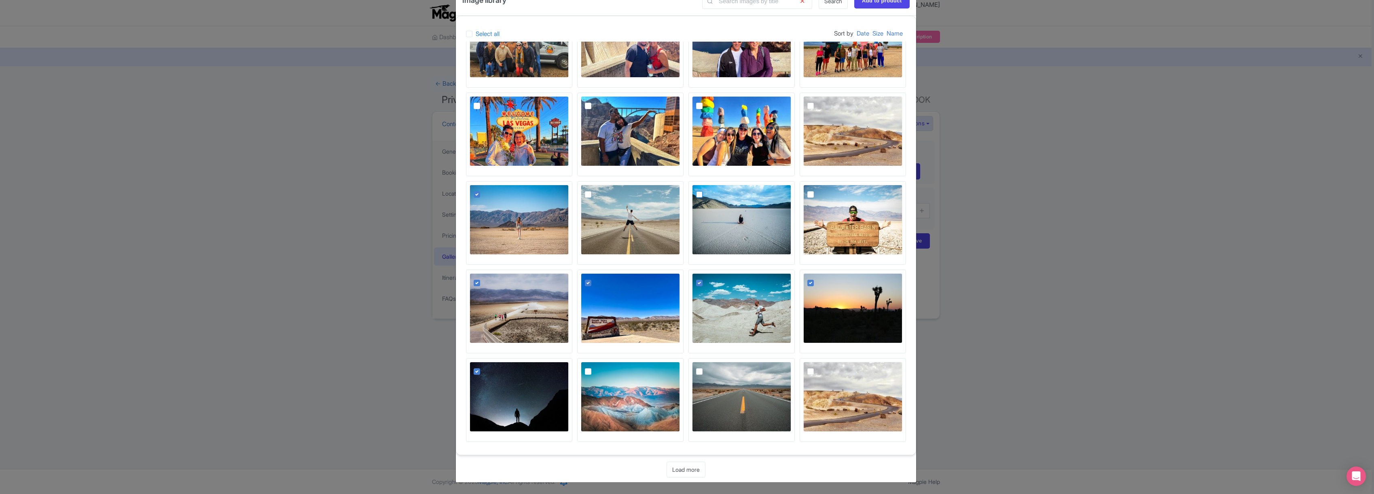
checkbox input "true"
click at [640, 382] on img at bounding box center [630, 397] width 99 height 70
click at [600, 367] on input "checkbox" at bounding box center [597, 364] width 5 height 5
checkbox input "true"
drag, startPoint x: 871, startPoint y: 3, endPoint x: 861, endPoint y: 17, distance: 18.0
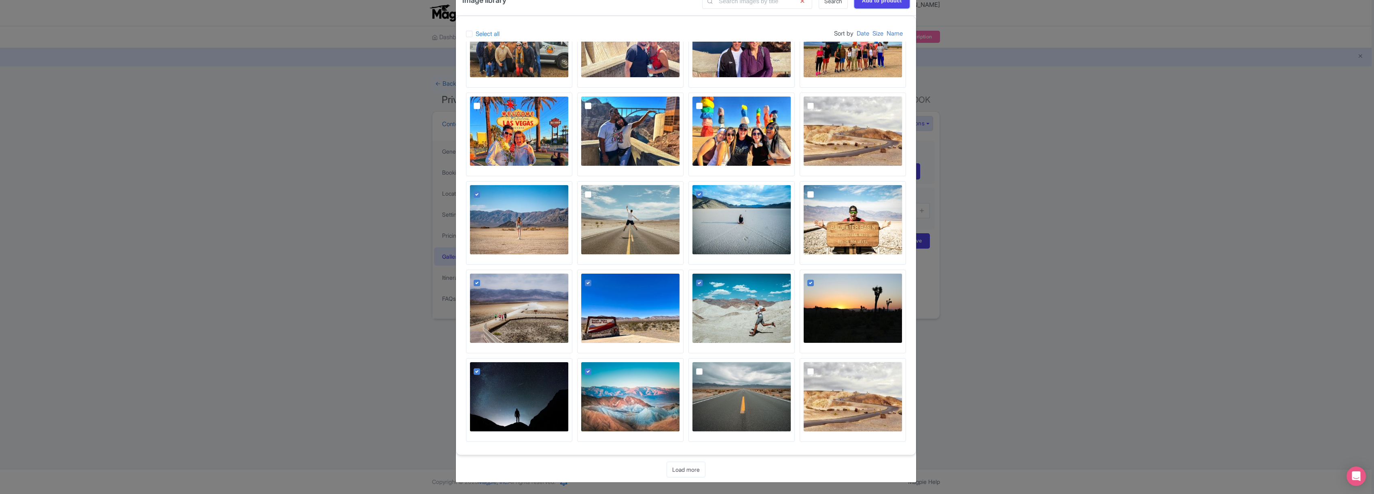
click at [871, 3] on input "Add to product" at bounding box center [881, 0] width 55 height 15
type input "Adding..."
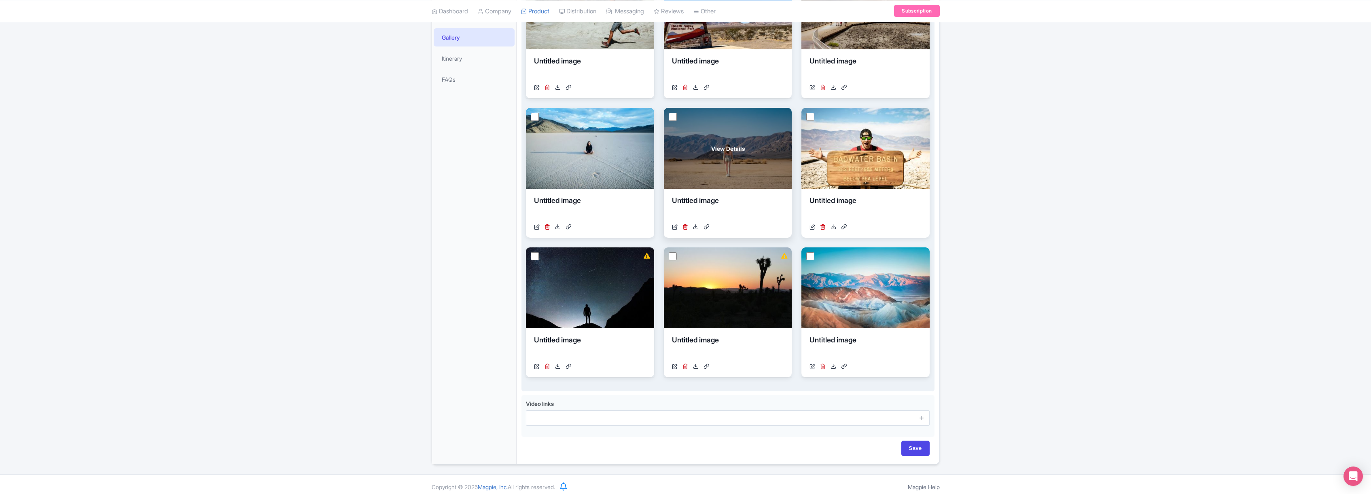
scroll to position [225, 0]
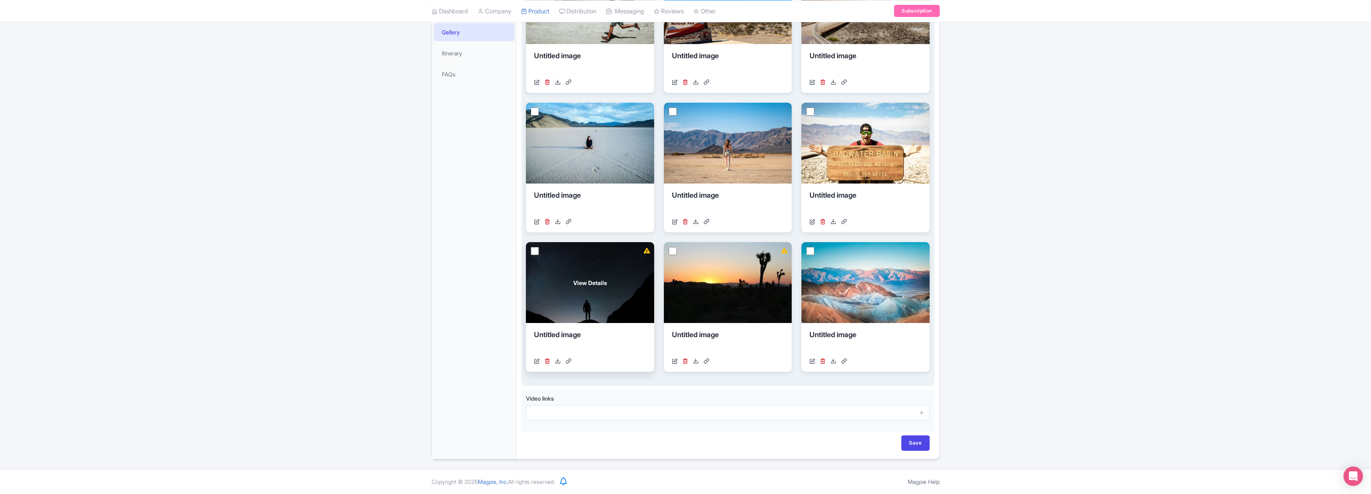
click at [534, 250] on input "checkbox" at bounding box center [535, 251] width 8 height 8
checkbox input "true"
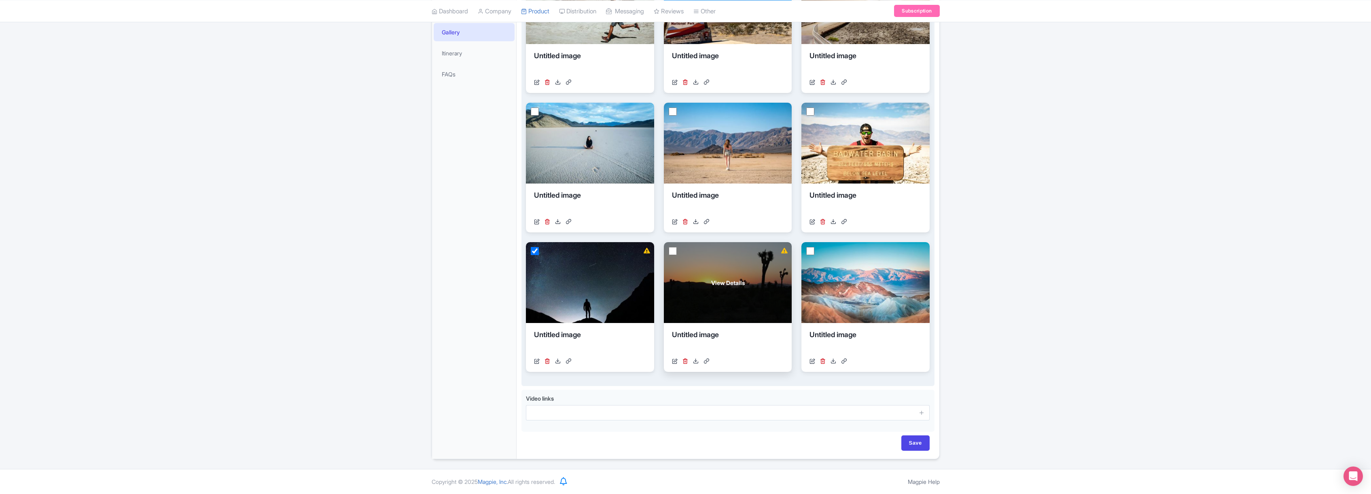
click at [672, 249] on input "checkbox" at bounding box center [673, 251] width 8 height 8
checkbox input "true"
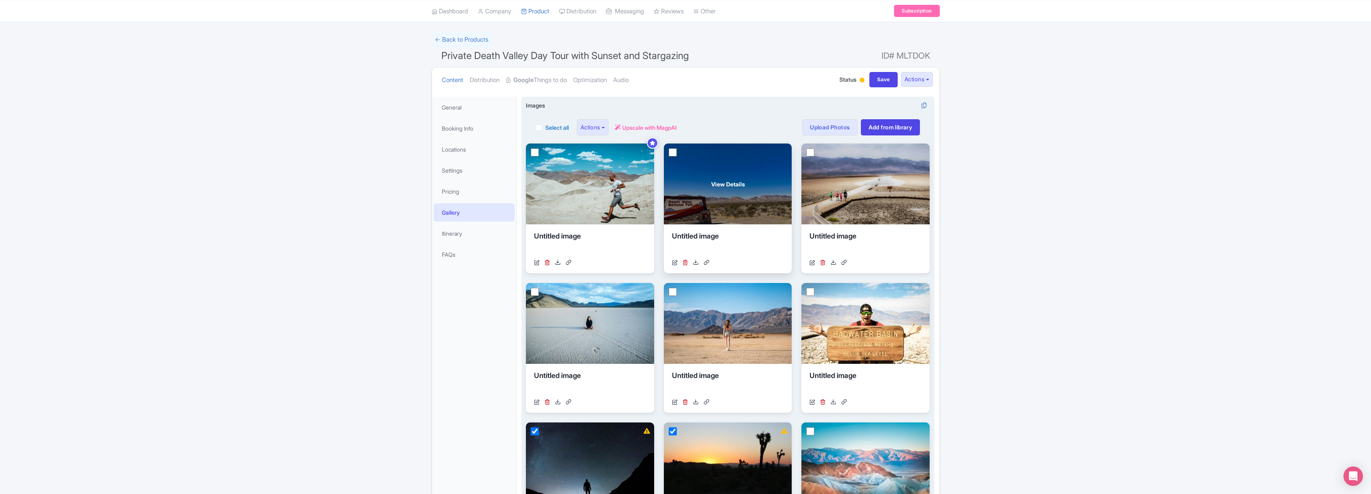
scroll to position [0, 0]
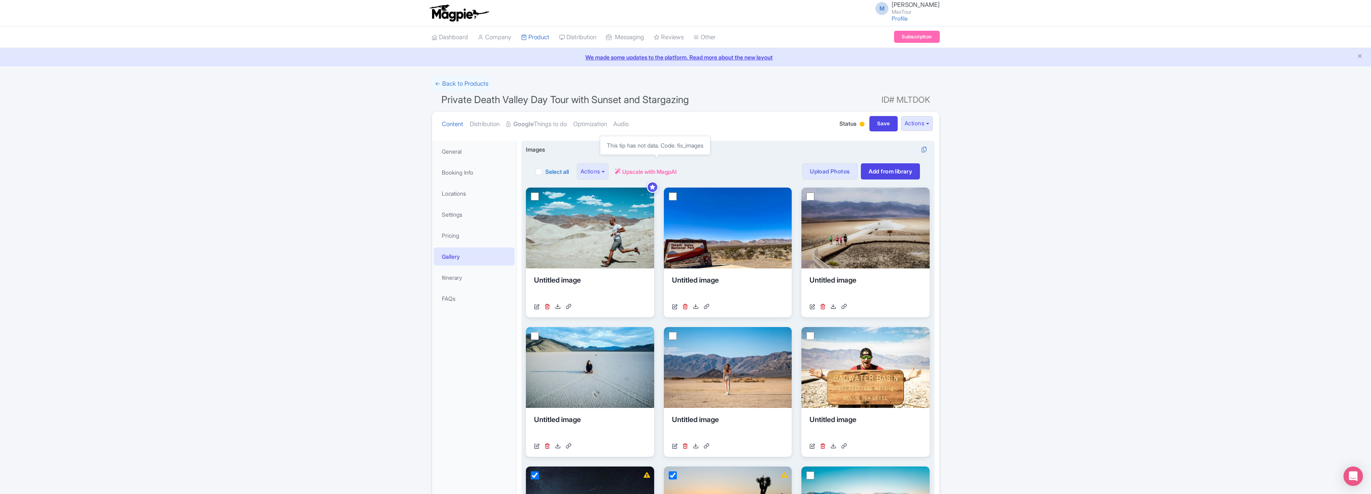
click at [660, 169] on span "Upscale with MagpAI" at bounding box center [649, 171] width 55 height 8
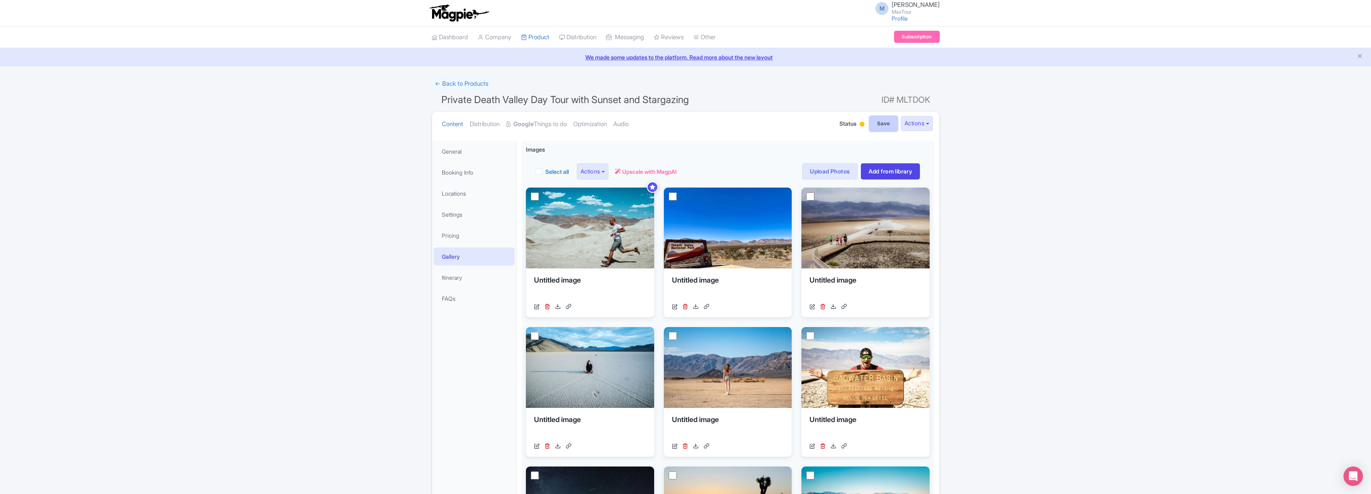
click at [883, 121] on input "Save" at bounding box center [883, 123] width 28 height 15
type input "Saving..."
click at [448, 298] on link "FAQs" at bounding box center [474, 299] width 81 height 18
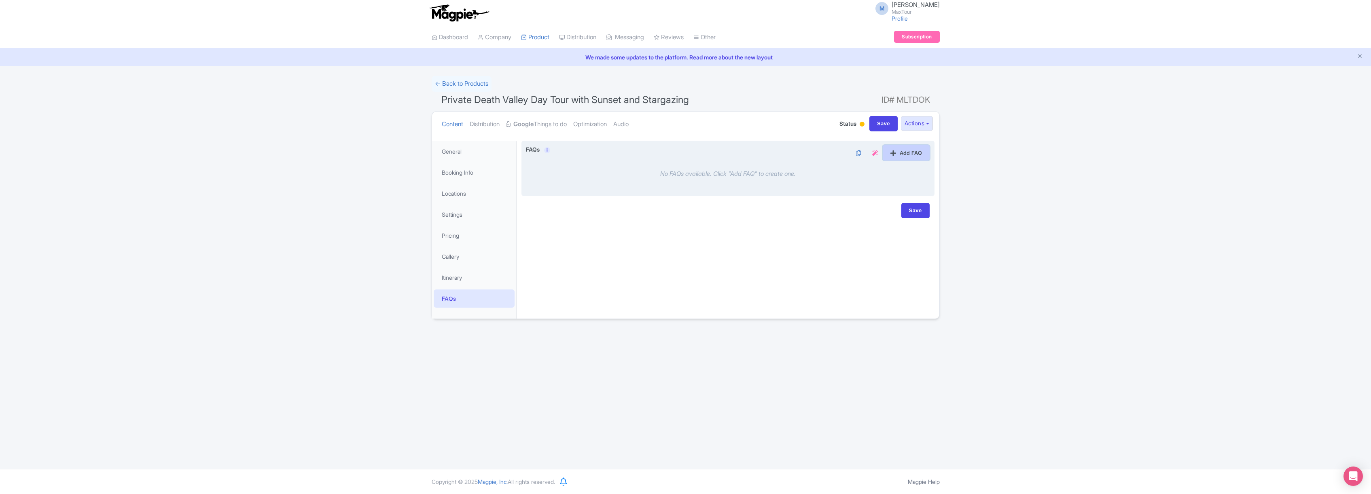
click at [899, 153] on link "Add FAQ" at bounding box center [906, 152] width 47 height 15
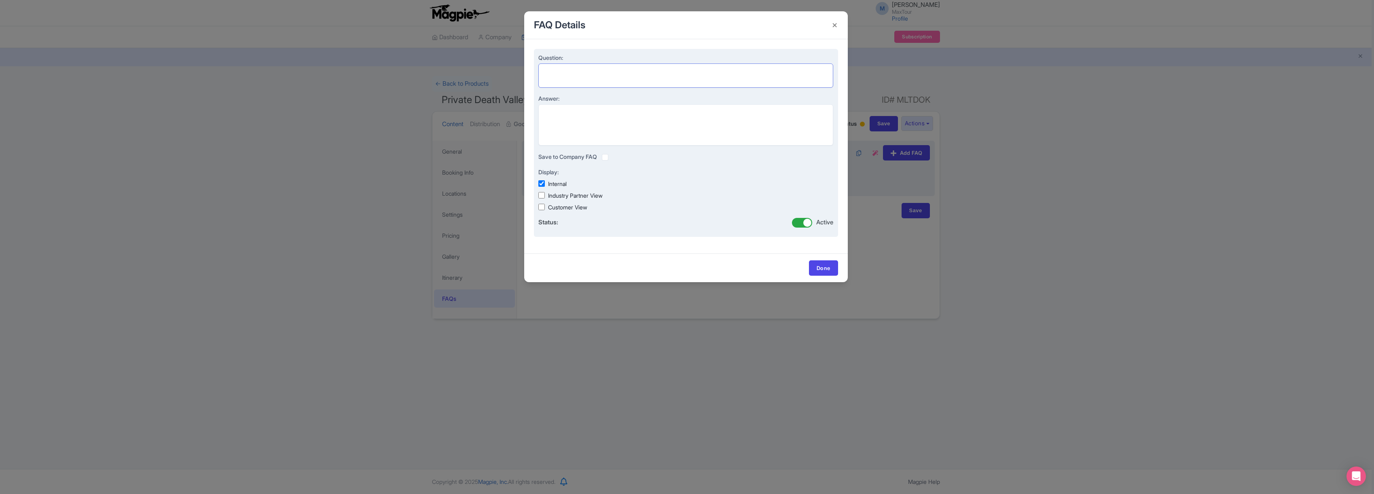
click at [554, 71] on textarea "Question:" at bounding box center [685, 76] width 295 height 24
paste textarea "Are kids allowed on your private tours?"
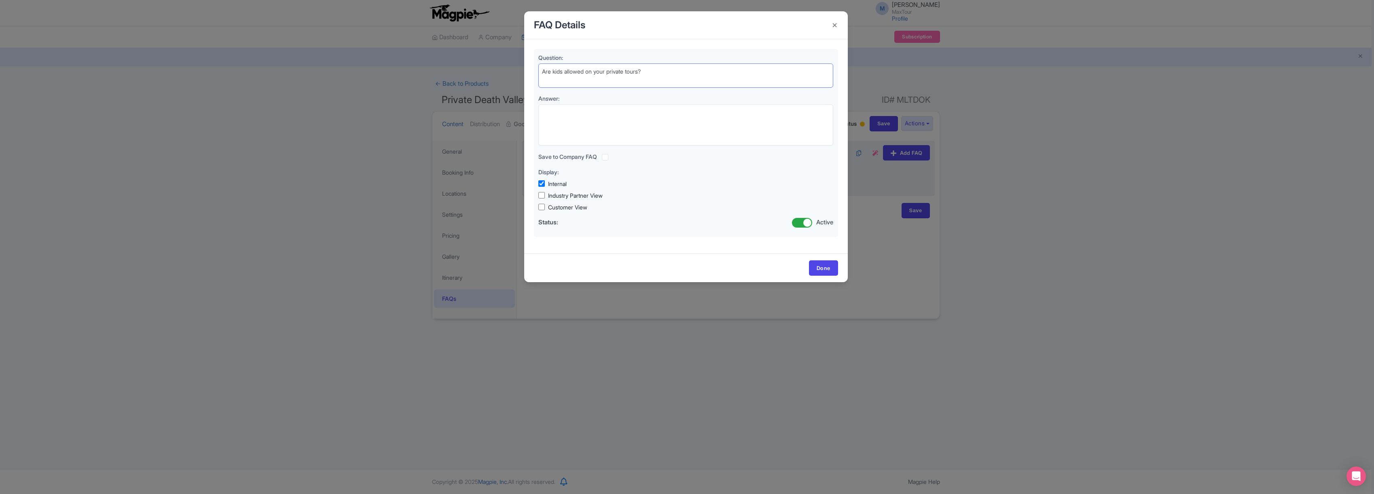
type textarea "Are kids allowed on your private tours?"
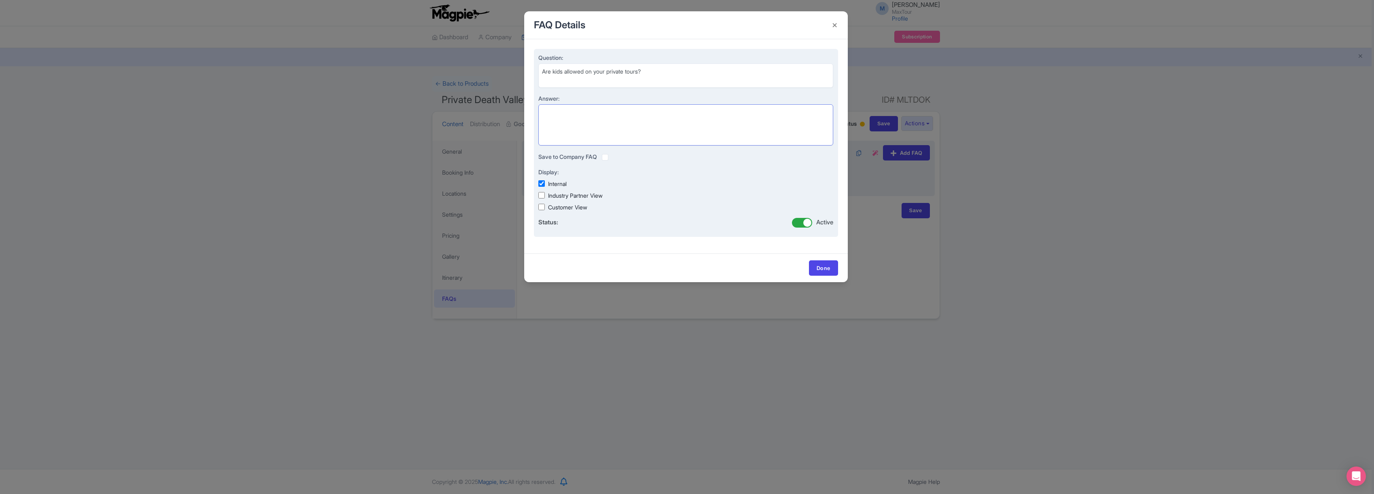
click at [599, 117] on textarea "Answer:" at bounding box center [685, 124] width 295 height 41
paste textarea "Absolutely! Kids are more than welcome on our private tours. In fact, private t…"
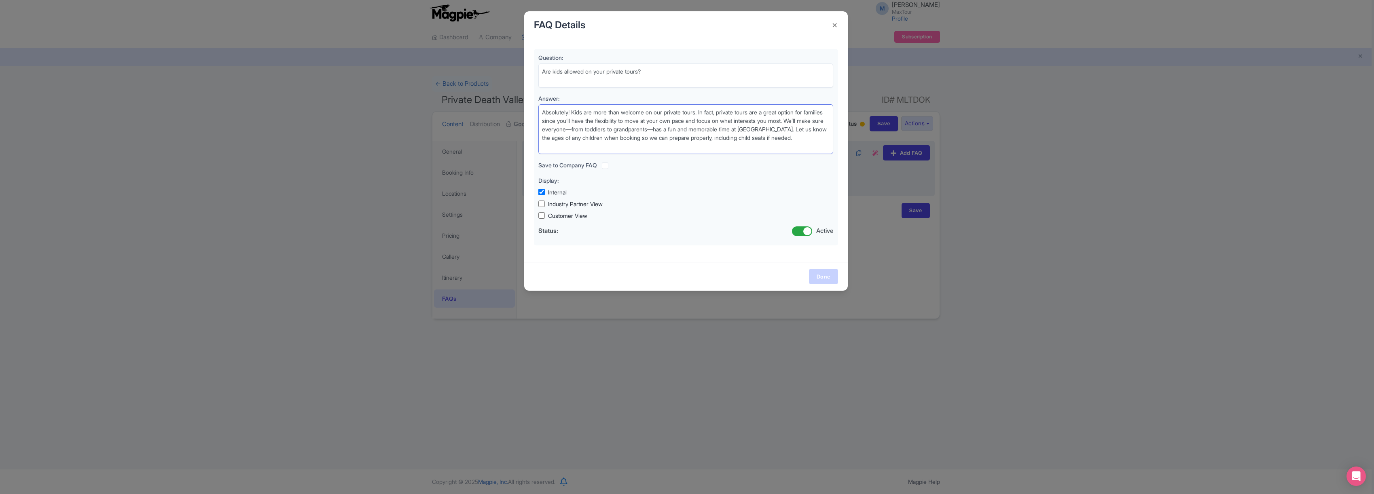
type textarea "Absolutely! Kids are more than welcome on our private tours. In fact, private t…"
click at [824, 275] on link "Done" at bounding box center [823, 276] width 29 height 15
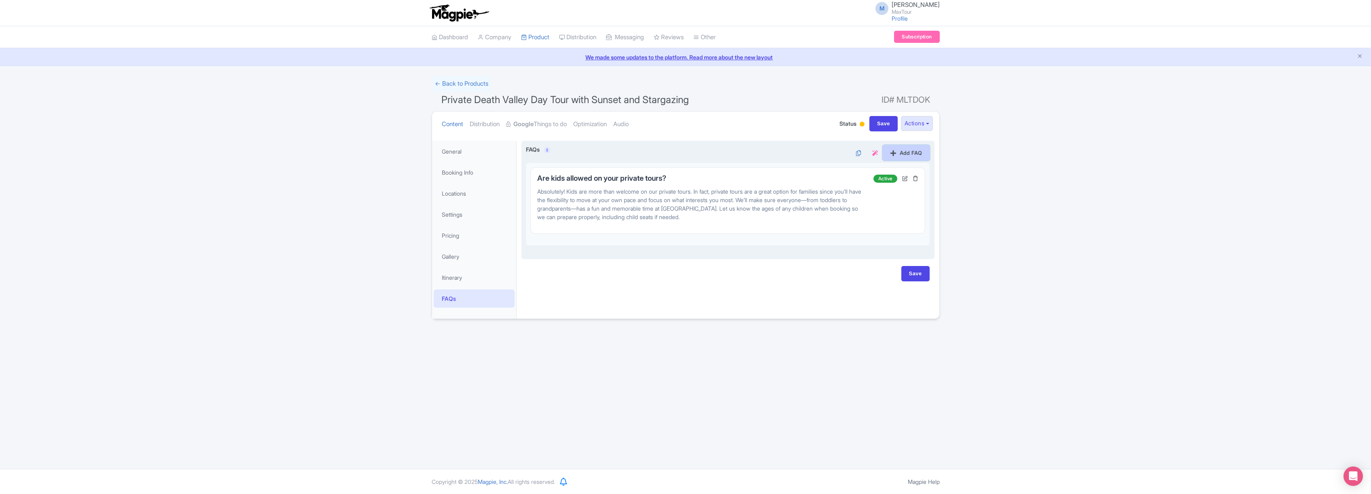
click at [896, 148] on link "Add FAQ" at bounding box center [906, 152] width 47 height 15
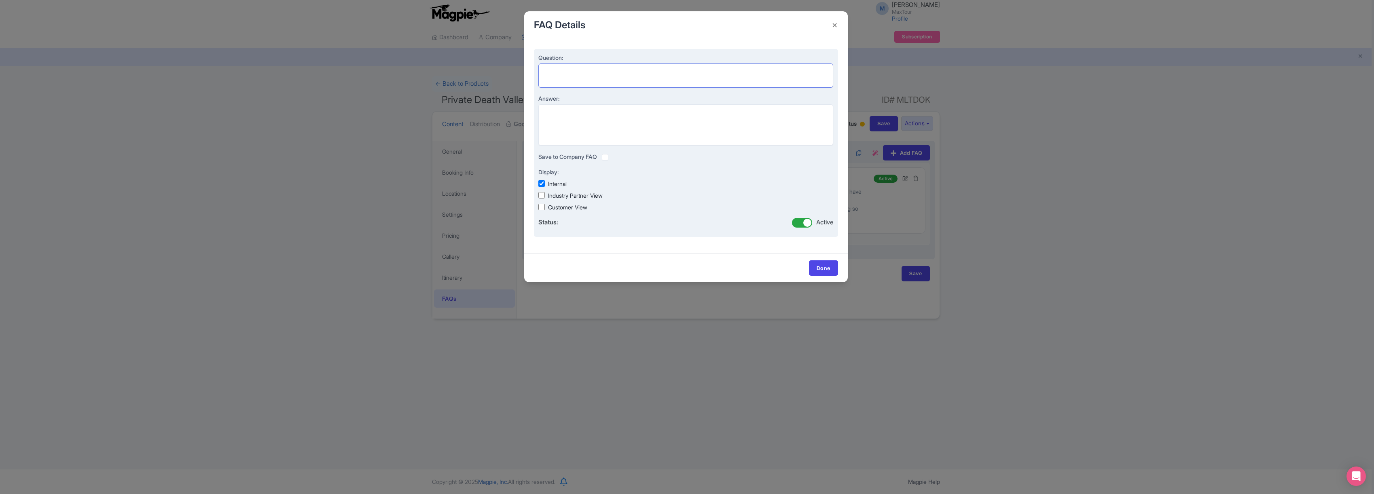
click at [562, 72] on textarea "Question:" at bounding box center [685, 76] width 295 height 24
paste textarea "What hotels do you pick up from?"
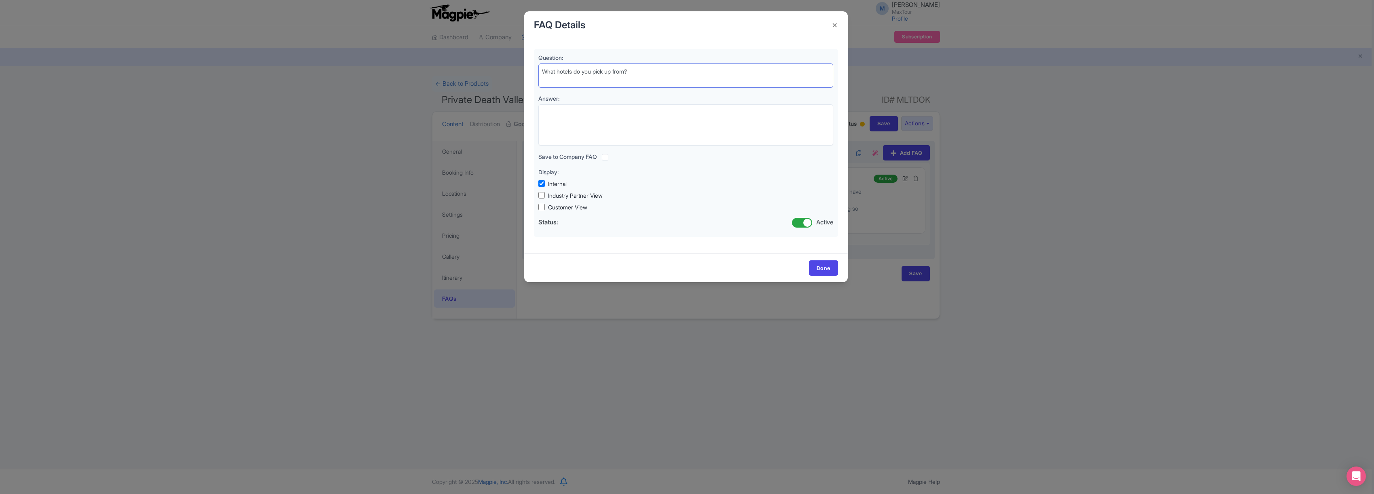
type textarea "What hotels do you pick up from?"
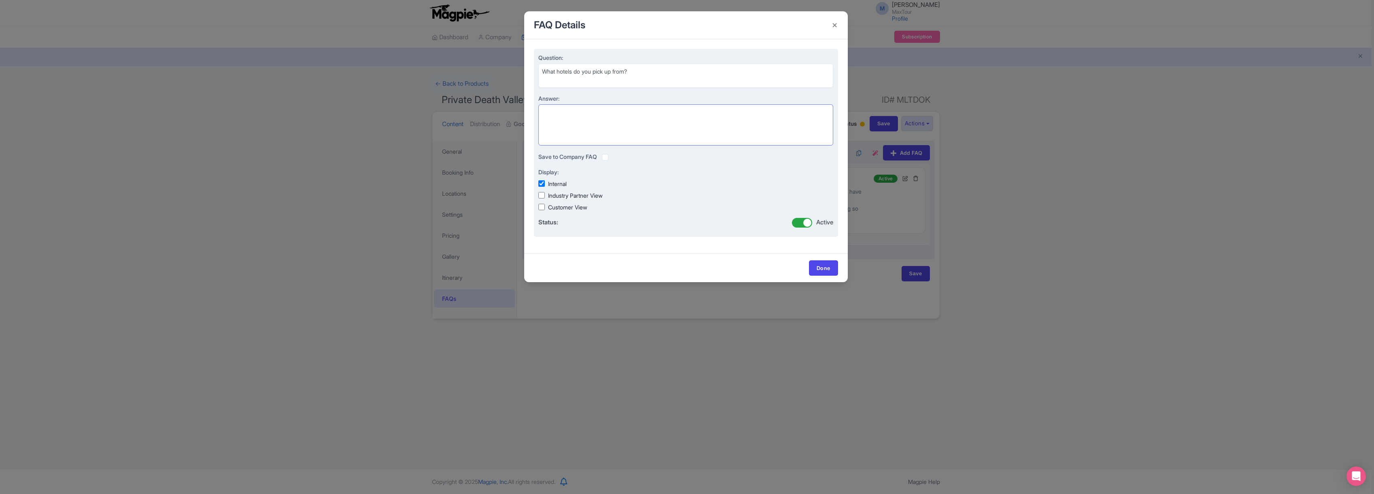
click at [593, 113] on textarea "Answer:" at bounding box center [685, 124] width 295 height 41
paste textarea "For private tours, we offer pickup from anywhere in [GEOGRAPHIC_DATA]—hotels on…"
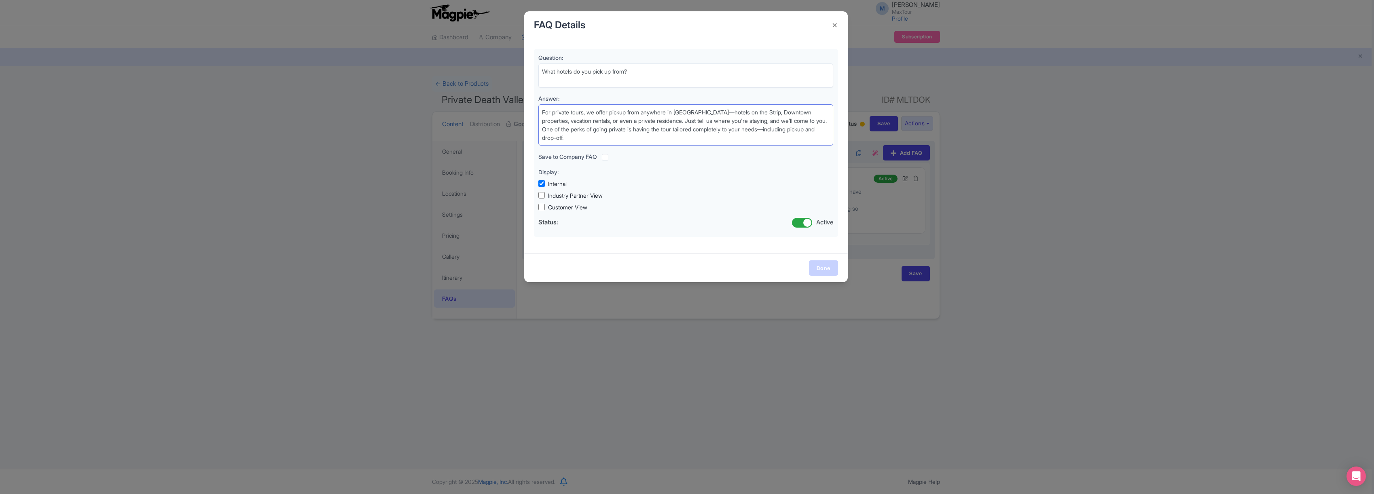
type textarea "For private tours, we offer pickup from anywhere in [GEOGRAPHIC_DATA]—hotels on…"
click at [825, 267] on link "Done" at bounding box center [823, 268] width 29 height 15
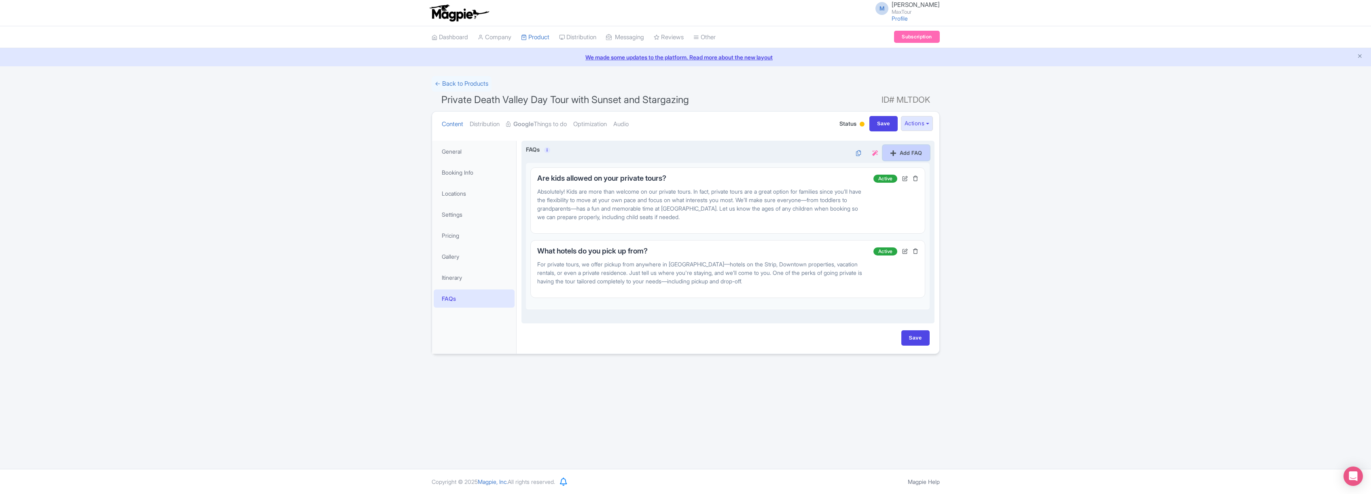
click at [909, 153] on link "Add FAQ" at bounding box center [906, 152] width 47 height 15
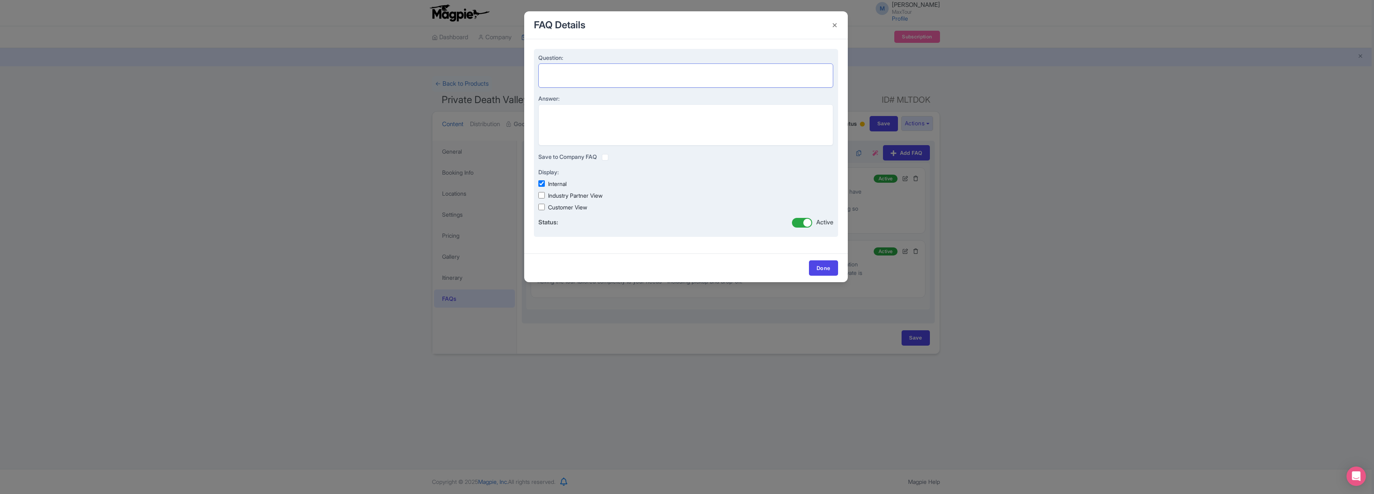
click at [553, 70] on textarea "Question:" at bounding box center [685, 76] width 295 height 24
paste textarea "What time do these tours start and end?"
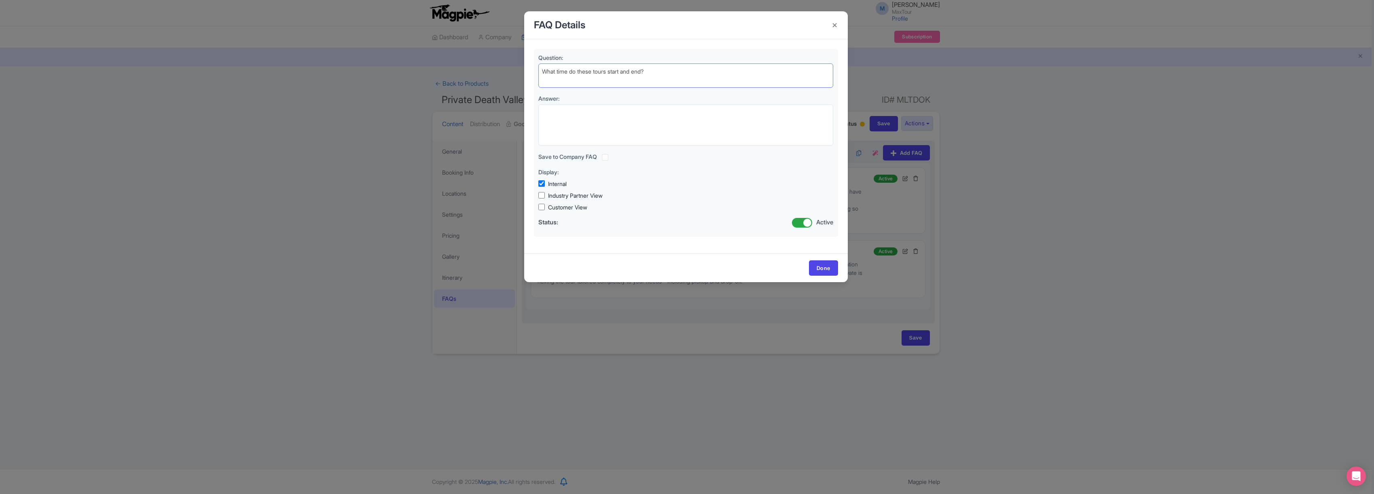
type textarea "What time do these tours start and end?"
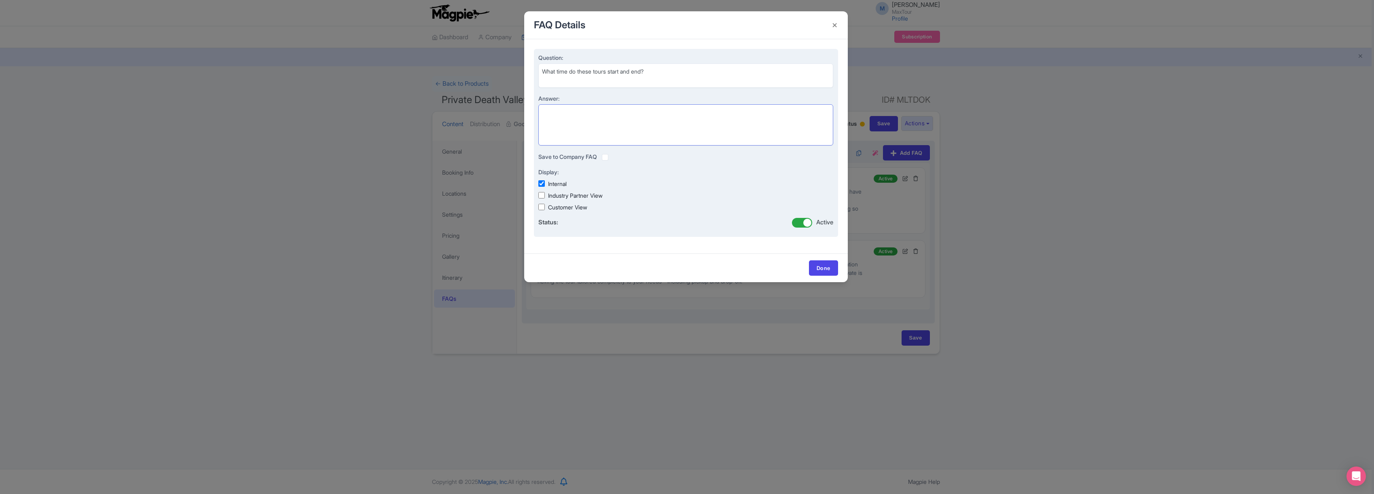
click at [568, 118] on textarea "Answer:" at bounding box center [685, 124] width 295 height 41
paste textarea "Our private Death Valley tour can start as early as 5:30 AM and typically wraps…"
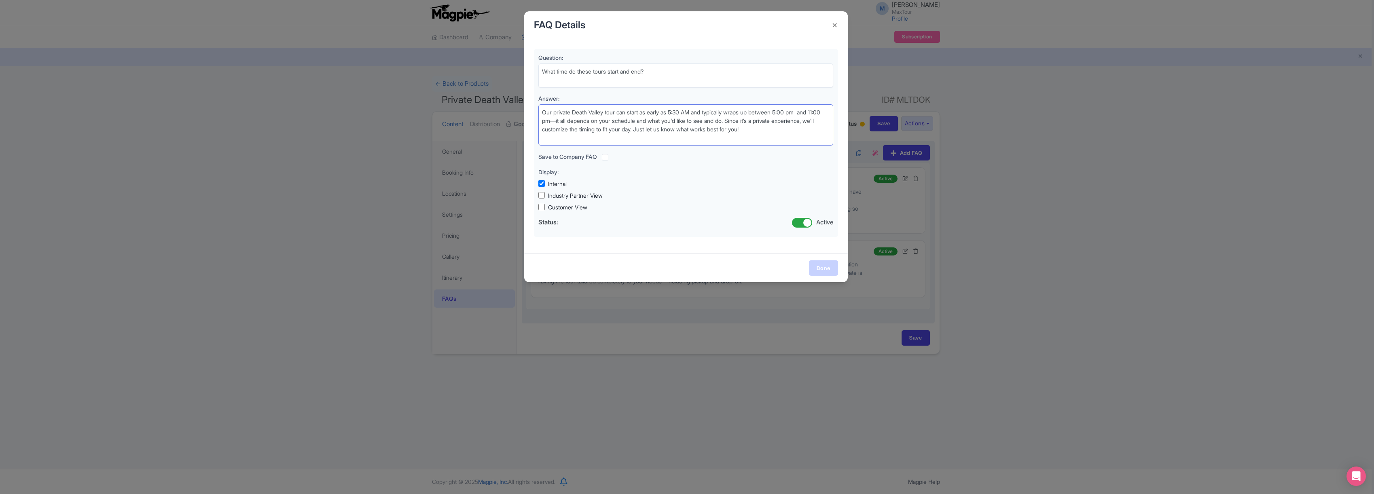
type textarea "Our private Death Valley tour can start as early as 5:30 AM and typically wraps…"
click at [830, 270] on link "Done" at bounding box center [823, 268] width 29 height 15
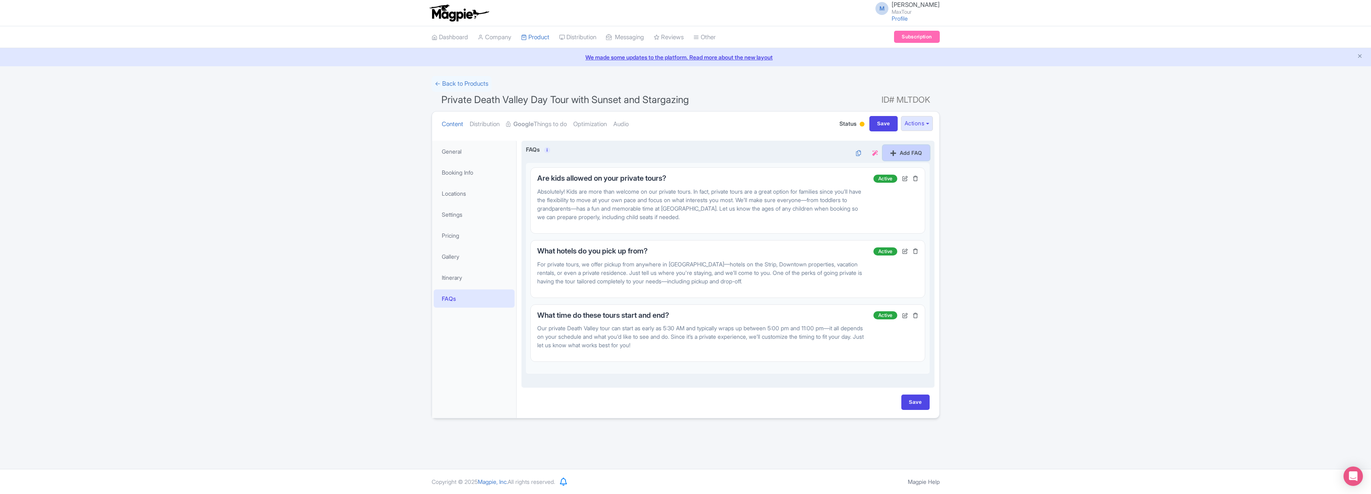
click at [902, 154] on link "Add FAQ" at bounding box center [906, 152] width 47 height 15
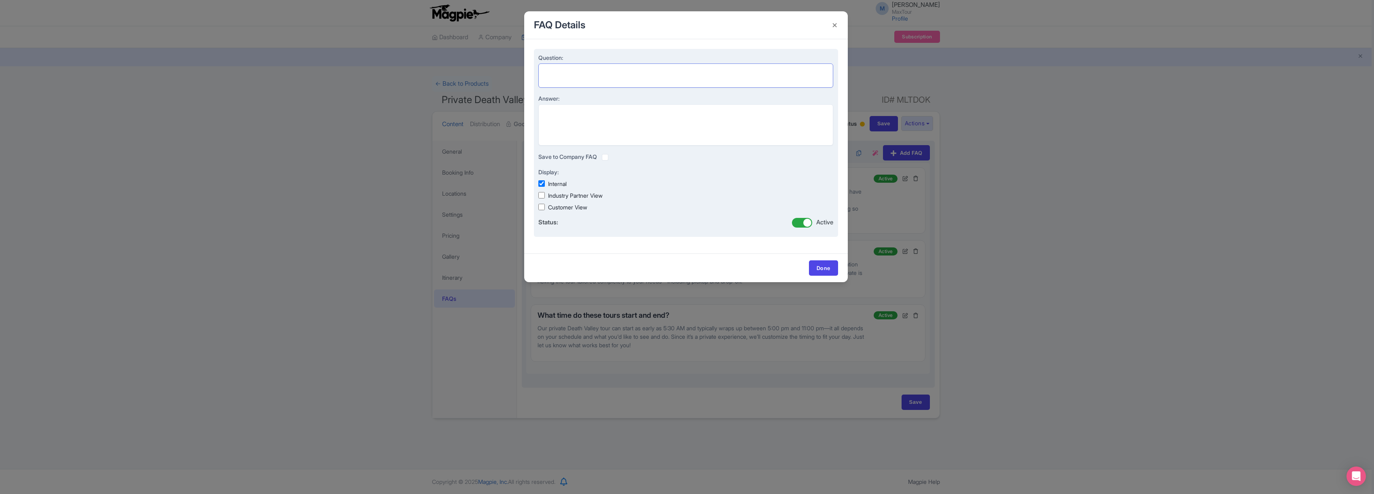
click at [562, 68] on textarea "Question:" at bounding box center [685, 76] width 295 height 24
paste textarea "What kind of vehicle will we tour on?"
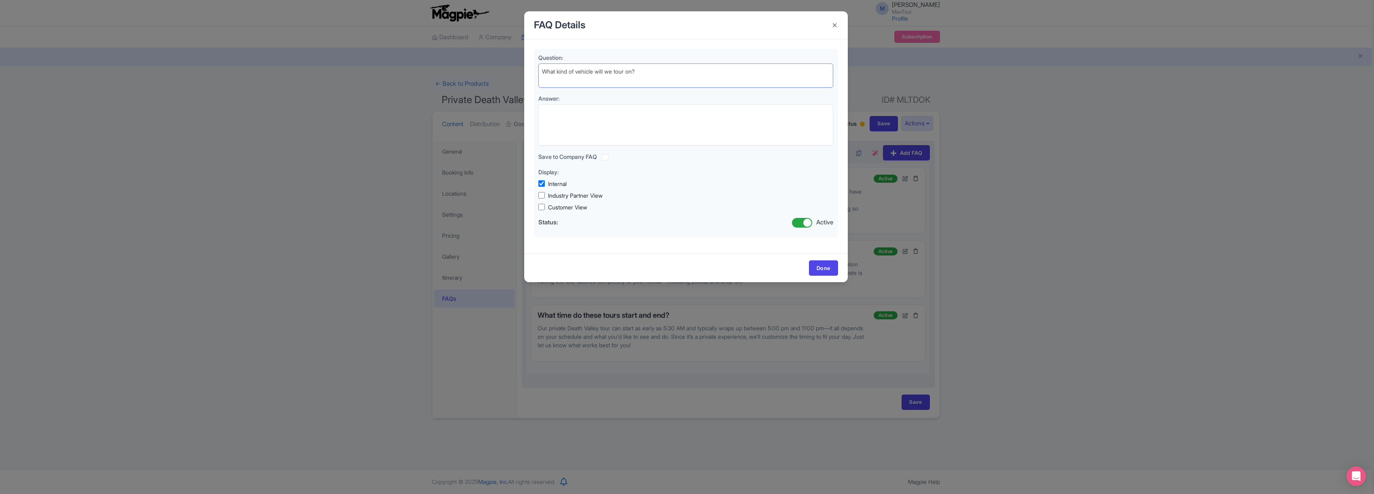
type textarea "What kind of vehicle will we tour on?"
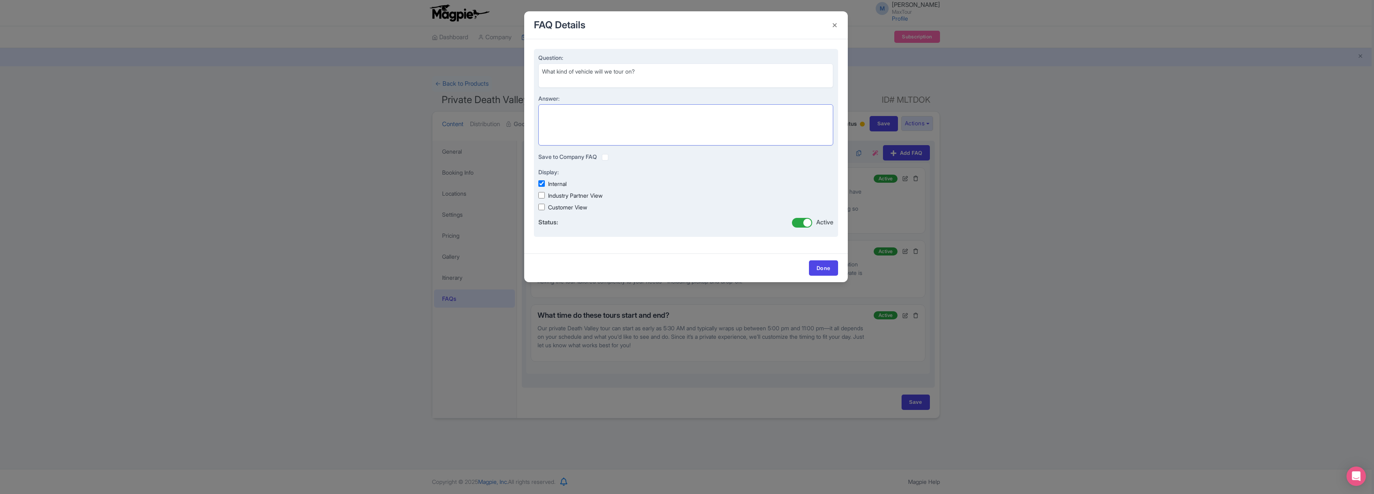
click at [561, 121] on textarea "Answer:" at bounding box center [685, 124] width 295 height 41
paste textarea "Groups of 5 or fewer will ride in a comfortable, spacious SUV. For groups of 6 …"
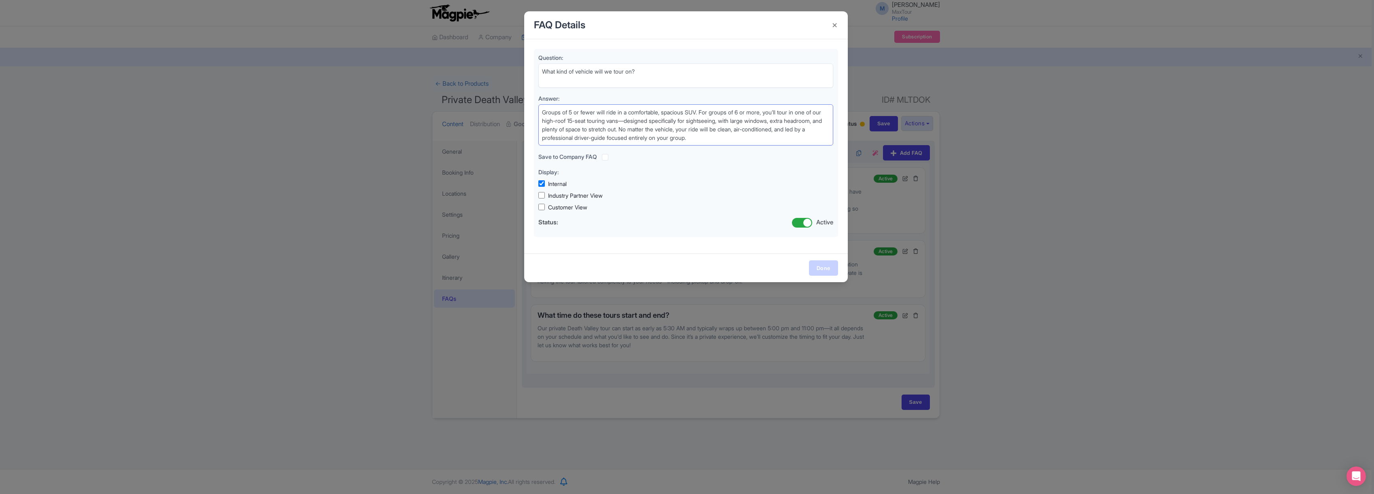
type textarea "Groups of 5 or fewer will ride in a comfortable, spacious SUV. For groups of 6 …"
click at [823, 267] on link "Done" at bounding box center [823, 268] width 29 height 15
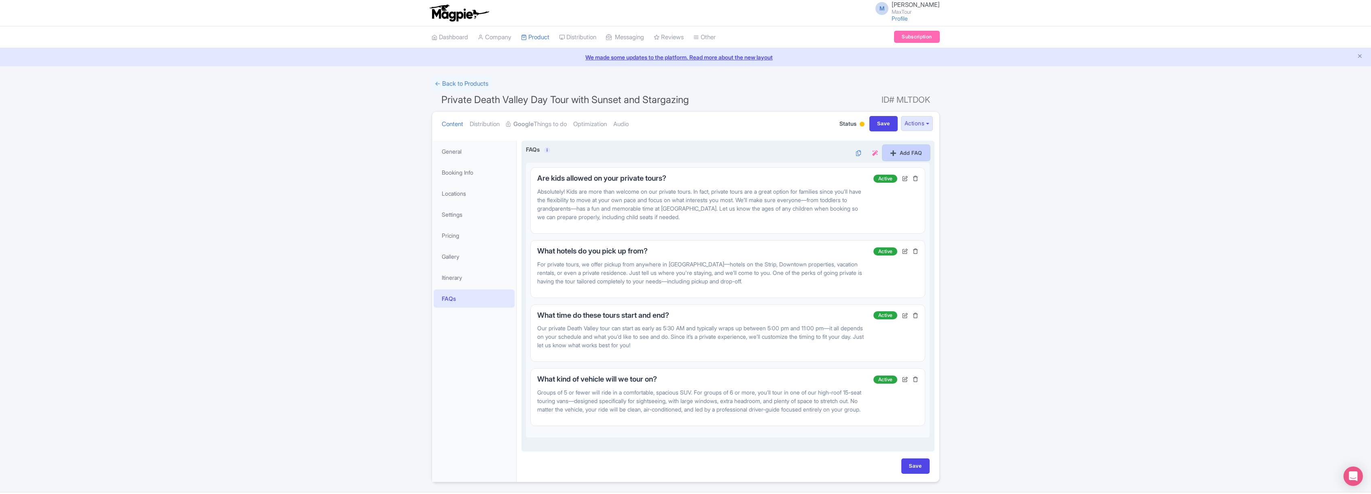
click at [898, 153] on link "Add FAQ" at bounding box center [906, 152] width 47 height 15
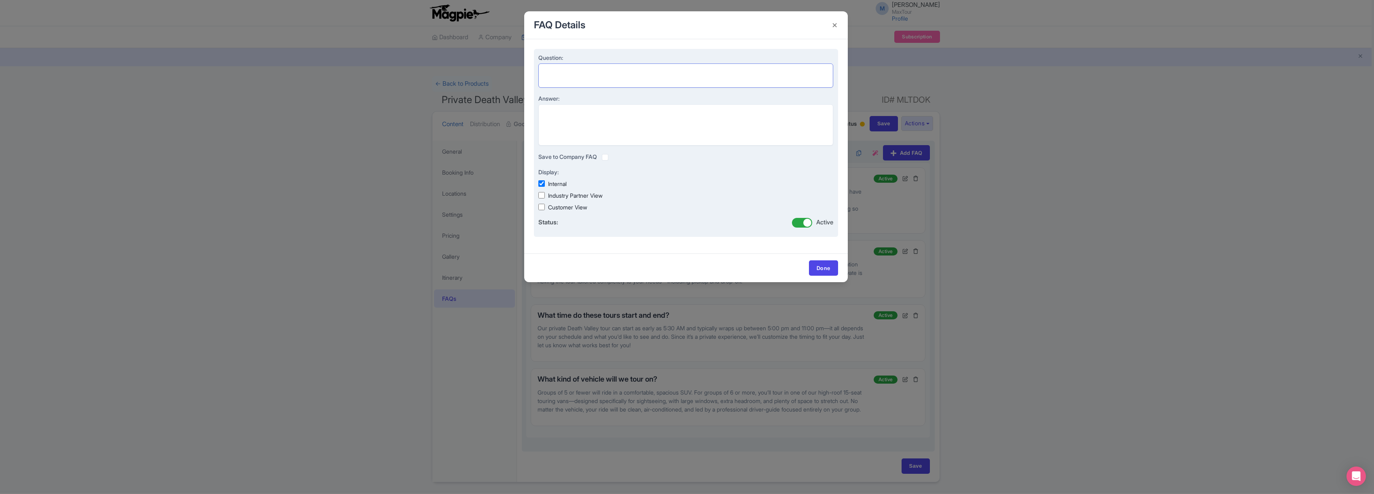
click at [557, 72] on textarea "Question:" at bounding box center [685, 76] width 295 height 24
paste textarea "Can I customize my tour?"
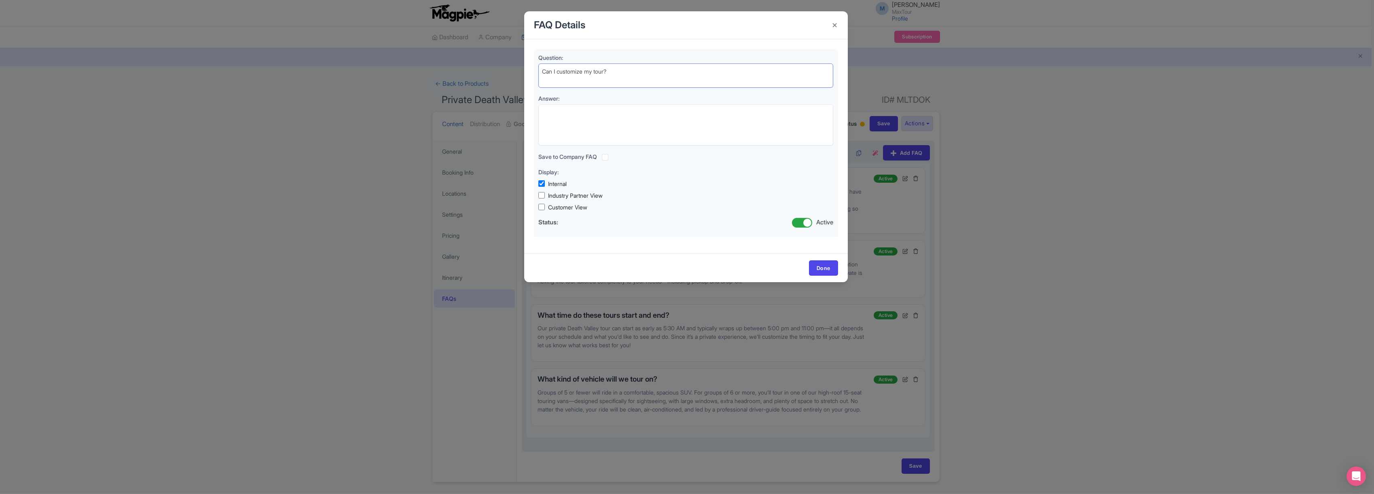
type textarea "Can I customize my tour?"
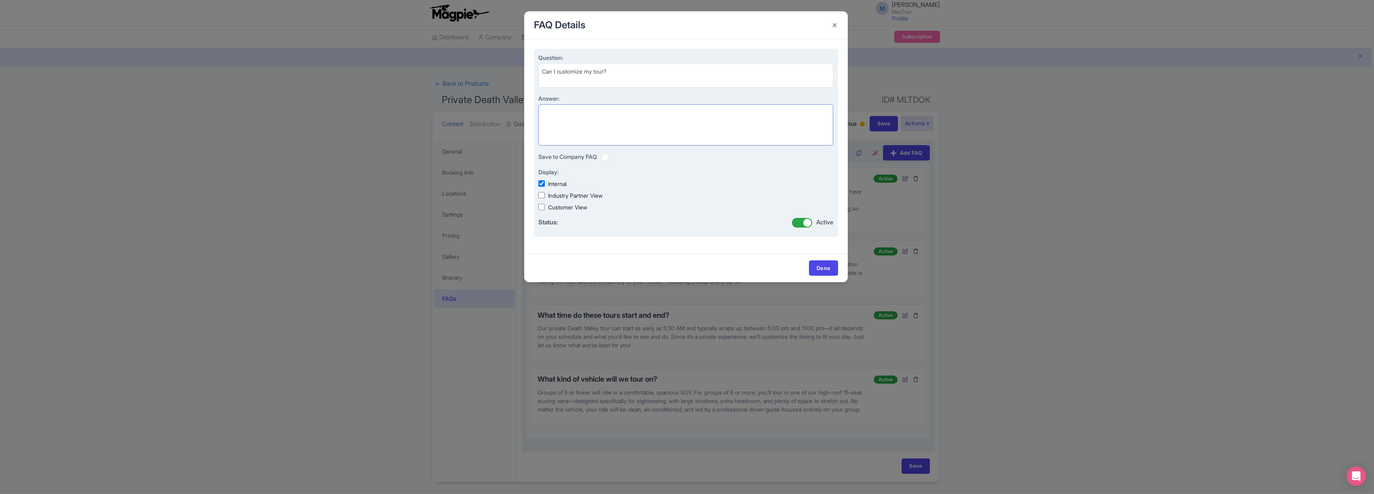
click at [568, 111] on textarea "Answer:" at bounding box center [685, 124] width 295 height 41
paste textarea "Yes! One of the best parts of booking a private tour is the flexibility to make…"
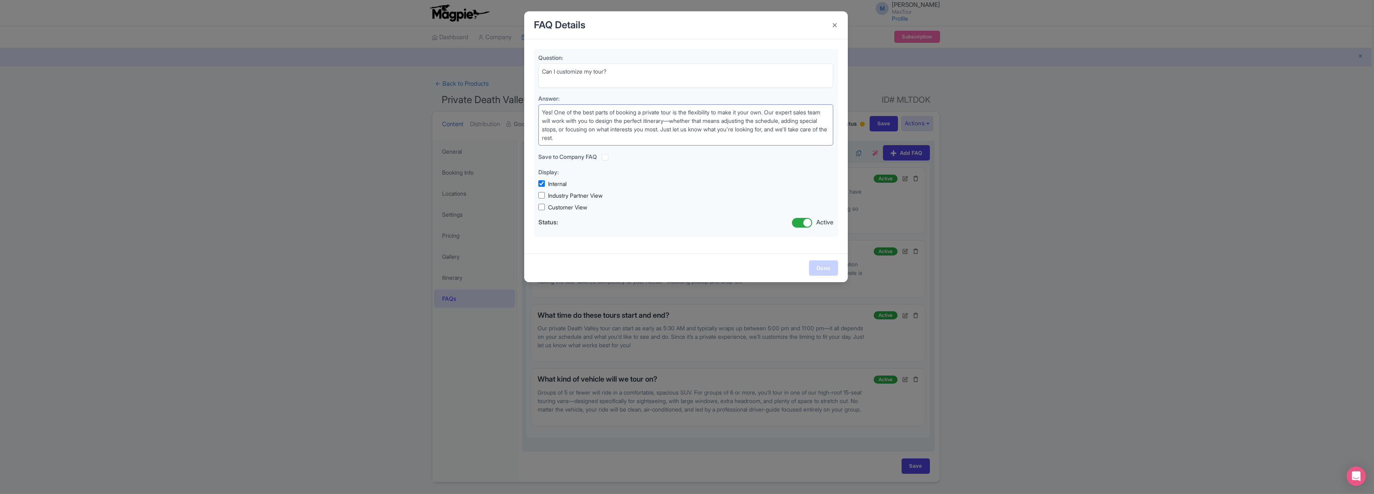
type textarea "Yes! One of the best parts of booking a private tour is the flexibility to make…"
click at [826, 268] on link "Done" at bounding box center [823, 268] width 29 height 15
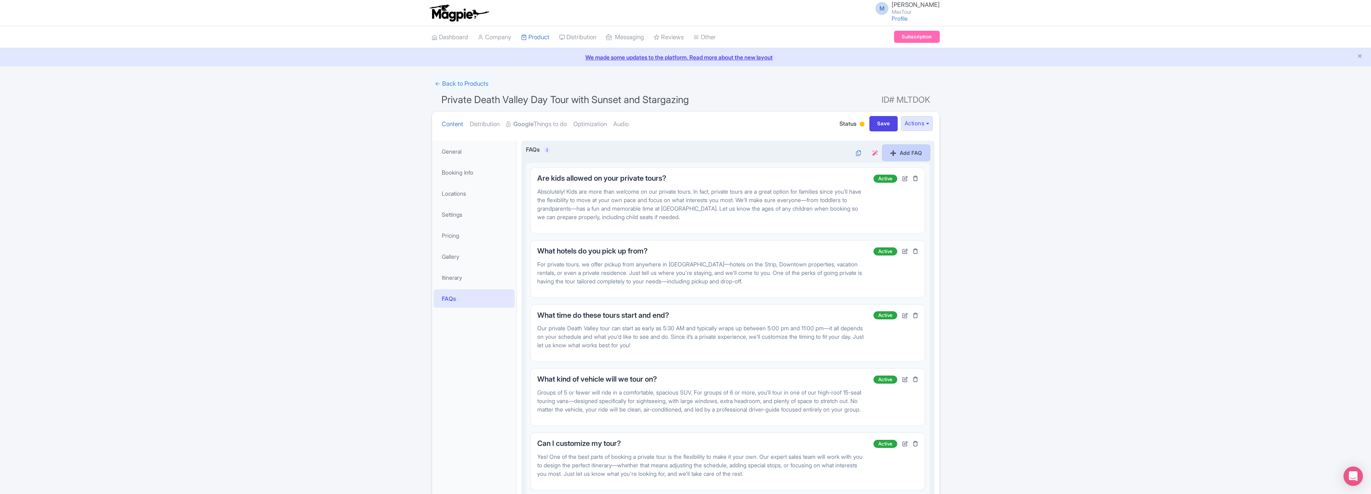
click at [909, 151] on link "Add FAQ" at bounding box center [906, 152] width 47 height 15
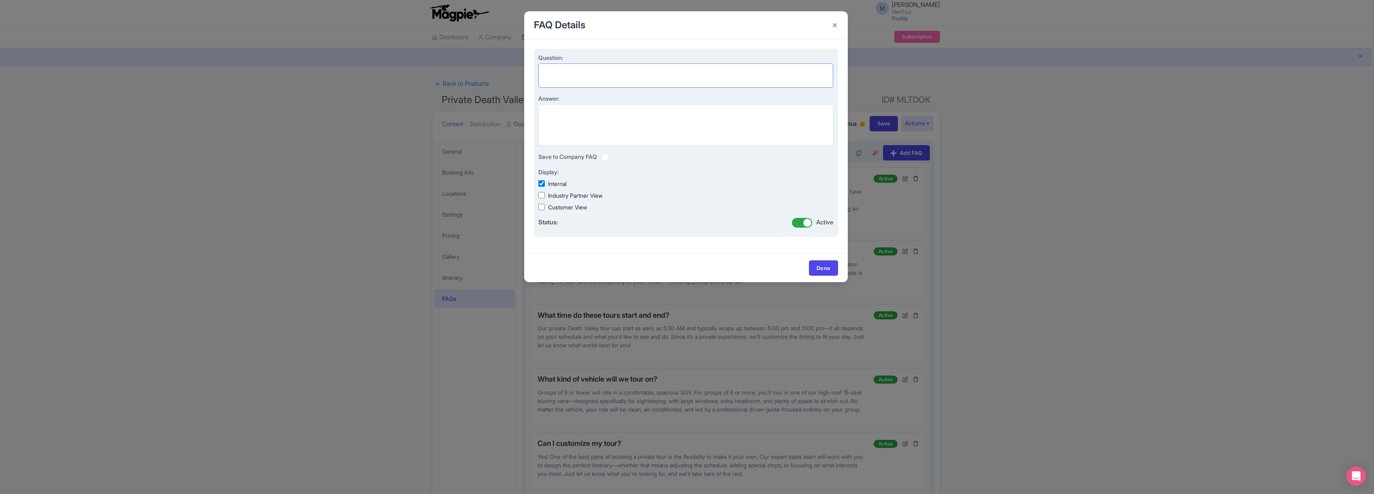
click at [558, 71] on textarea "Question:" at bounding box center [685, 76] width 295 height 24
paste textarea "How does payment work for private tours?"
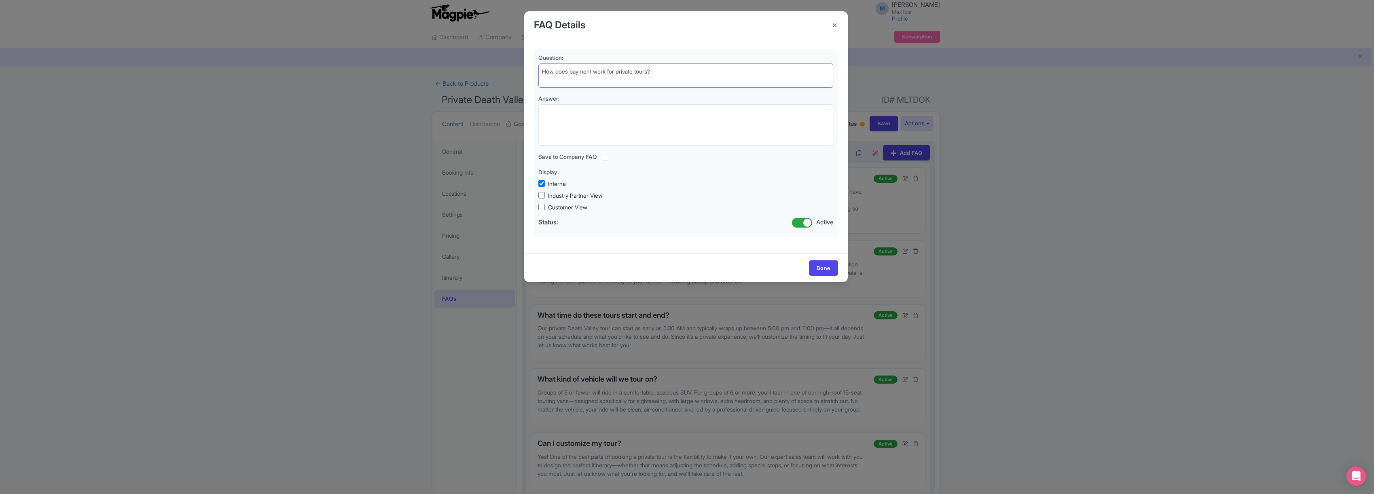
type textarea "How does payment work for private tours?"
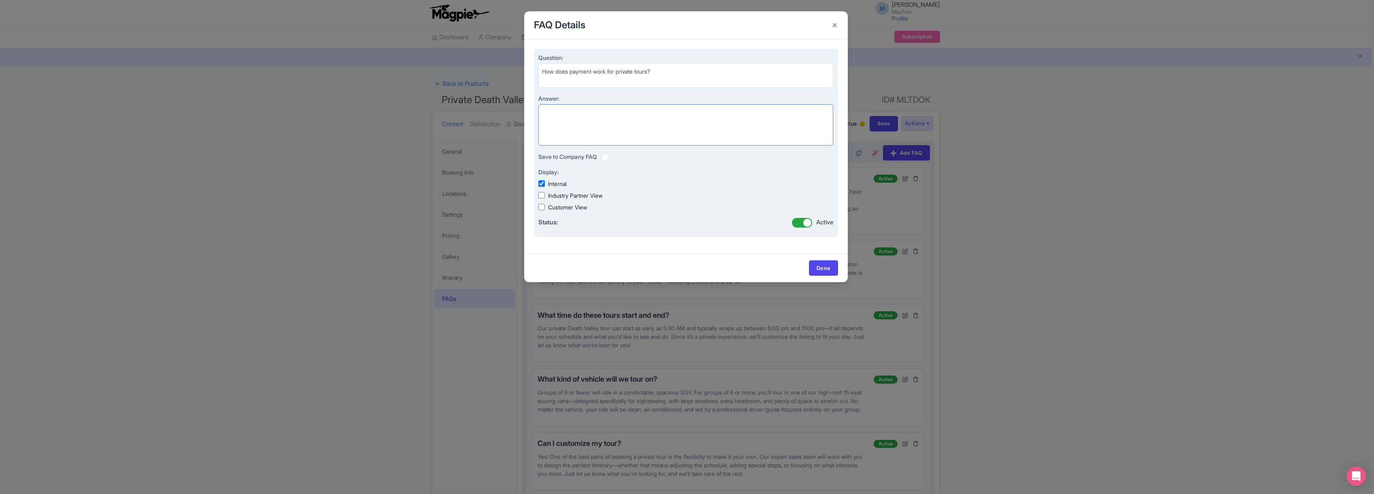
click at [582, 118] on textarea "Answer:" at bounding box center [685, 124] width 295 height 41
paste textarea "To reserve your private tour, a 20% deposit is due at the time of booking. The …"
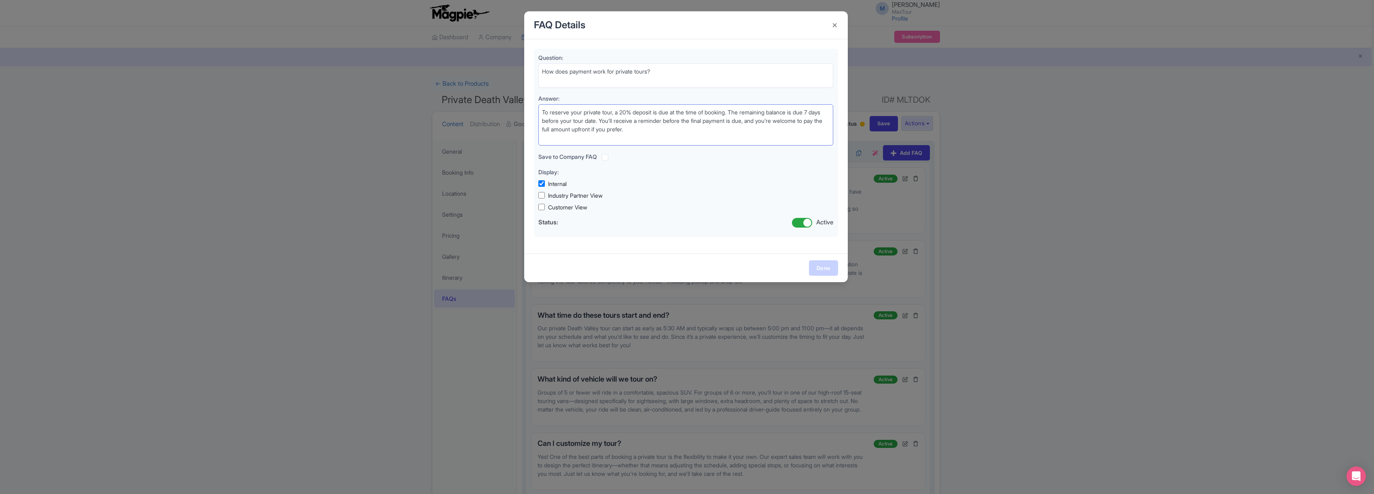
type textarea "To reserve your private tour, a 20% deposit is due at the time of booking. The …"
click at [828, 265] on link "Done" at bounding box center [823, 268] width 29 height 15
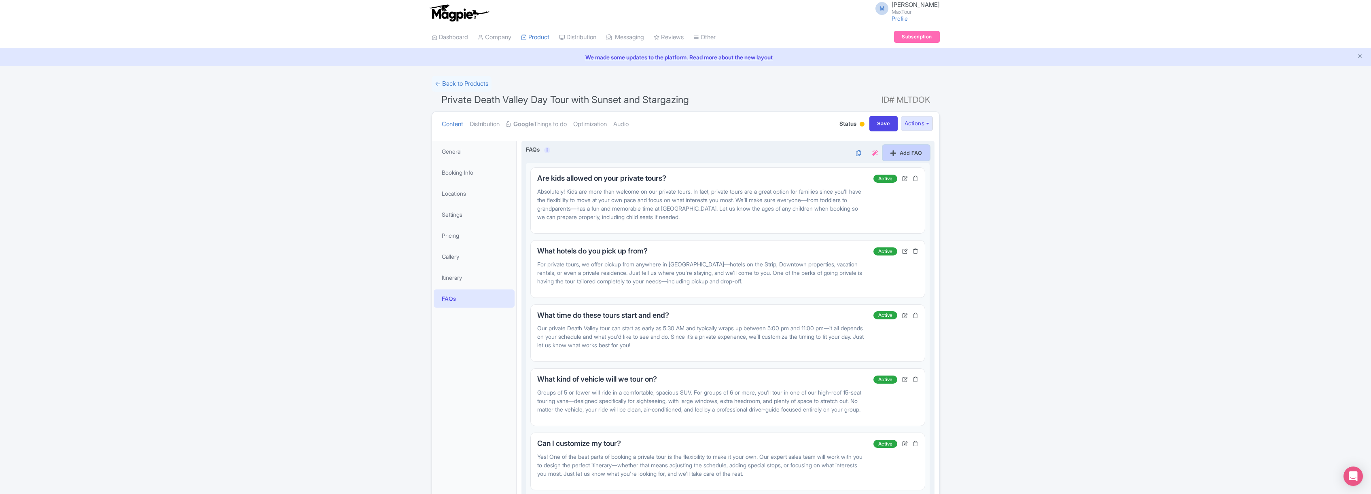
click at [907, 155] on link "Add FAQ" at bounding box center [906, 152] width 47 height 15
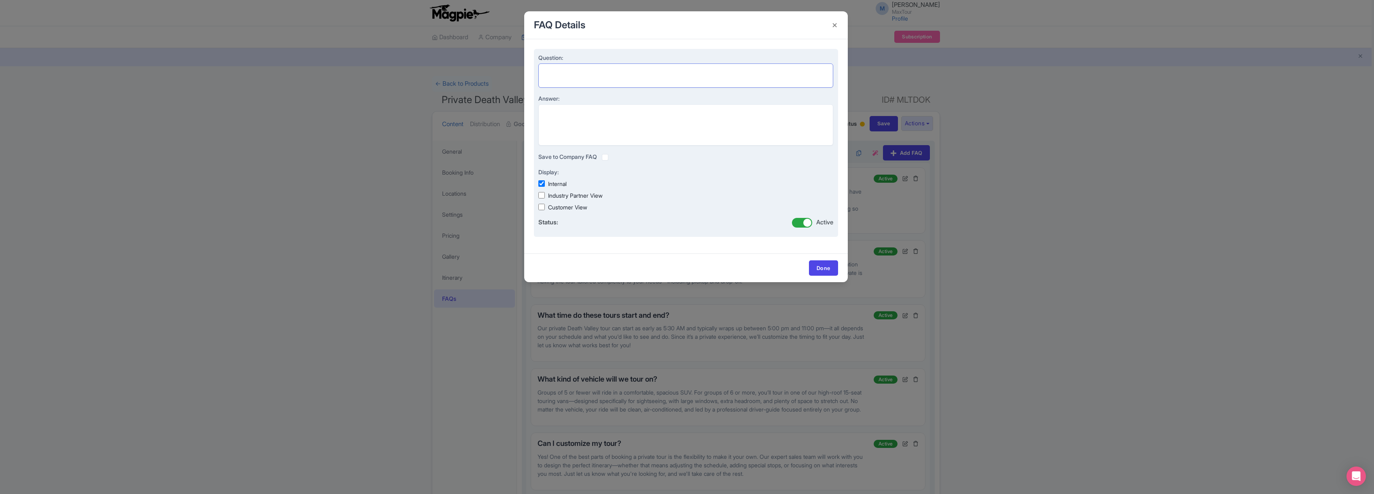
click at [569, 72] on textarea "Question:" at bounding box center [685, 76] width 295 height 24
paste textarea "Are there exceptions to the cancellation policy?"
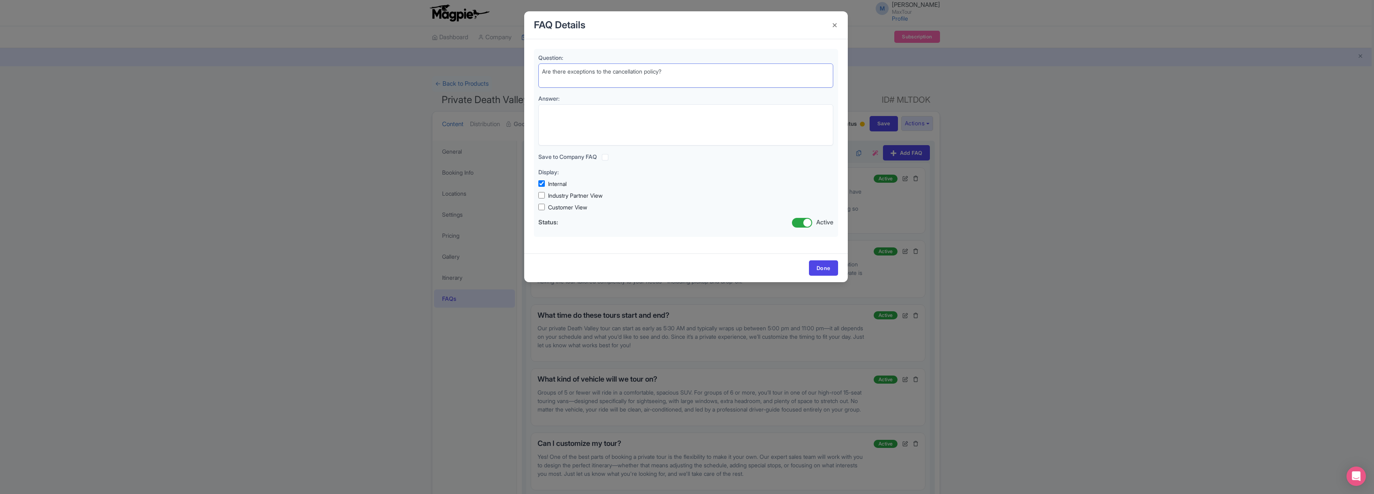
type textarea "Are there exceptions to the cancellation policy?"
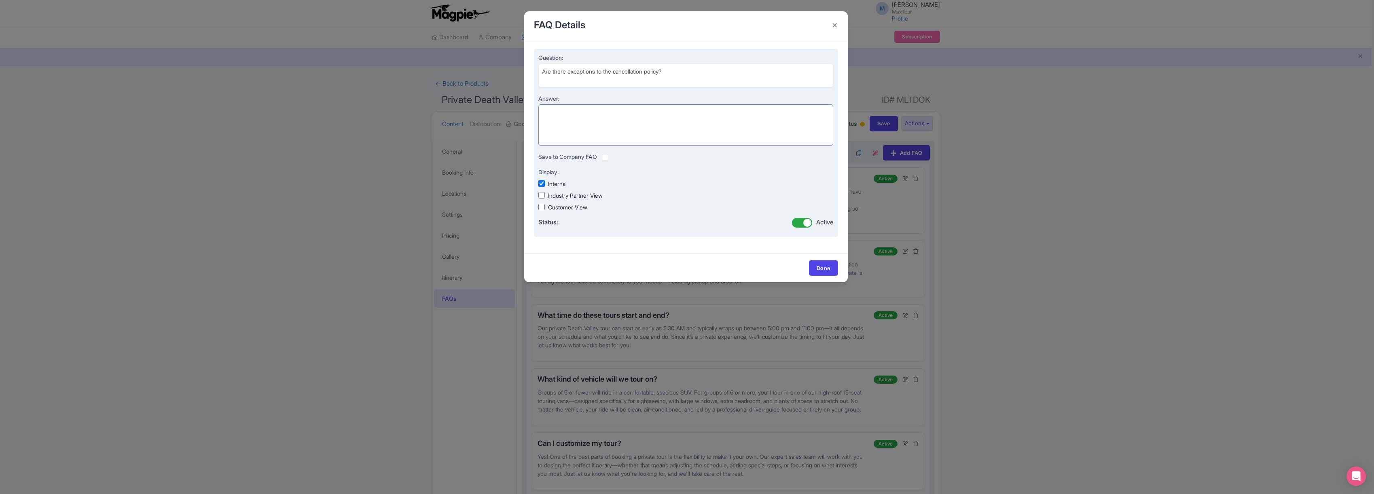
click at [597, 126] on textarea "Answer:" at bounding box center [685, 124] width 295 height 41
paste textarea "No exceptions will be made to the cancellation policy. All private tours must b…"
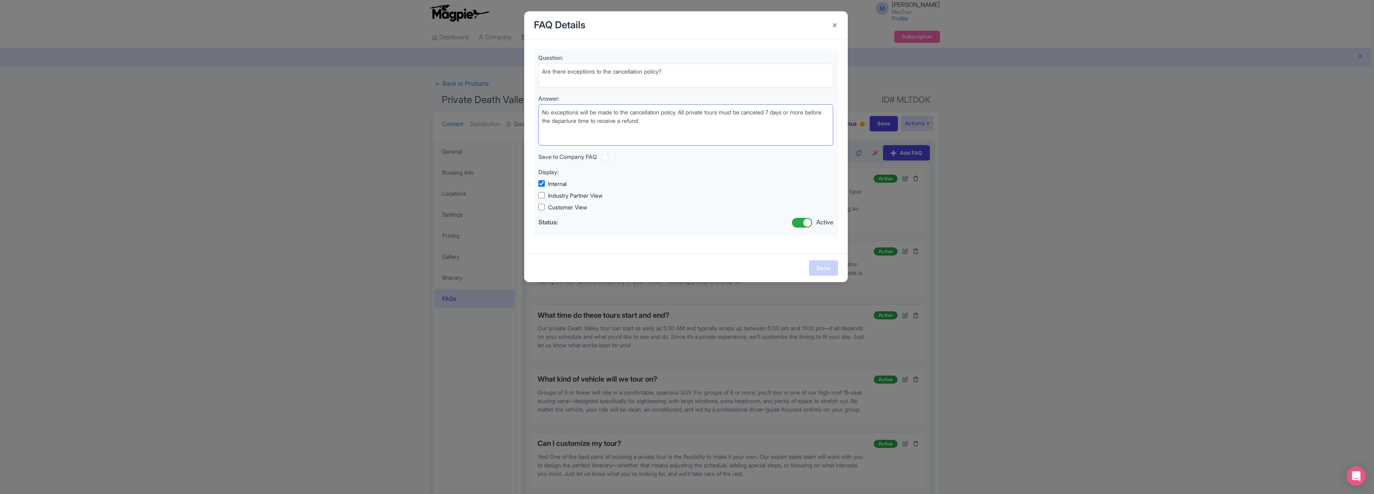
type textarea "No exceptions will be made to the cancellation policy. All private tours must b…"
click at [825, 265] on link "Done" at bounding box center [823, 268] width 29 height 15
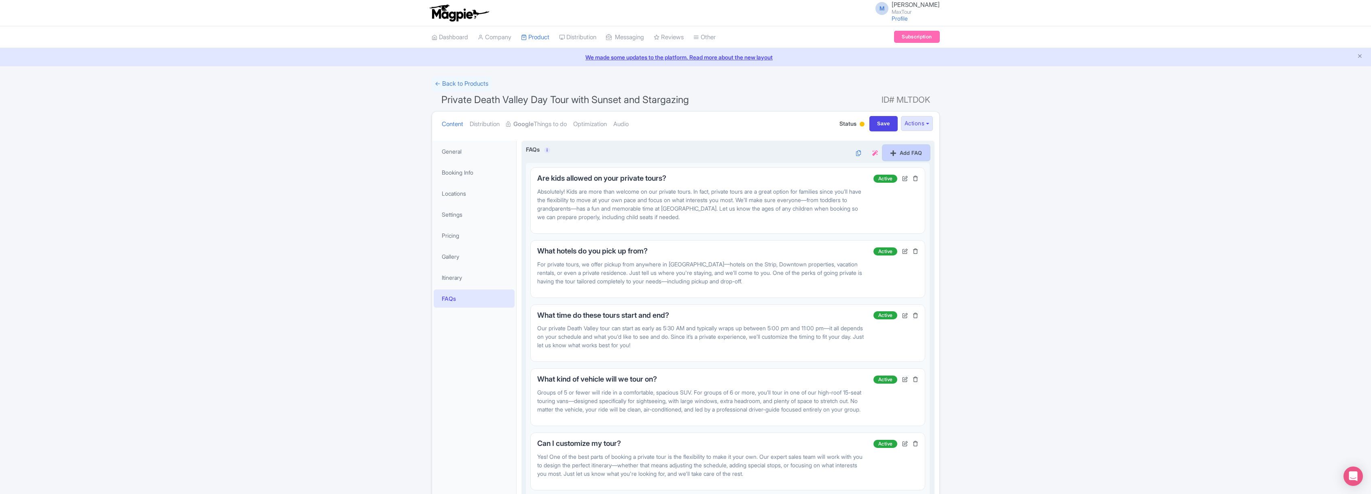
click at [909, 154] on link "Add FAQ" at bounding box center [906, 152] width 47 height 15
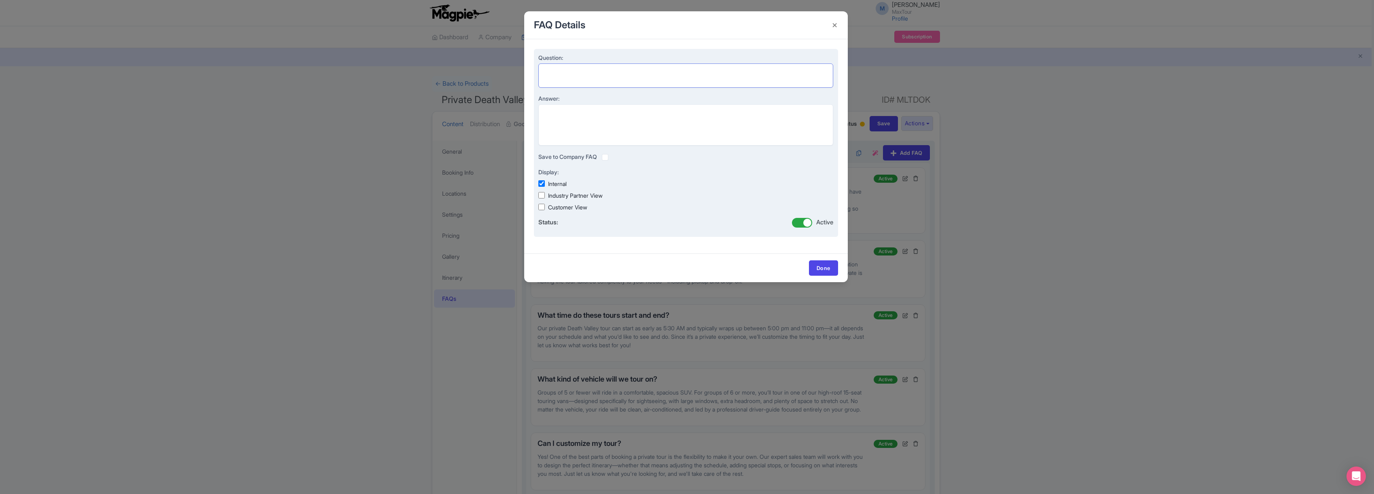
click at [557, 73] on textarea "Question:" at bounding box center [685, 76] width 295 height 24
paste textarea "How will I know my pickup details?"
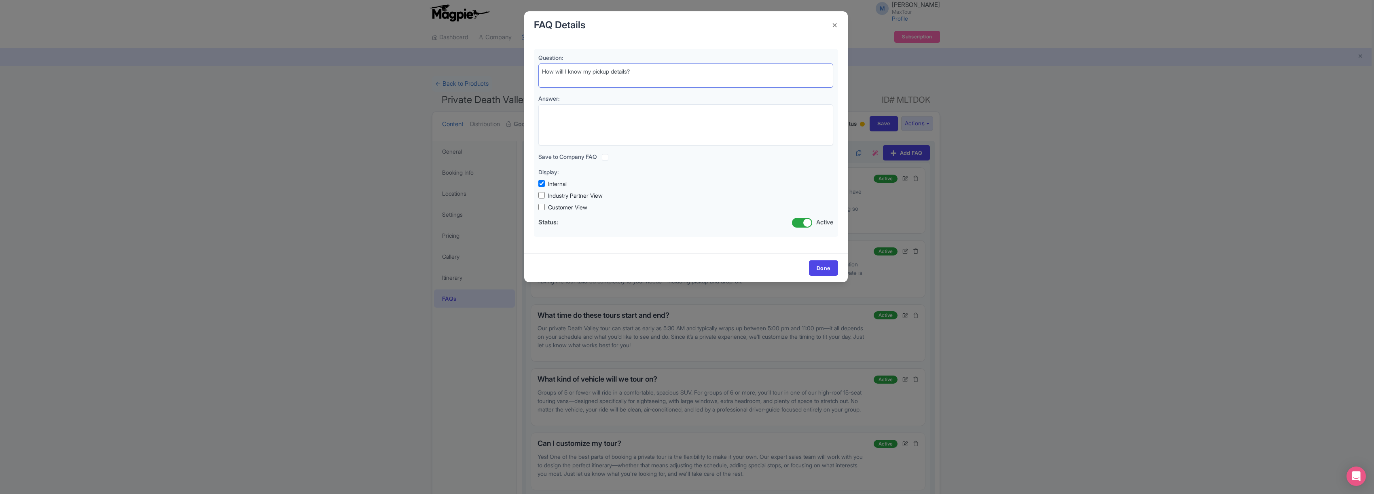
type textarea "How will I know my pickup details?"
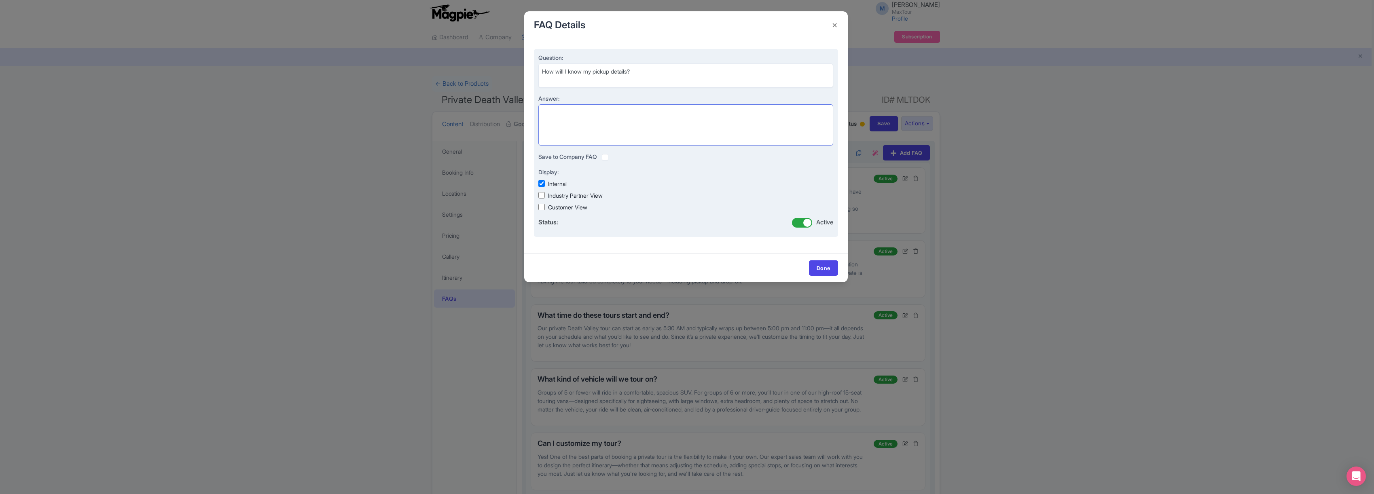
click at [566, 115] on textarea "Answer:" at bounding box center [685, 124] width 295 height 41
paste textarea "You will receive an email the day before your tour to arrange your pickup time …"
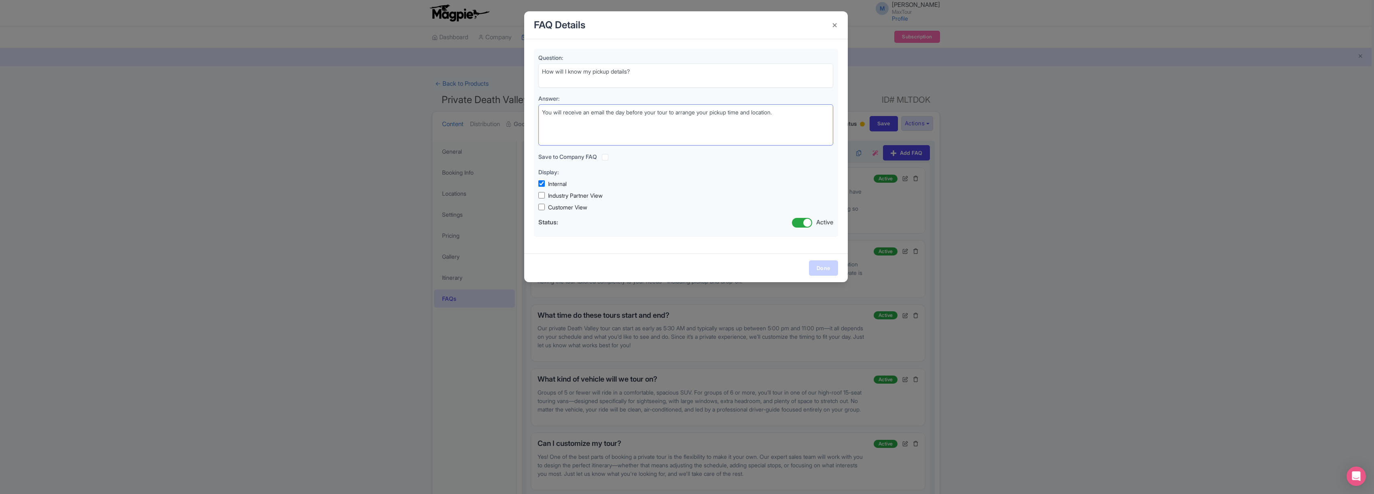
type textarea "You will receive an email the day before your tour to arrange your pickup time …"
click at [826, 267] on link "Done" at bounding box center [823, 268] width 29 height 15
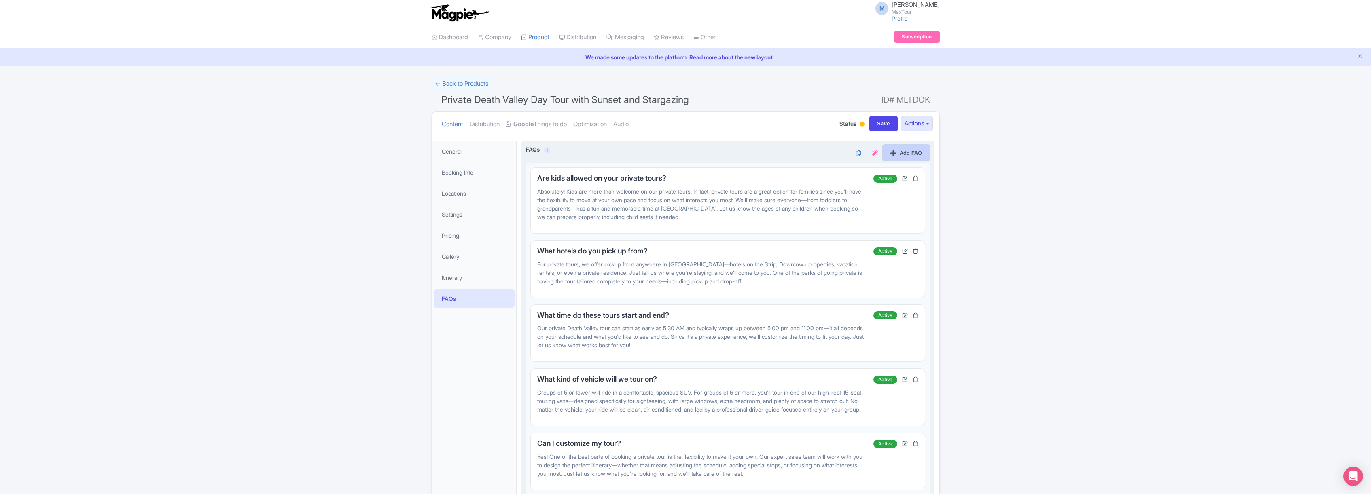
click at [907, 154] on link "Add FAQ" at bounding box center [906, 152] width 47 height 15
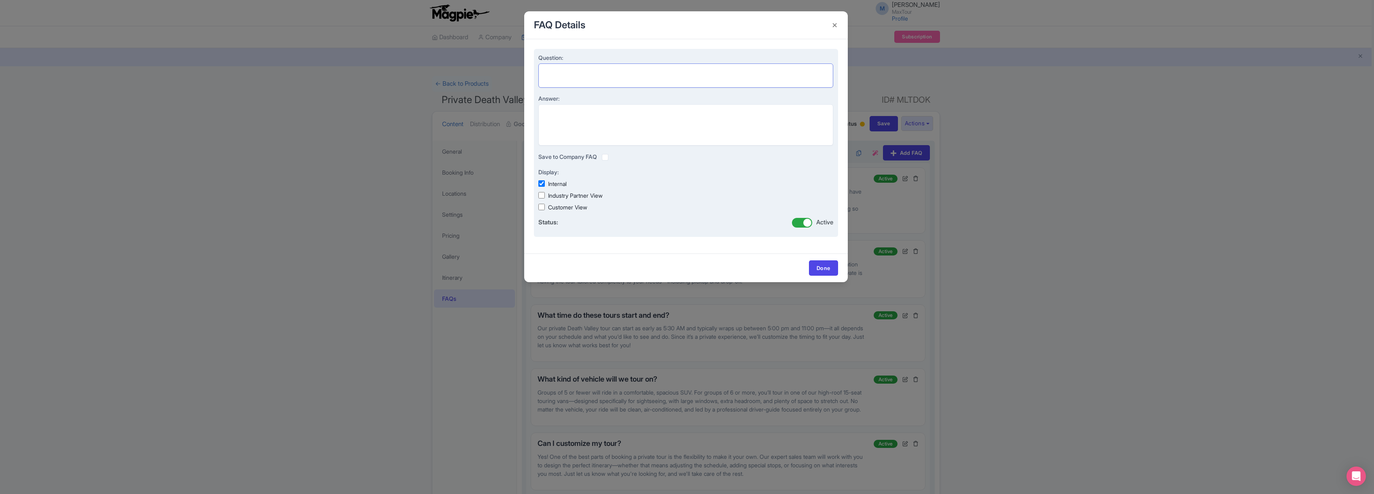
click at [552, 70] on textarea "Question:" at bounding box center [685, 76] width 295 height 24
paste textarea "Will my credit card be automatically charged for the remaining balance?"
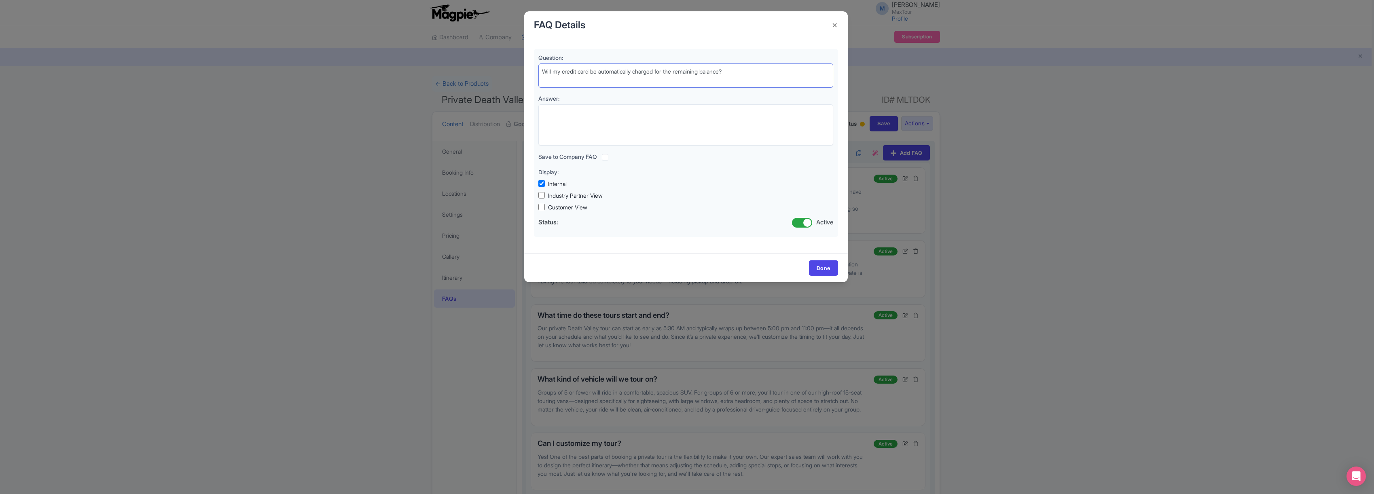
type textarea "Will my credit card be automatically charged for the remaining balance?"
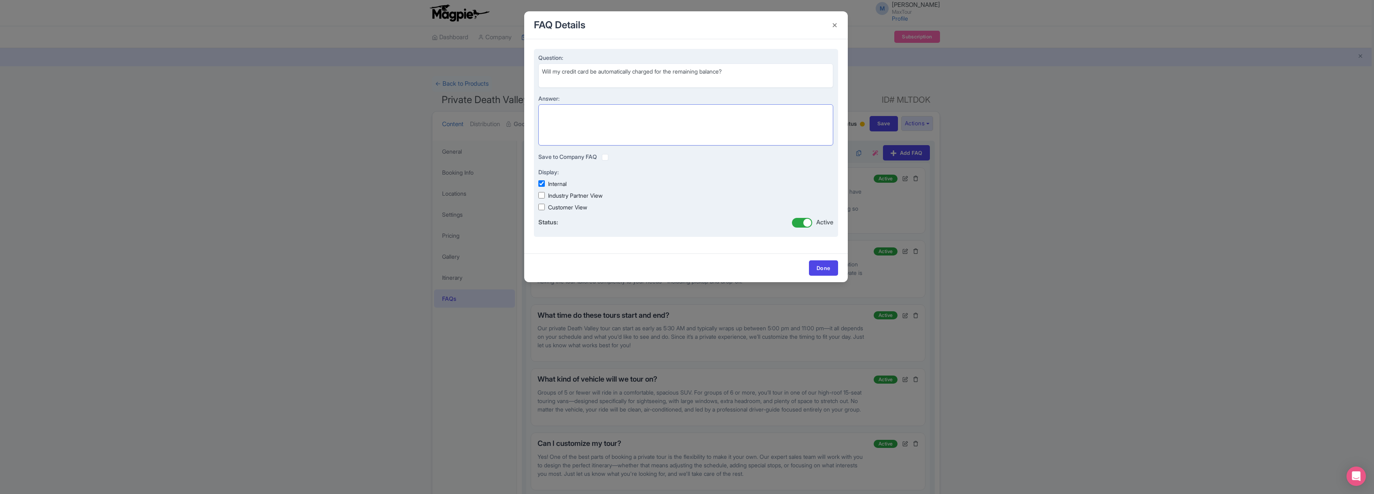
click at [563, 113] on textarea "Answer:" at bounding box center [685, 124] width 295 height 41
paste textarea "Yes, if a credit card is used to make your deposit, the same card will automati…"
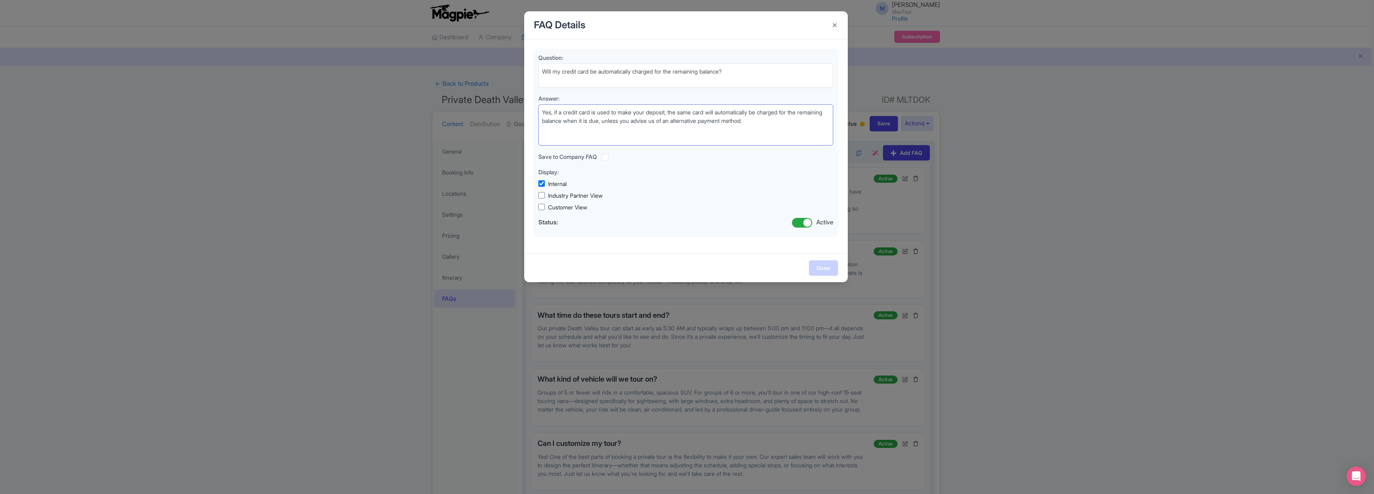
type textarea "Yes, if a credit card is used to make your deposit, the same card will automati…"
click at [830, 265] on link "Done" at bounding box center [823, 268] width 29 height 15
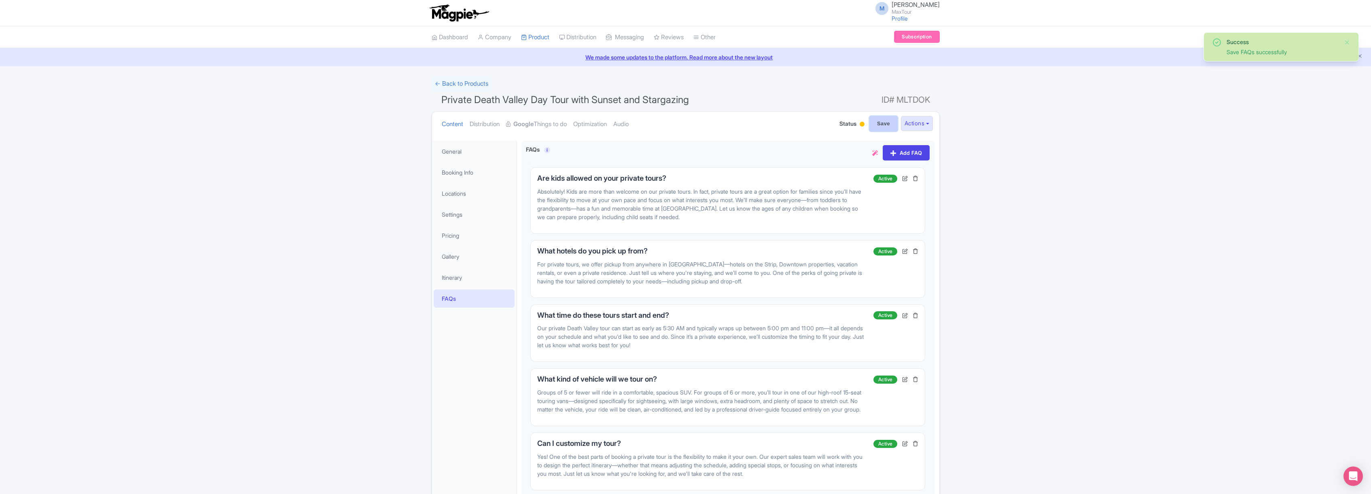
click at [880, 123] on input "Save" at bounding box center [883, 123] width 28 height 15
type input "Saving..."
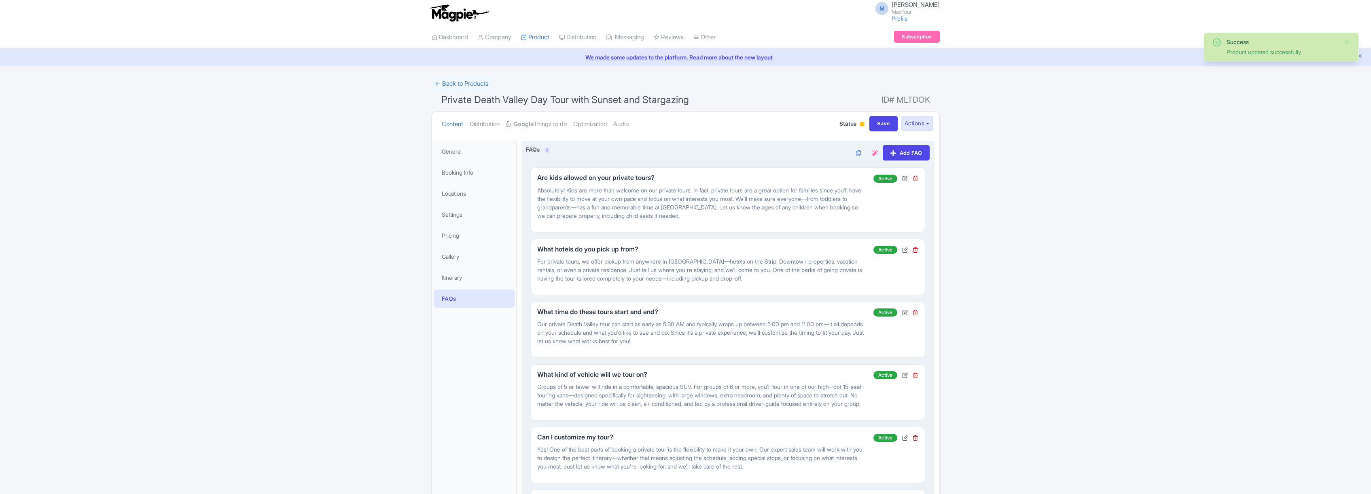
scroll to position [141, 0]
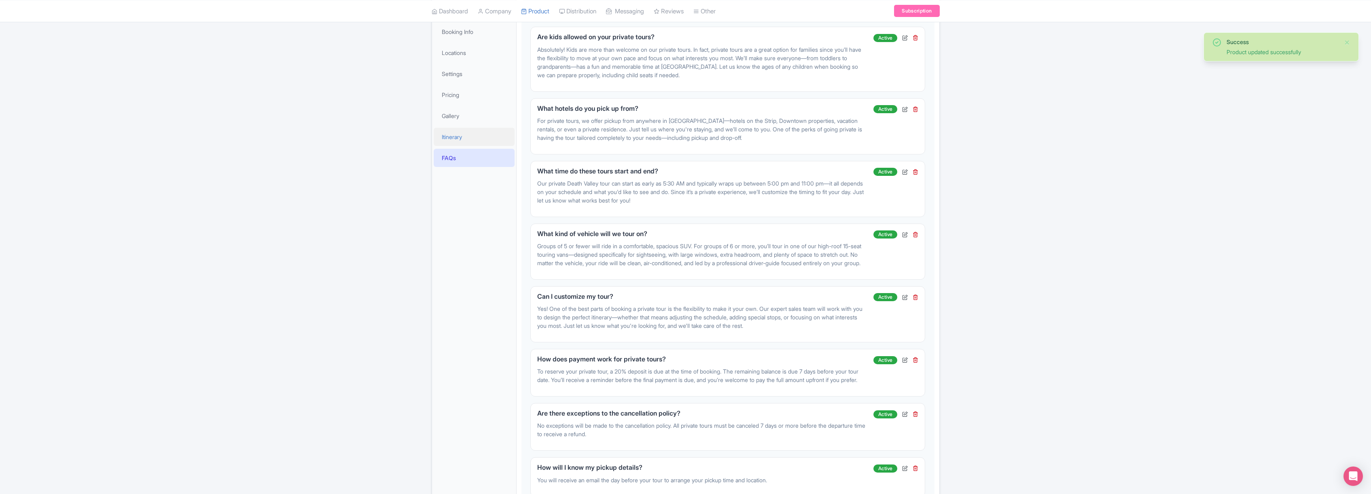
click at [453, 136] on link "Itinerary" at bounding box center [474, 137] width 81 height 18
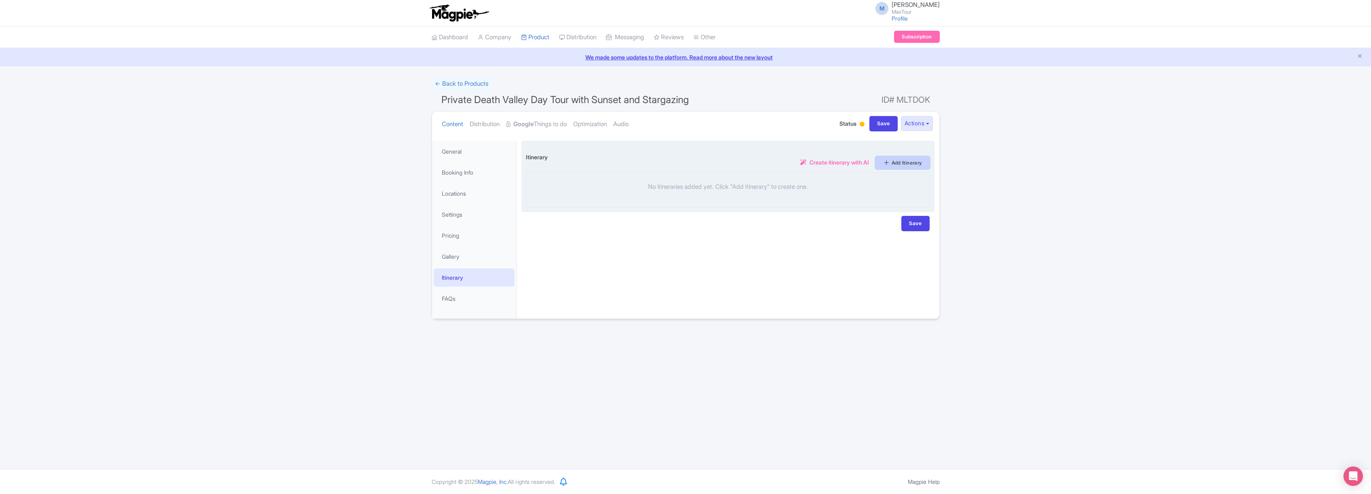
click at [897, 167] on link "Add Itinerary" at bounding box center [902, 163] width 54 height 13
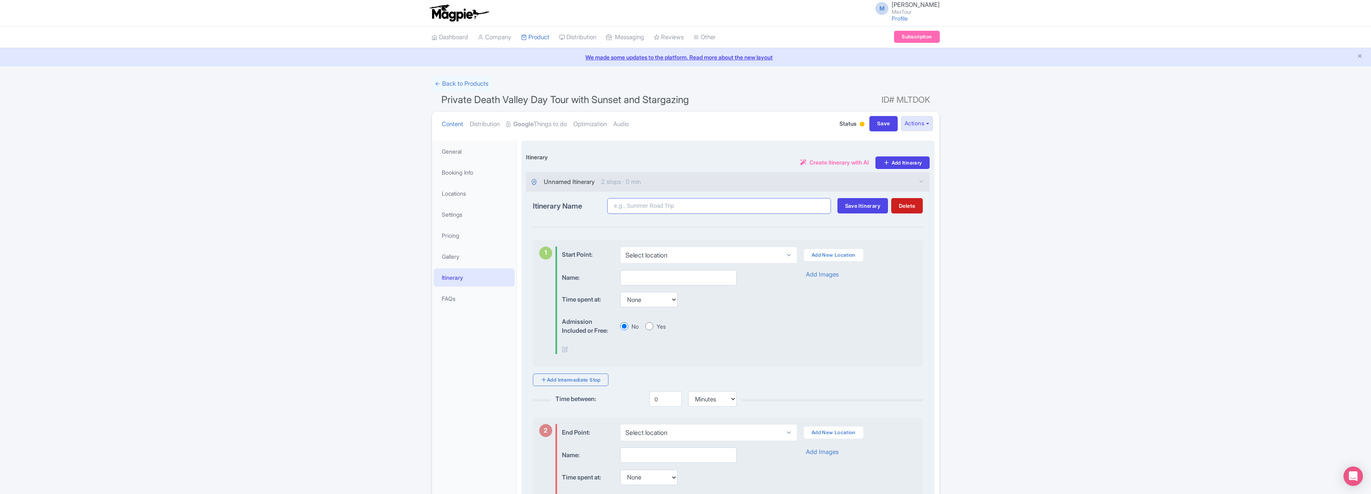
click at [649, 203] on input "Itinerary Name" at bounding box center [719, 206] width 224 height 16
type input "Private Death Valley Stargazing tour itinerary"
click at [861, 204] on span "Save Itinerary" at bounding box center [862, 206] width 35 height 6
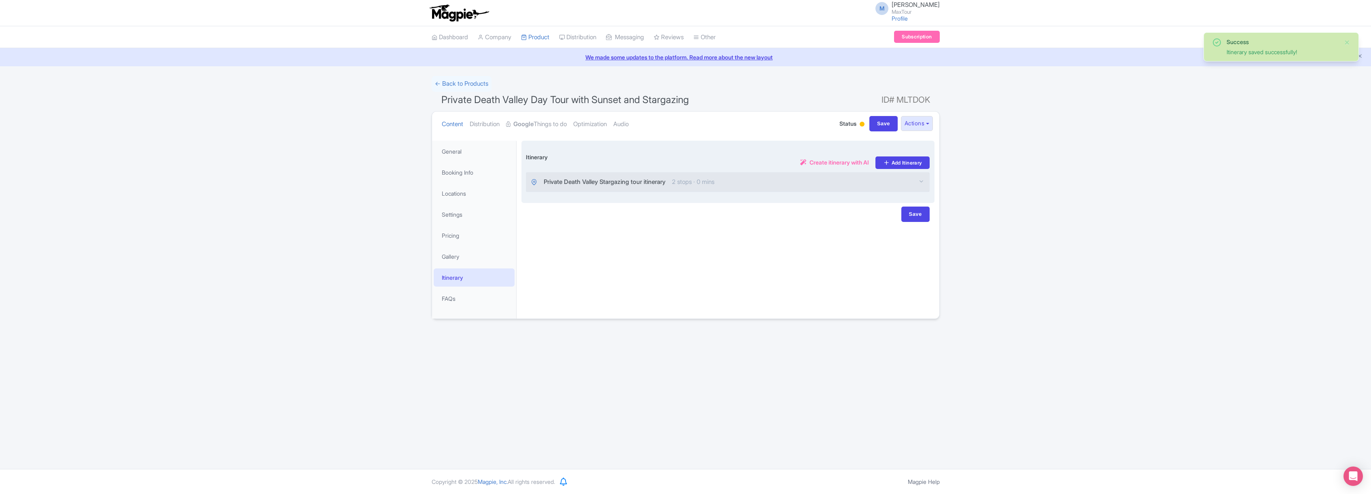
click at [643, 183] on span "Private Death Valley Stargazing tour itinerary" at bounding box center [605, 182] width 122 height 9
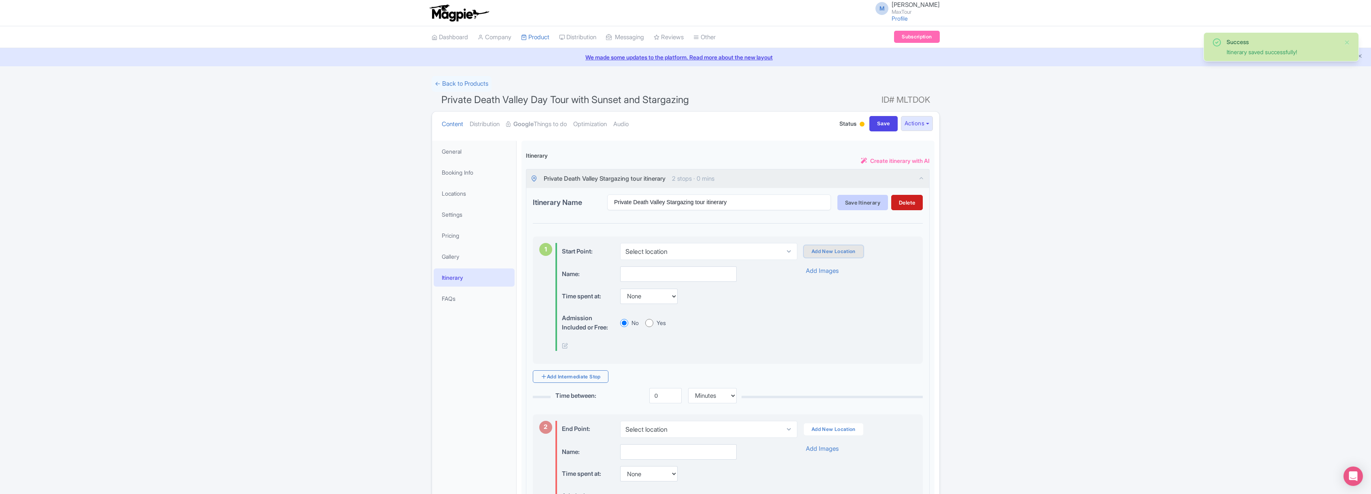
click at [849, 250] on link "Add New Location" at bounding box center [833, 252] width 59 height 12
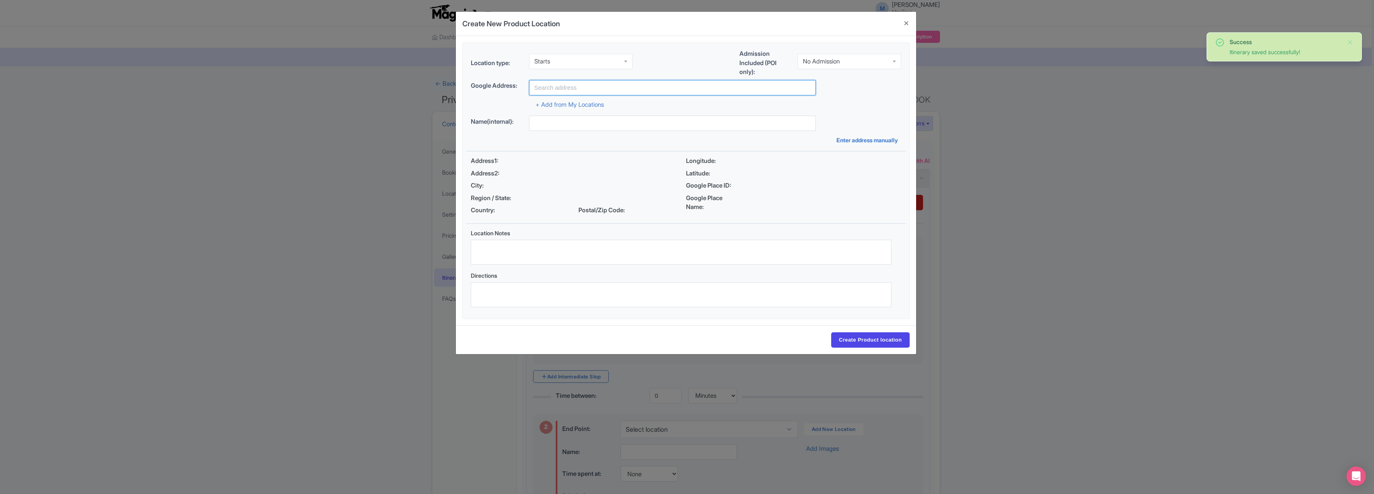
click at [570, 87] on input "text" at bounding box center [672, 87] width 287 height 15
type input "[GEOGRAPHIC_DATA], [GEOGRAPHIC_DATA], [GEOGRAPHIC_DATA]"
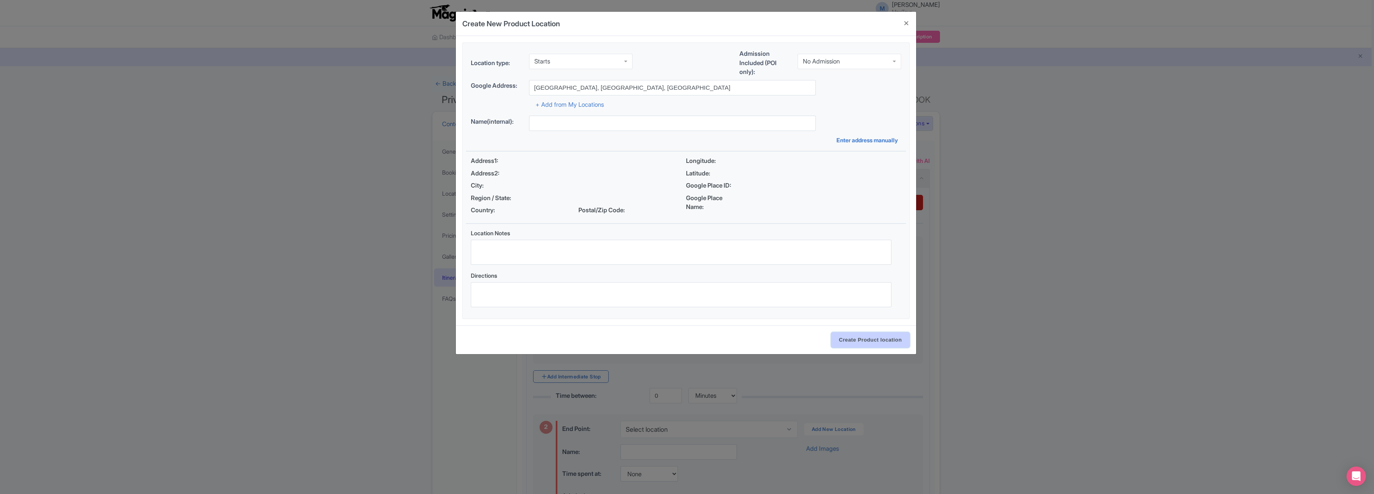
click at [871, 339] on input "Create Product location" at bounding box center [870, 340] width 78 height 15
select select "0a730769-15ed-4aa6-a7ef-66c275480622"
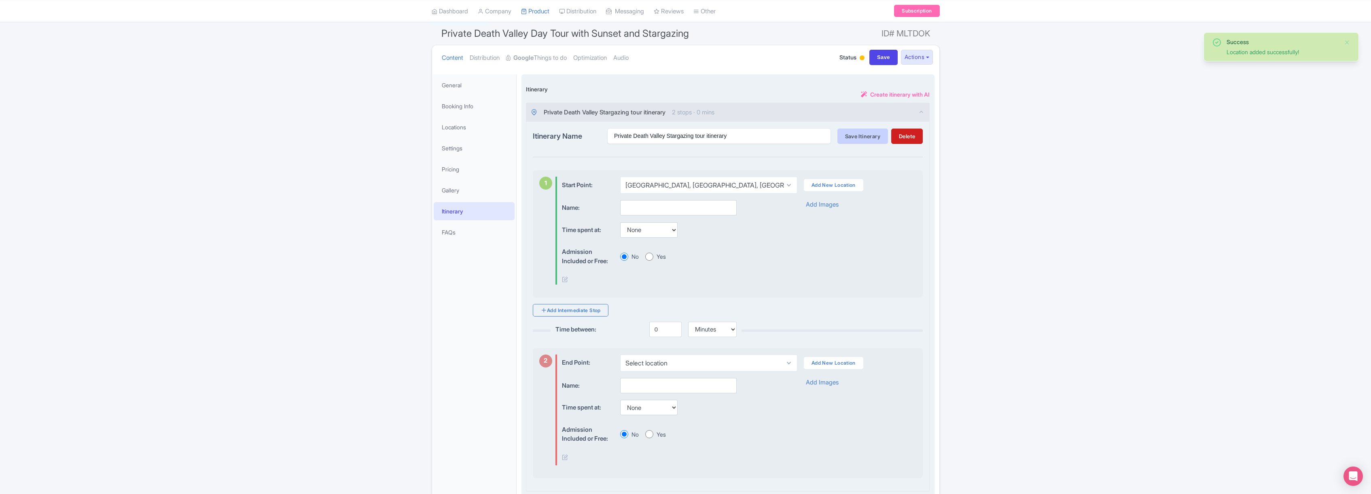
scroll to position [137, 0]
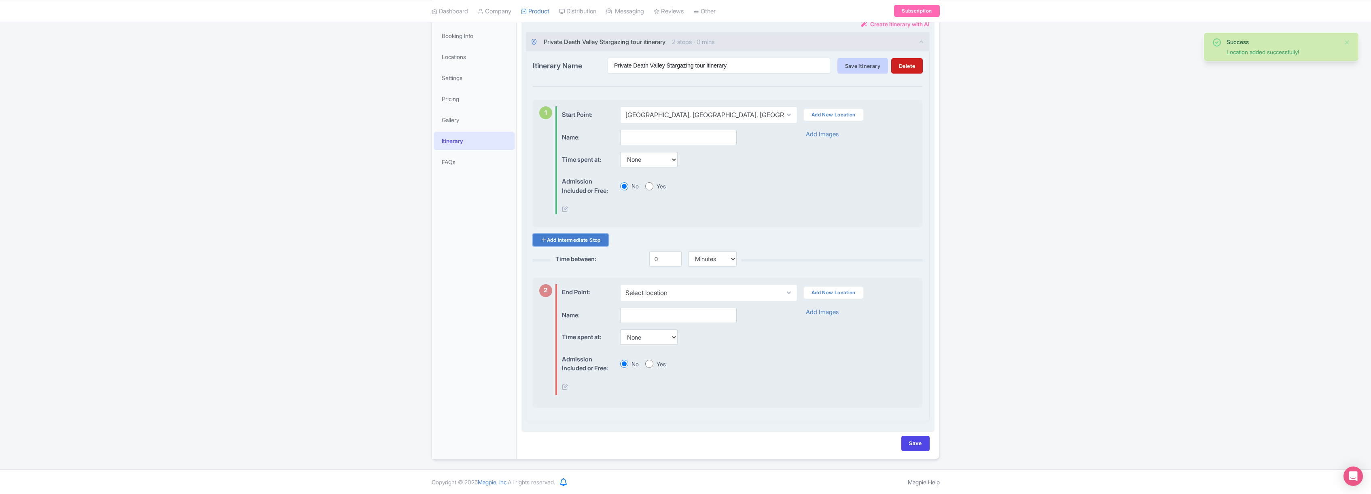
click at [581, 243] on link "Add Intermediate Stop" at bounding box center [571, 240] width 76 height 13
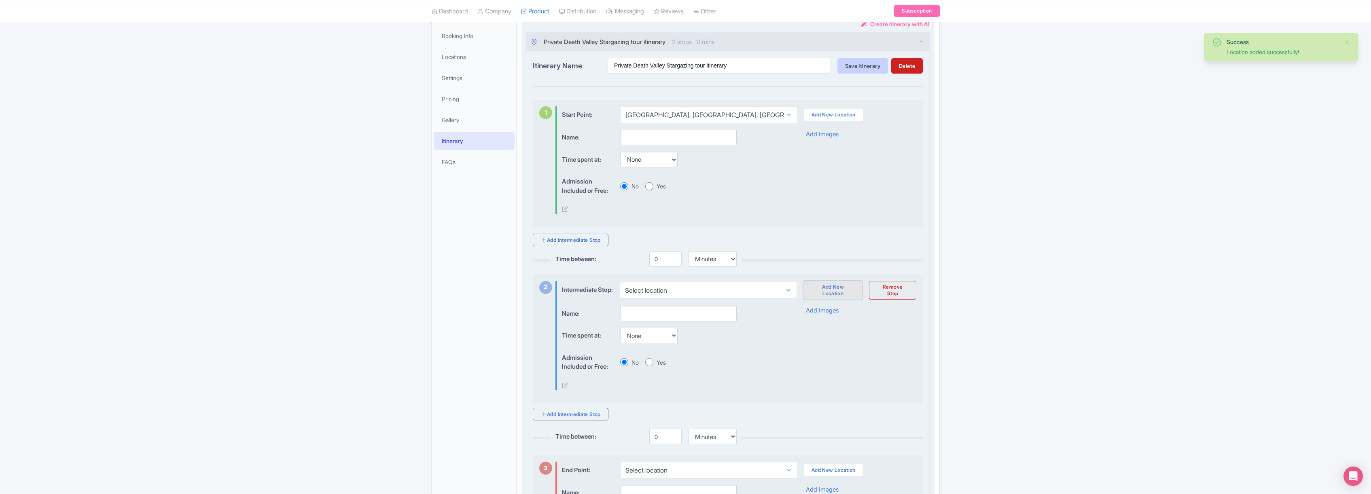
click at [840, 294] on link "Add New Location" at bounding box center [832, 290] width 59 height 19
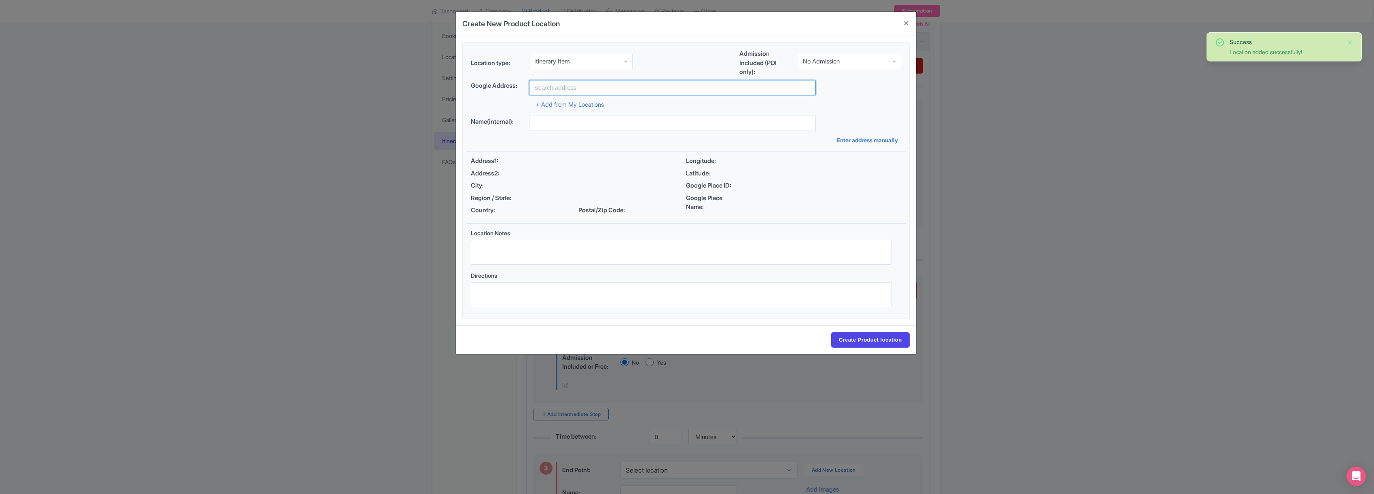
click at [561, 81] on input "text" at bounding box center [672, 87] width 287 height 15
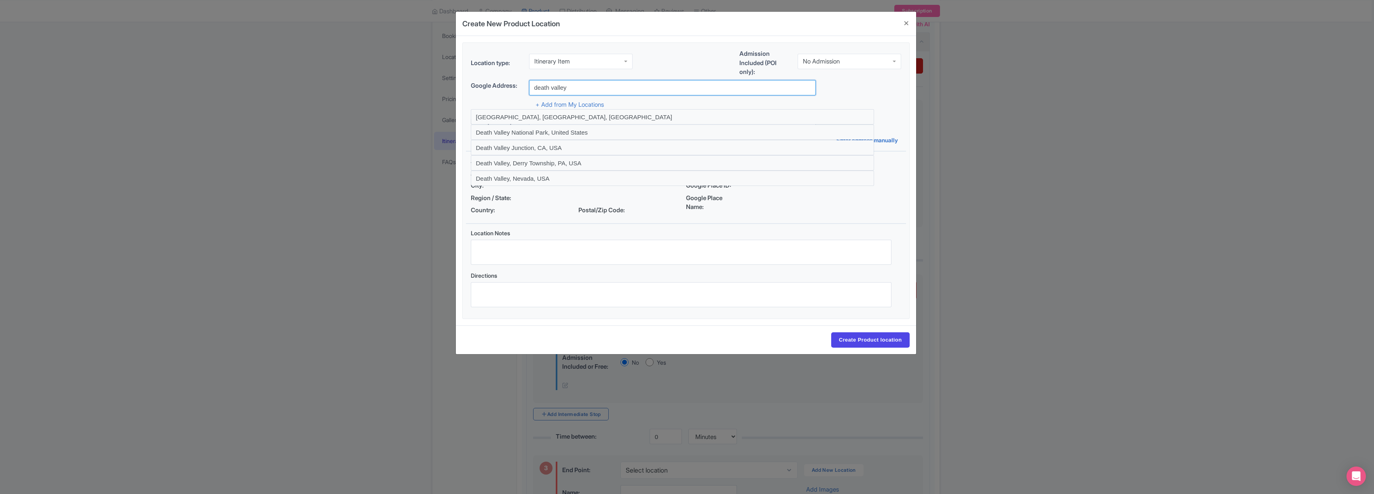
type input "[GEOGRAPHIC_DATA], [GEOGRAPHIC_DATA], [GEOGRAPHIC_DATA]"
click at [873, 342] on input "Create Product location" at bounding box center [870, 340] width 78 height 15
select select "c869094b-7100-404d-80d7-e656c29eeb38"
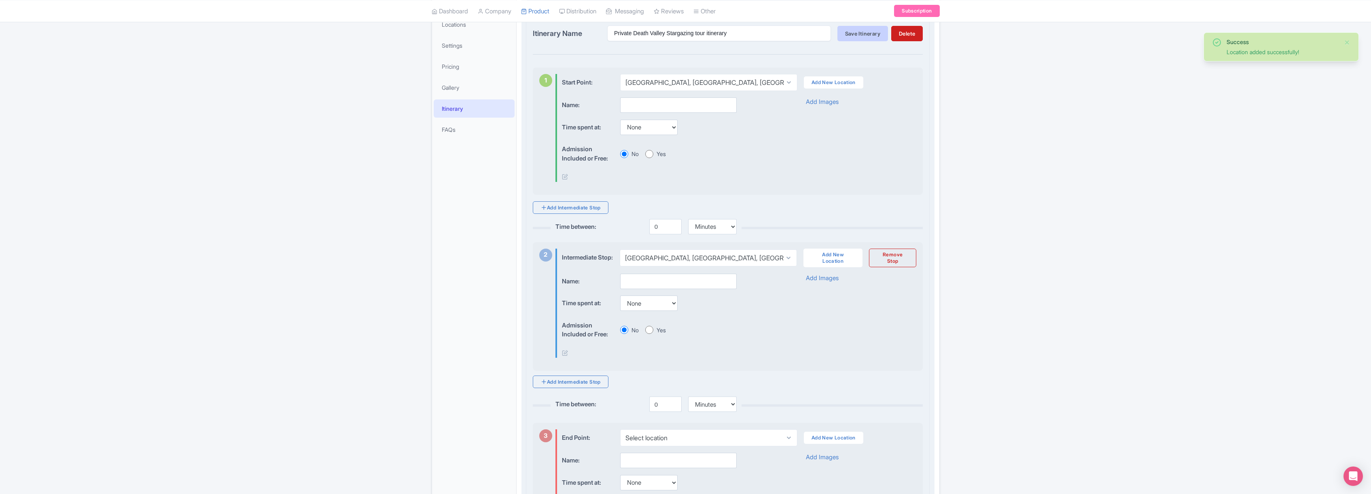
scroll to position [321, 0]
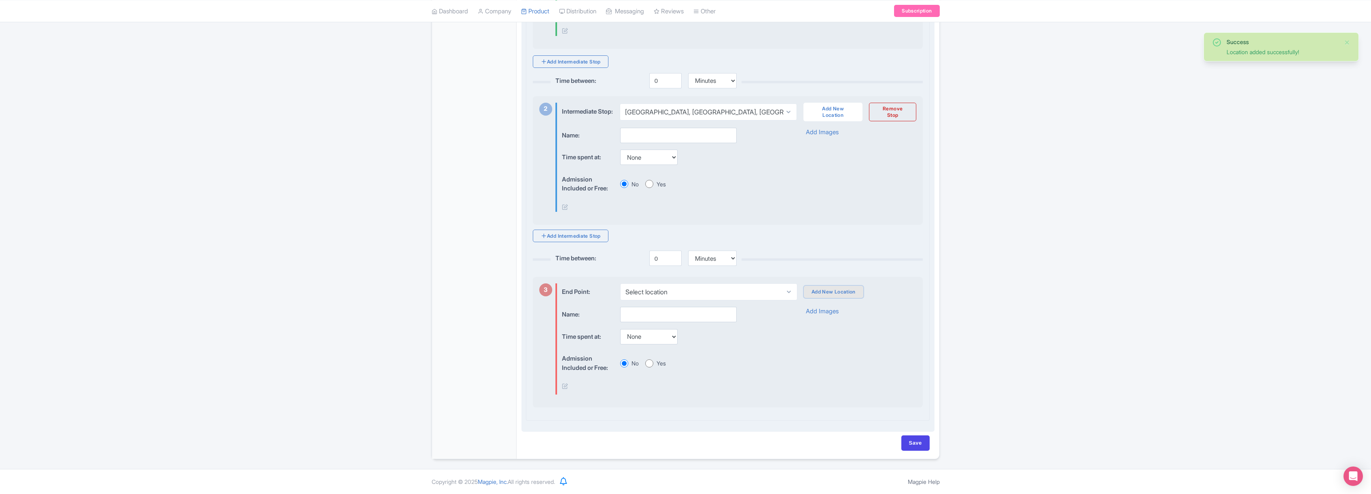
click at [825, 291] on link "Add New Location" at bounding box center [833, 292] width 59 height 12
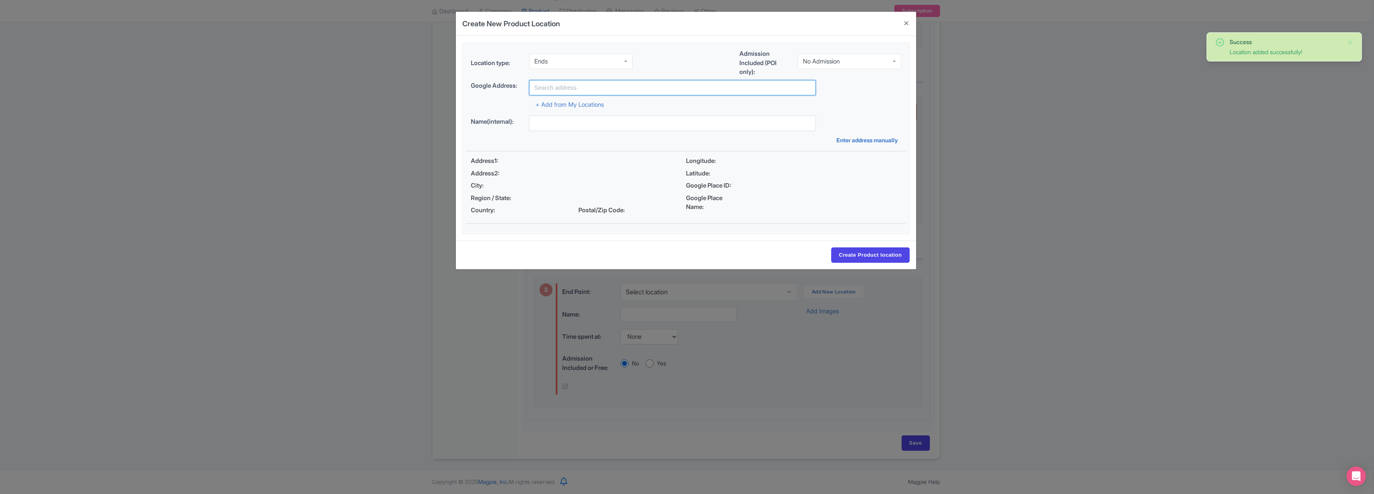
click at [568, 89] on input "text" at bounding box center [672, 87] width 287 height 15
type input "[GEOGRAPHIC_DATA], [GEOGRAPHIC_DATA], [GEOGRAPHIC_DATA]"
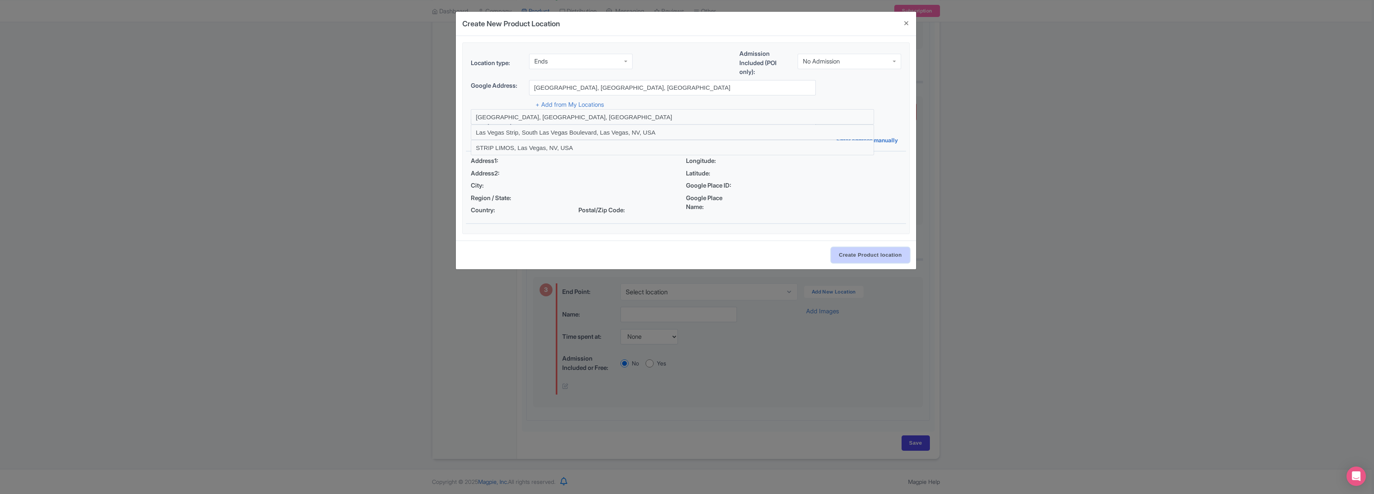
click at [873, 252] on input "Create Product location" at bounding box center [870, 255] width 78 height 15
select select "2bb54d42-06cf-4a3a-92a2-3657bec584cf"
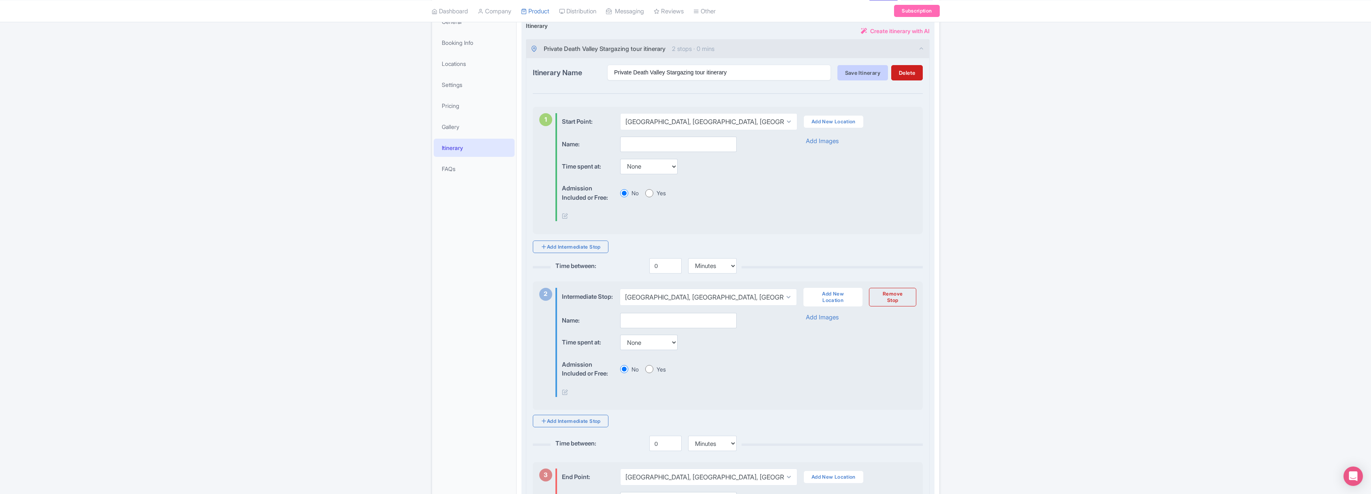
scroll to position [0, 0]
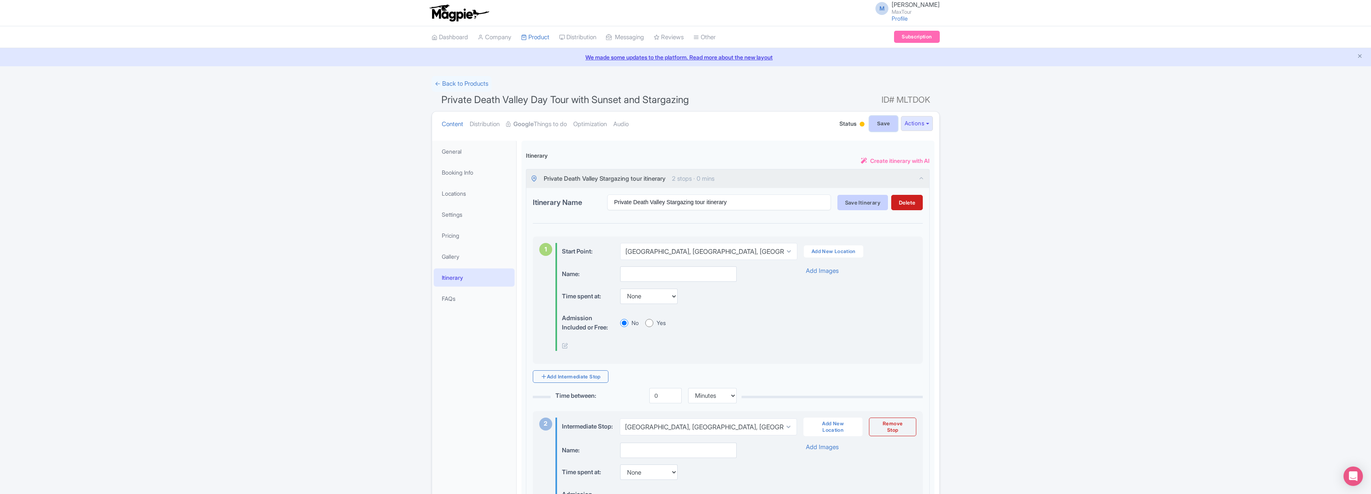
click at [884, 121] on input "Save" at bounding box center [883, 123] width 28 height 15
type input "Saving..."
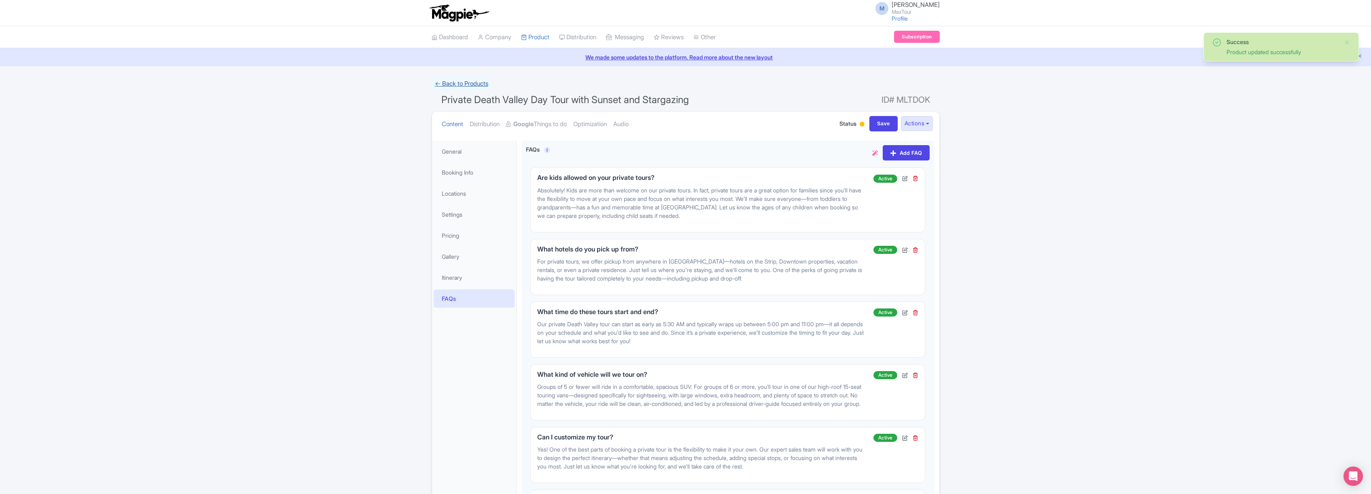
click at [460, 87] on link "← Back to Products" at bounding box center [462, 84] width 60 height 16
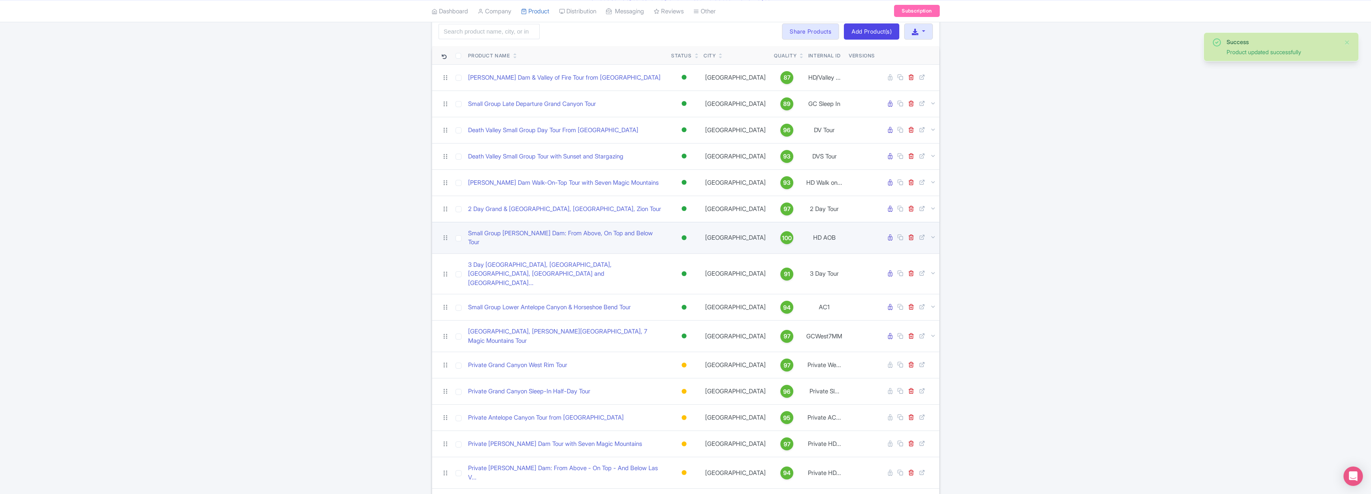
scroll to position [112, 0]
